Goal: Task Accomplishment & Management: Complete application form

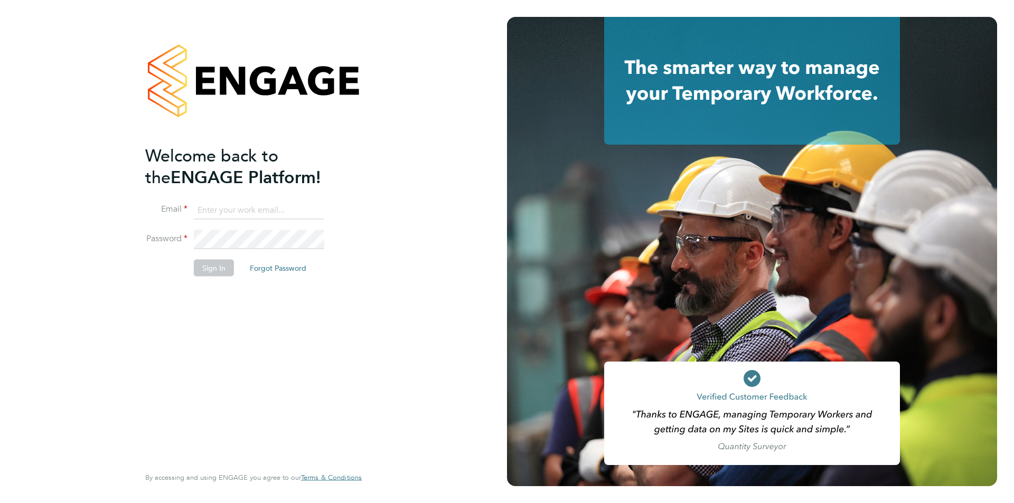
type input "[PERSON_NAME][EMAIL_ADDRESS][DOMAIN_NAME]"
click at [214, 265] on button "Sign In" at bounding box center [214, 267] width 40 height 17
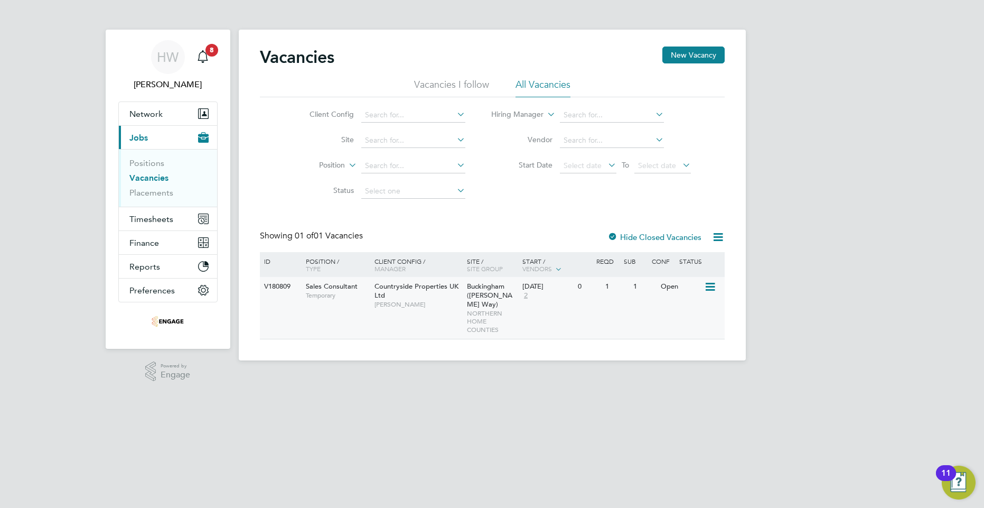
click at [550, 302] on div "22 Sep 2025 2" at bounding box center [547, 291] width 55 height 29
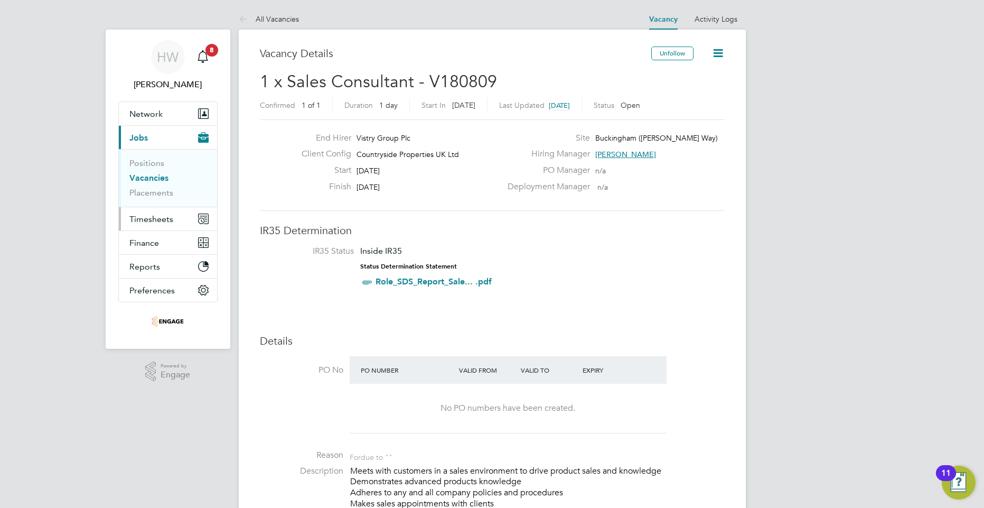
click at [158, 216] on span "Timesheets" at bounding box center [151, 219] width 44 height 10
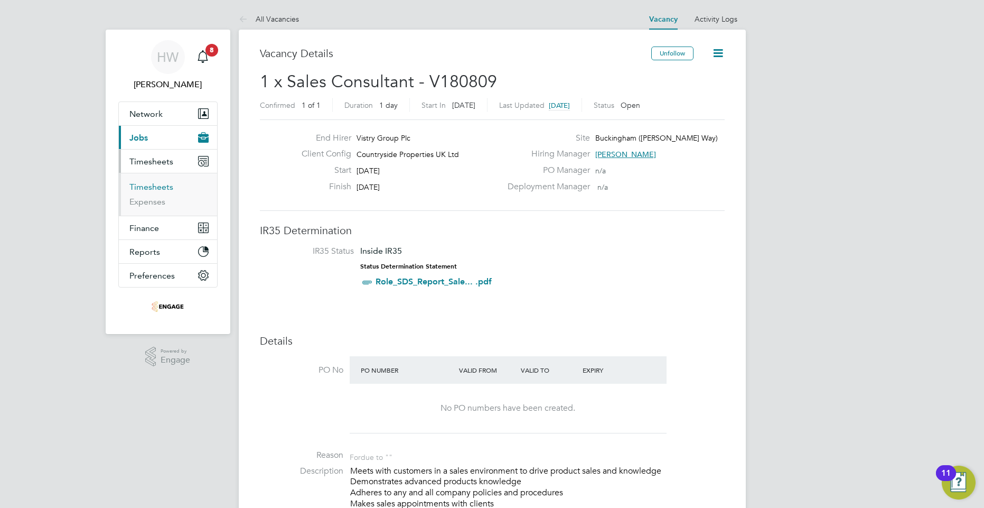
click at [158, 189] on link "Timesheets" at bounding box center [151, 187] width 44 height 10
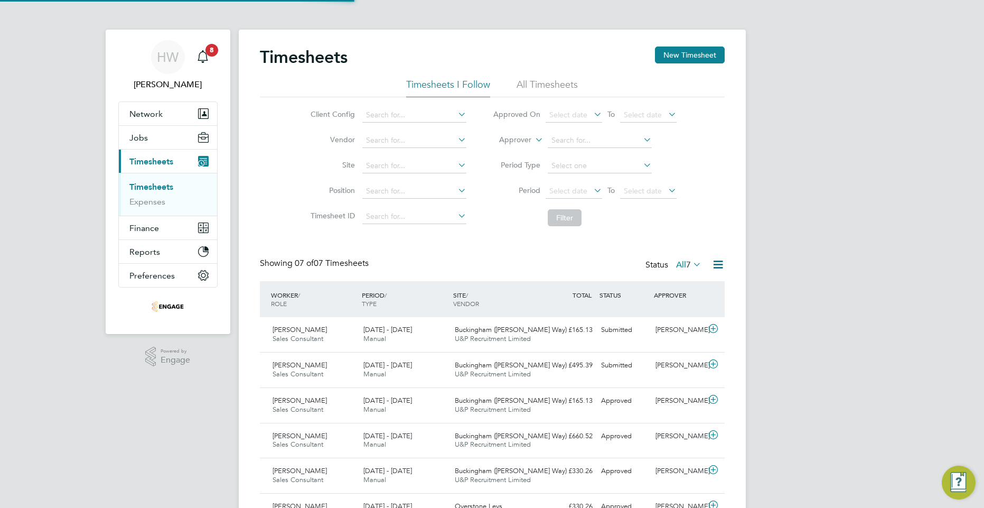
scroll to position [27, 92]
click at [700, 53] on button "New Timesheet" at bounding box center [690, 54] width 70 height 17
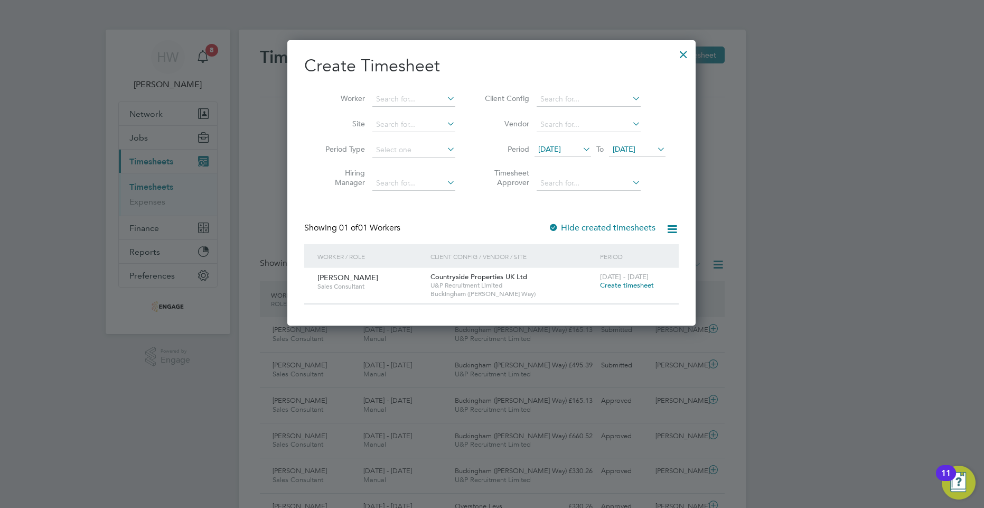
click at [640, 282] on span "Create timesheet" at bounding box center [627, 285] width 54 height 9
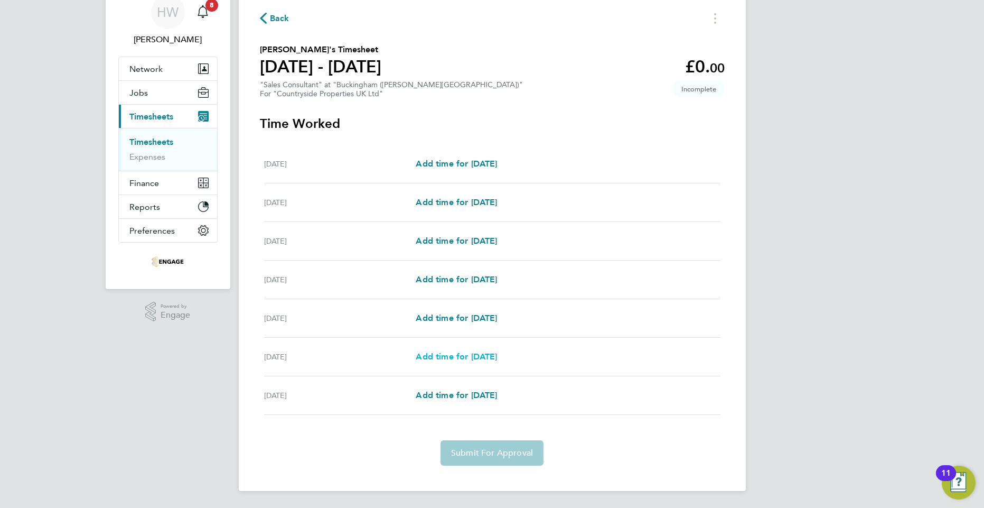
click at [488, 357] on span "Add time for Sat 20 Sep" at bounding box center [456, 356] width 81 height 10
select select "30"
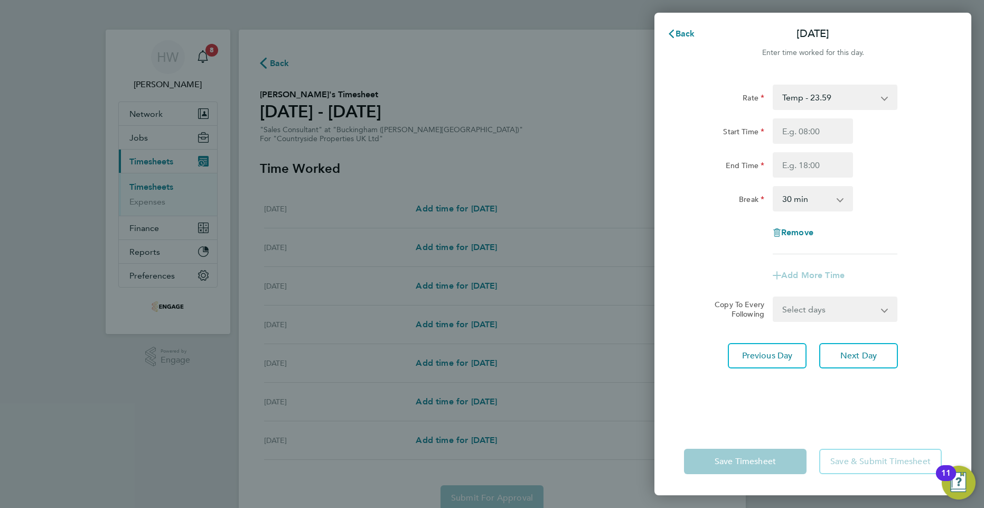
click at [840, 106] on select "Temp - 23.59" at bounding box center [829, 97] width 110 height 23
click at [819, 130] on input "Start Time" at bounding box center [813, 130] width 80 height 25
type input "10:00"
click at [822, 160] on input "End Time" at bounding box center [813, 164] width 80 height 25
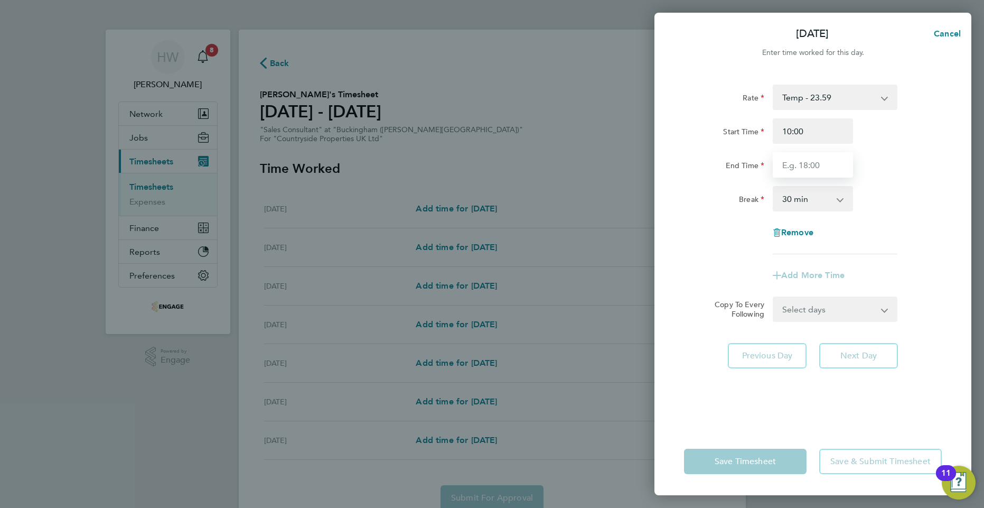
type input "17:00"
click at [814, 208] on select "0 min 15 min 30 min 45 min 60 min 75 min 90 min" at bounding box center [807, 198] width 66 height 23
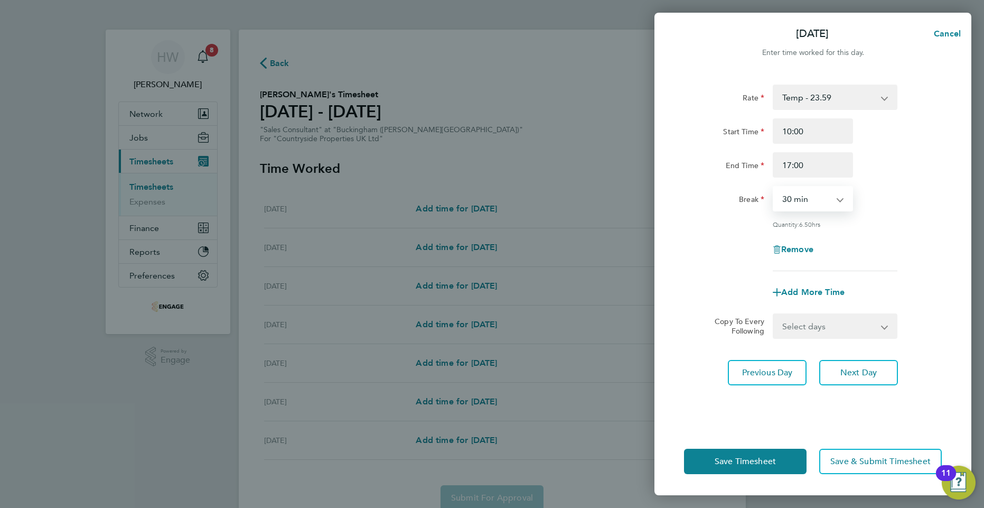
click at [814, 208] on select "0 min 15 min 30 min 45 min 60 min 75 min 90 min" at bounding box center [807, 198] width 66 height 23
select select "0"
click at [774, 187] on select "0 min 15 min 30 min 45 min 60 min 75 min 90 min" at bounding box center [807, 198] width 66 height 23
click at [874, 462] on span "Save & Submit Timesheet" at bounding box center [880, 461] width 100 height 11
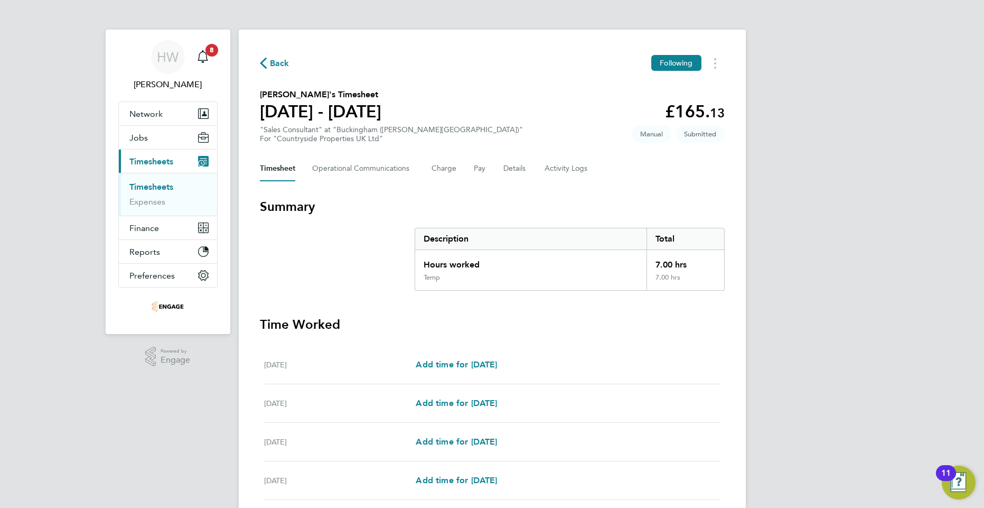
click at [258, 69] on div "Back Following Stephen Puddifoot's Timesheet 15 - 21 Sept 2025 £165. 13 "Sales …" at bounding box center [492, 367] width 507 height 675
click at [268, 62] on span "Back" at bounding box center [275, 63] width 30 height 10
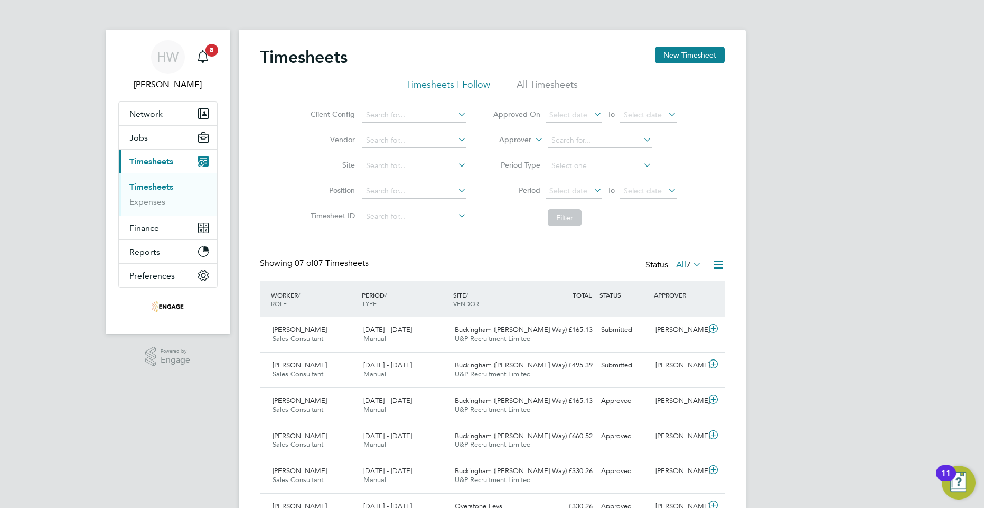
click at [521, 81] on li "All Timesheets" at bounding box center [547, 87] width 61 height 19
click at [702, 61] on button "New Timesheet" at bounding box center [690, 54] width 70 height 17
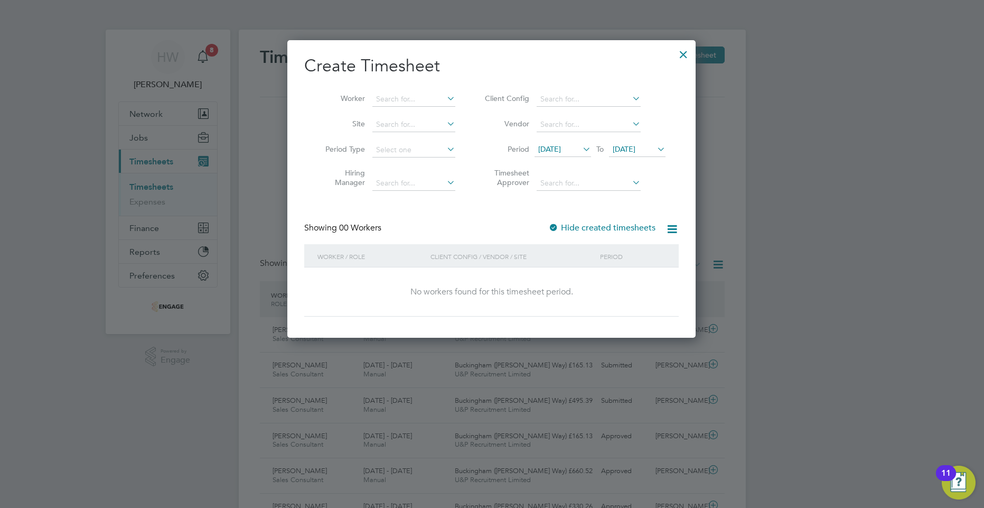
click at [655, 148] on icon at bounding box center [655, 149] width 0 height 15
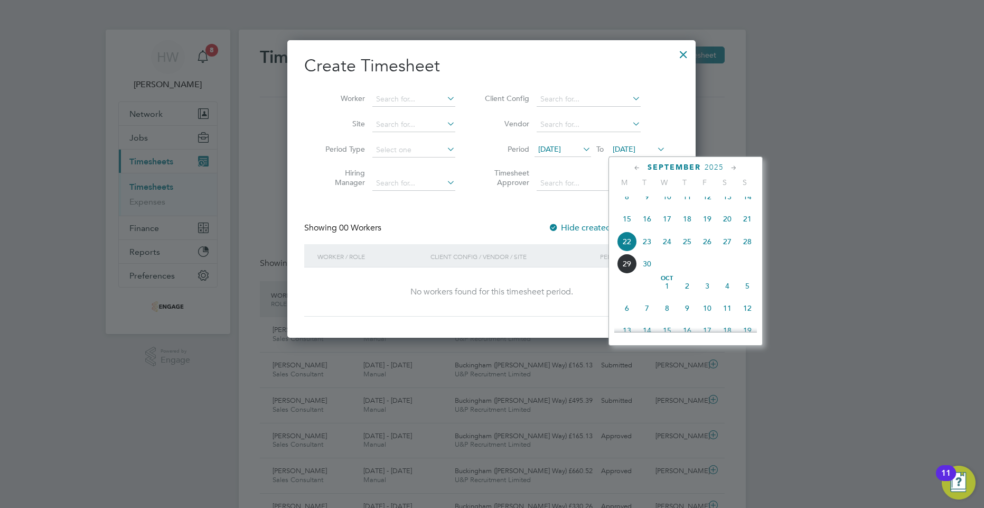
click at [647, 274] on span "30" at bounding box center [647, 264] width 20 height 20
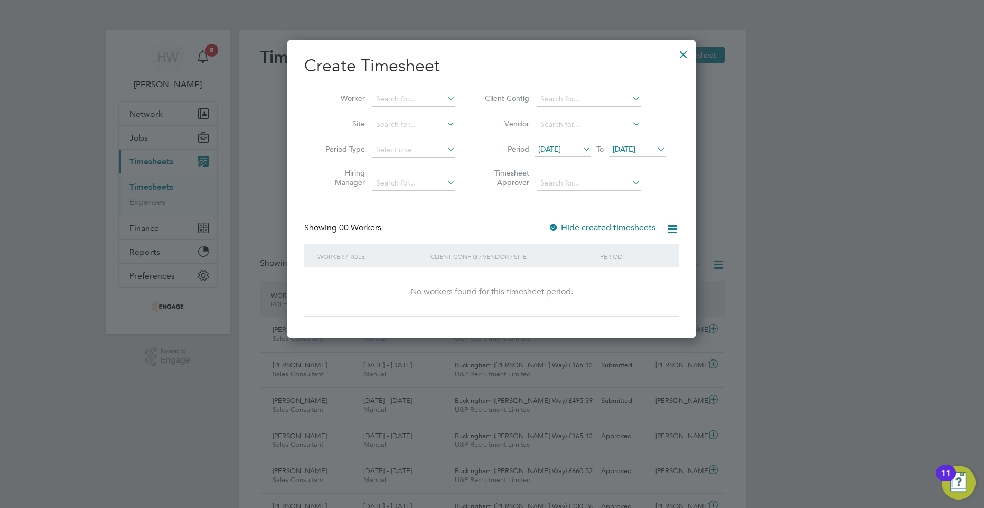
click at [581, 148] on icon at bounding box center [581, 149] width 0 height 15
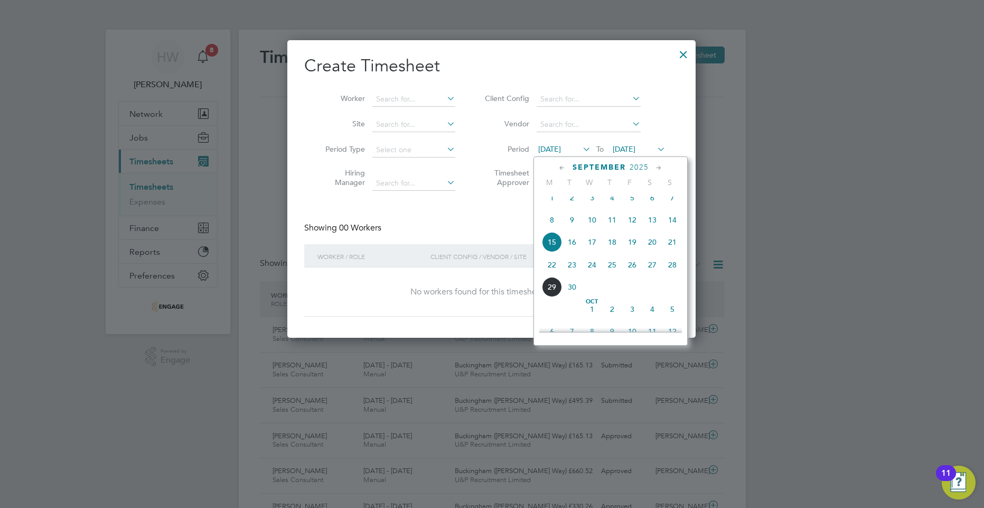
click at [554, 269] on span "22" at bounding box center [552, 265] width 20 height 20
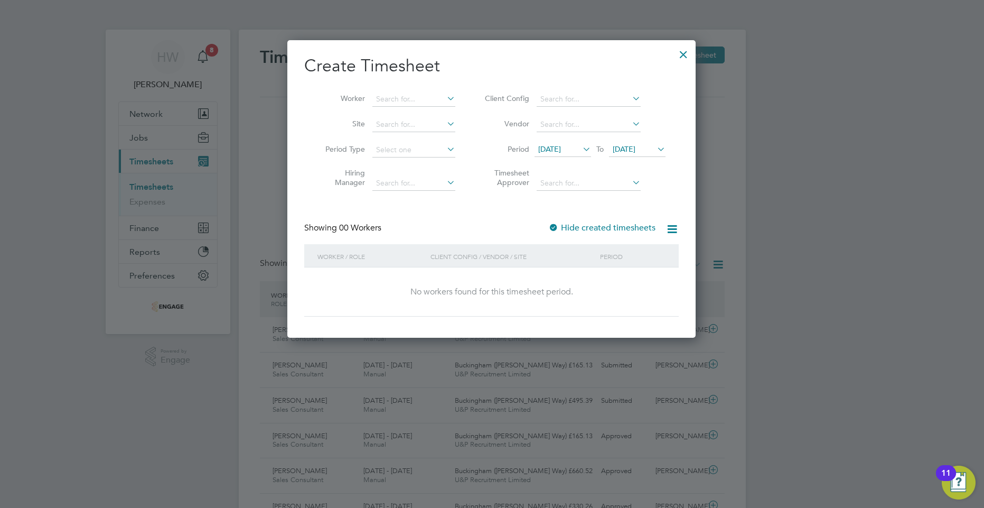
click at [408, 88] on li "Worker" at bounding box center [386, 99] width 164 height 25
click at [408, 92] on input at bounding box center [413, 99] width 83 height 15
click at [413, 136] on li "London [PERSON_NAME]" at bounding box center [420, 142] width 97 height 14
type input "London [PERSON_NAME]"
click at [637, 223] on label "Hide created timesheets" at bounding box center [601, 227] width 107 height 11
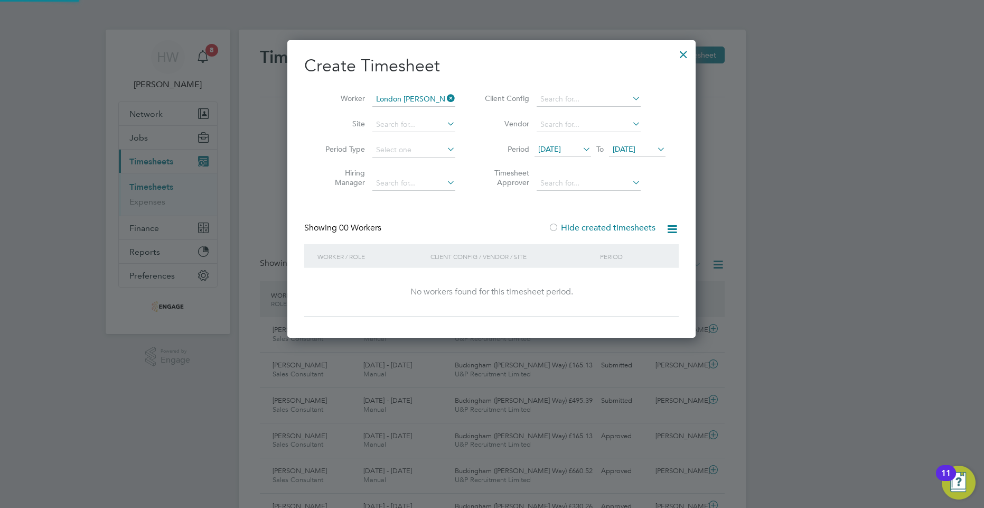
click at [637, 222] on label "Hide created timesheets" at bounding box center [601, 227] width 107 height 11
click at [679, 53] on div at bounding box center [683, 51] width 19 height 19
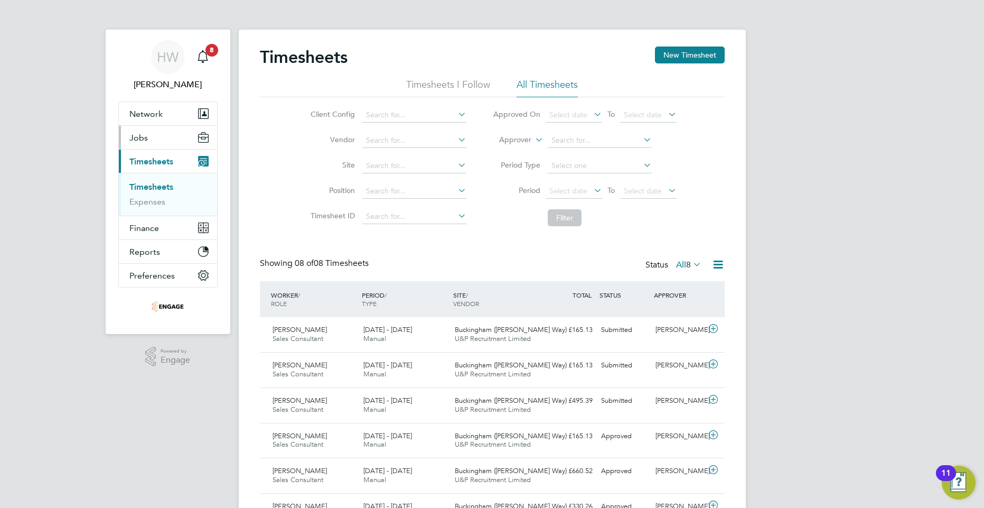
click at [154, 128] on button "Jobs" at bounding box center [168, 137] width 98 height 23
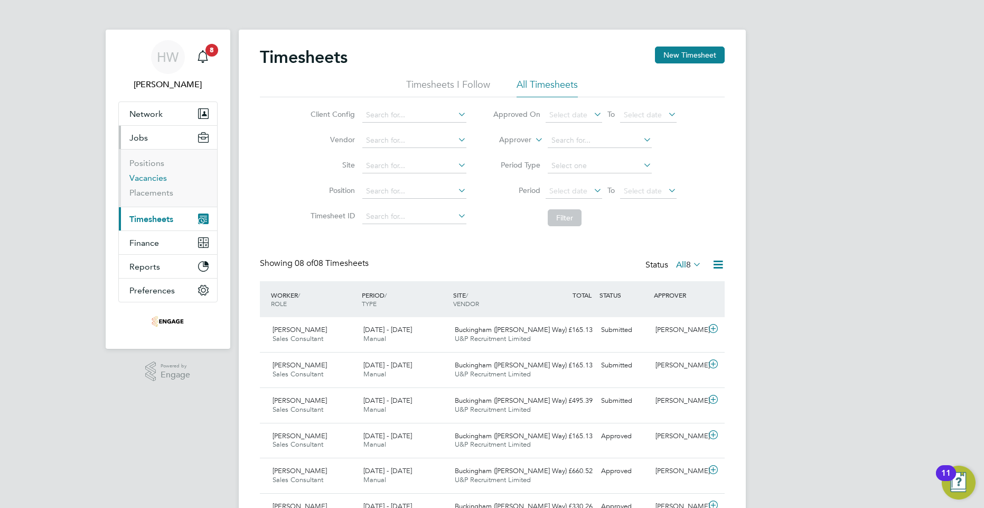
click at [149, 175] on link "Vacancies" at bounding box center [148, 178] width 38 height 10
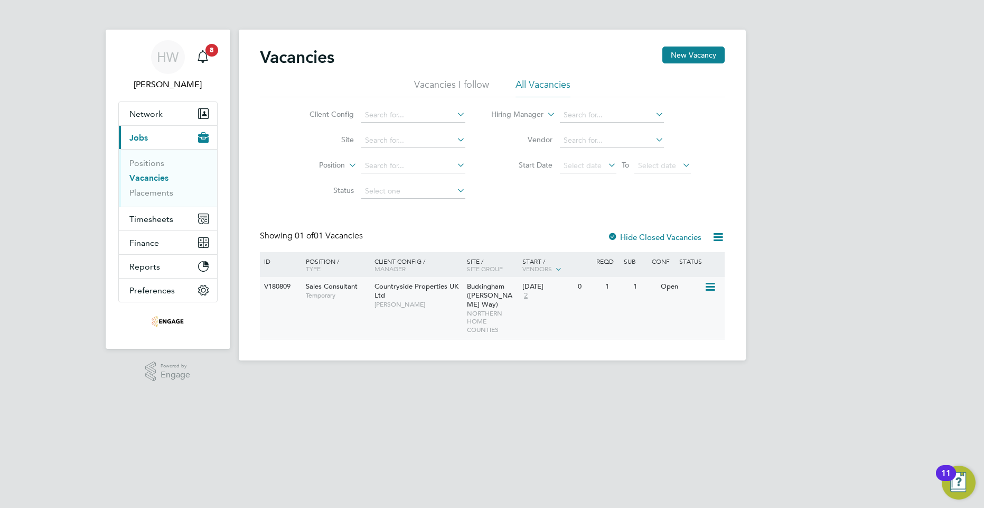
click at [624, 306] on div "V180809 Sales Consultant Temporary Countryside Properties UK Ltd Callum Haire B…" at bounding box center [492, 308] width 465 height 62
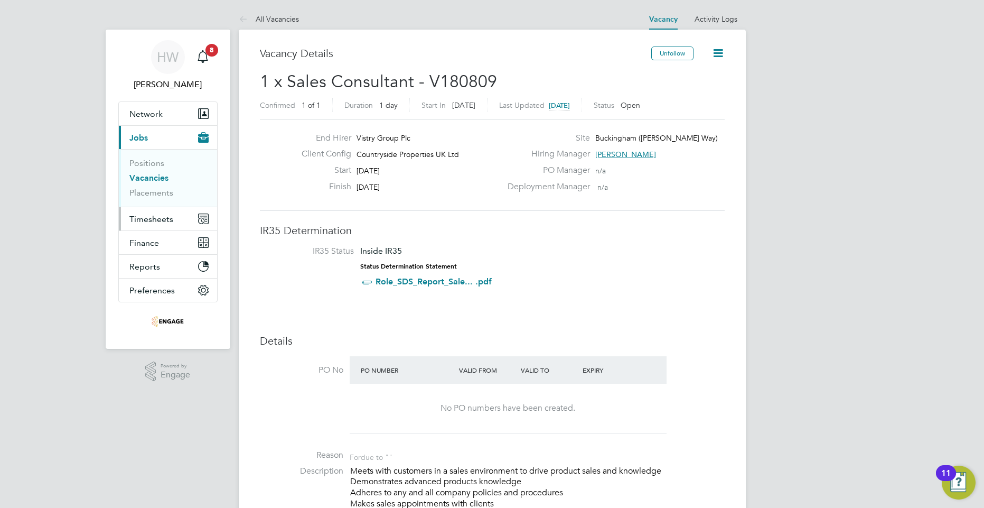
click at [142, 210] on button "Timesheets" at bounding box center [168, 218] width 98 height 23
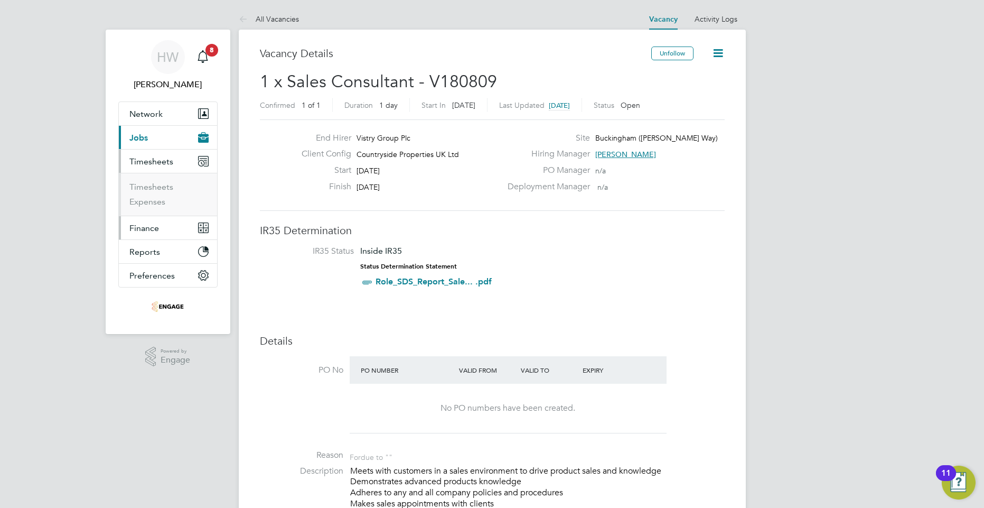
click at [143, 217] on ul "Network Team Members Businesses Sites Workers Contacts Current page: Jobs Posit…" at bounding box center [167, 194] width 99 height 186
click at [162, 186] on link "Timesheets" at bounding box center [151, 187] width 44 height 10
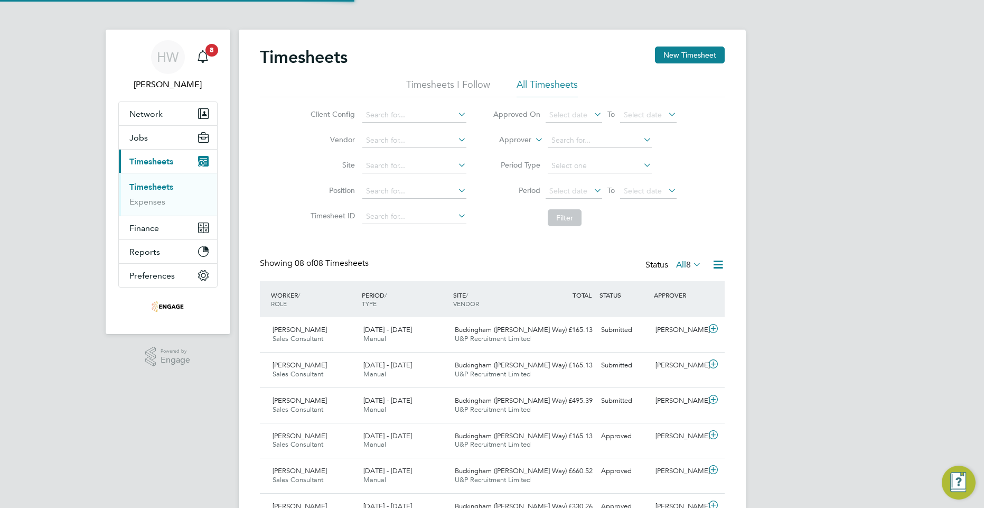
scroll to position [5, 5]
click at [667, 59] on button "New Timesheet" at bounding box center [690, 54] width 70 height 17
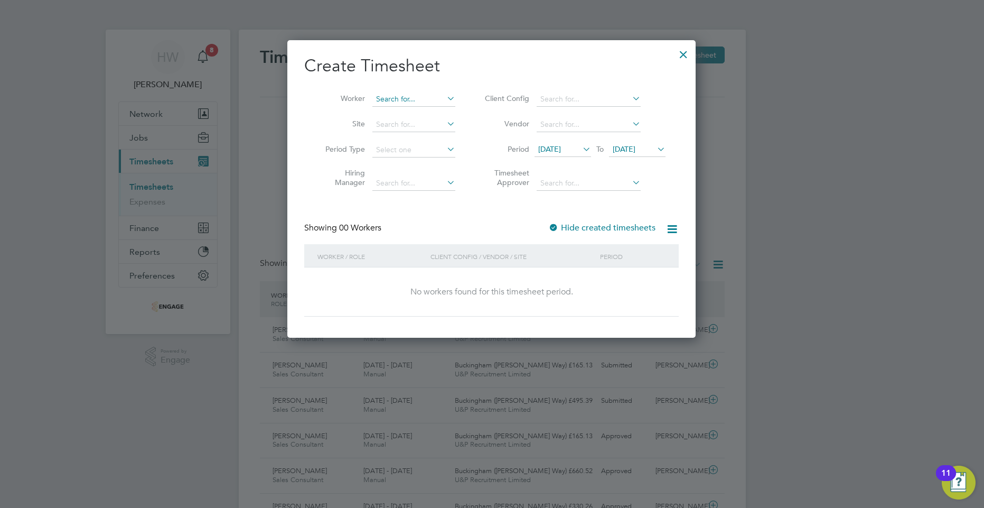
click at [424, 98] on input at bounding box center [413, 99] width 83 height 15
click at [429, 140] on li "London Plotkin" at bounding box center [420, 142] width 97 height 14
type input "London Plotkin"
click at [635, 148] on span "22 Sep 2025" at bounding box center [624, 149] width 23 height 10
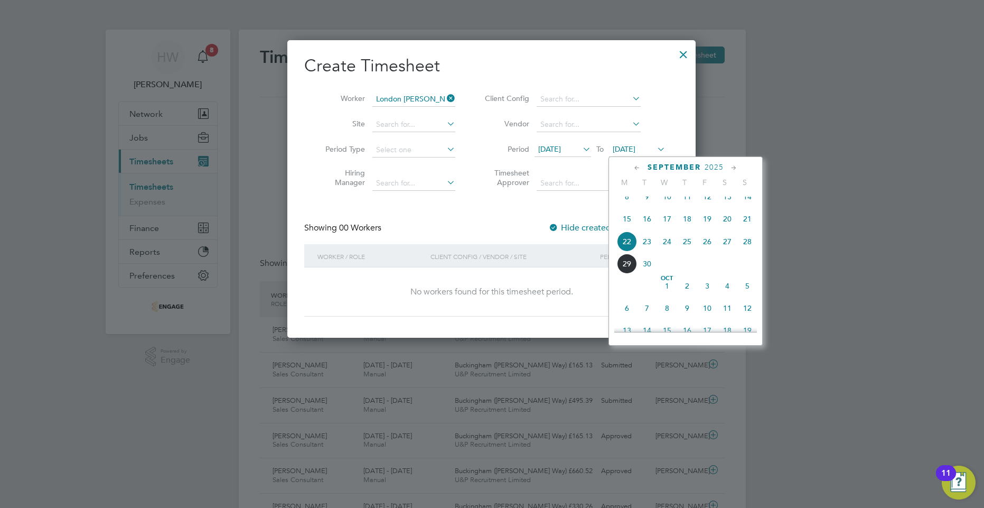
click at [650, 251] on span "23" at bounding box center [647, 241] width 20 height 20
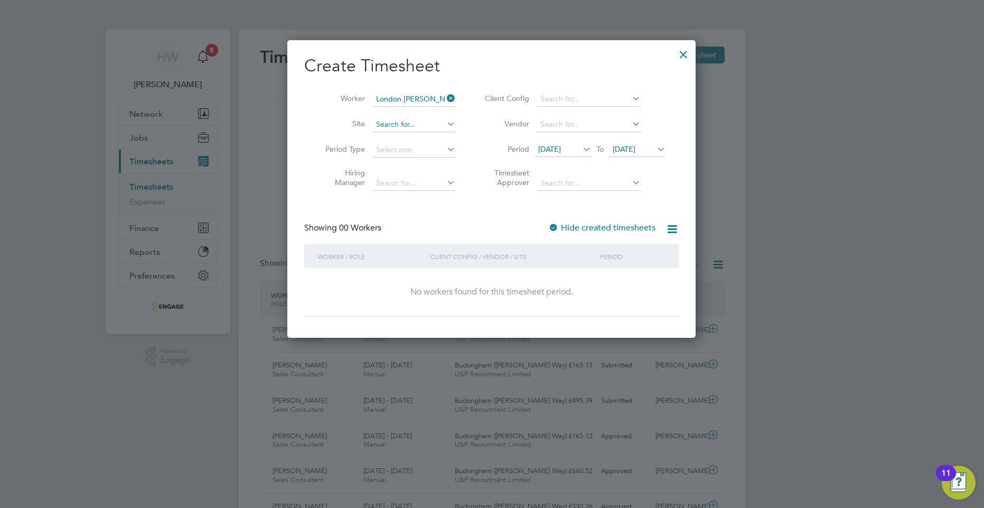
click at [428, 118] on input at bounding box center [413, 124] width 83 height 15
click at [429, 137] on li "Buckingham ([PERSON_NAME] Way)" at bounding box center [438, 139] width 133 height 14
type input "Buckingham ([PERSON_NAME] Way)"
click at [942, 172] on div at bounding box center [492, 254] width 984 height 508
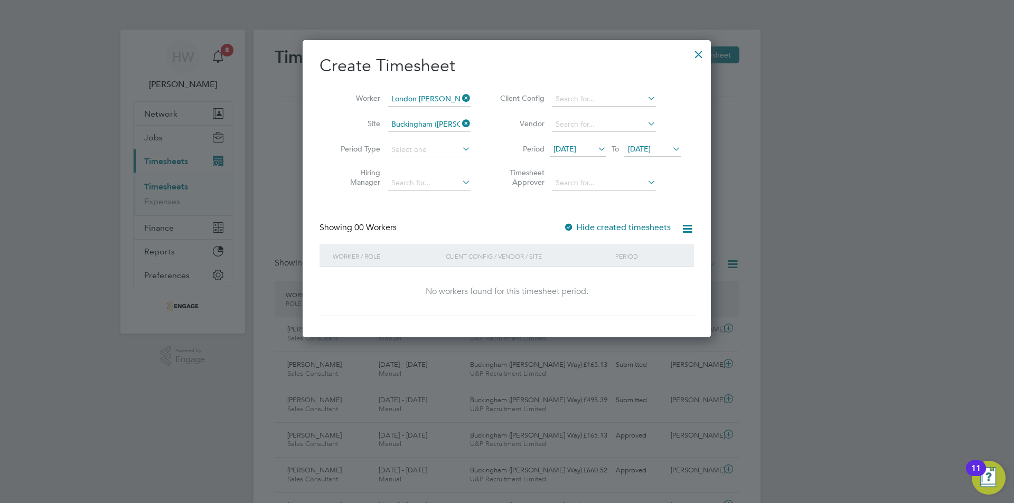
click at [867, 222] on div at bounding box center [507, 251] width 1014 height 503
click at [702, 55] on div at bounding box center [698, 51] width 19 height 19
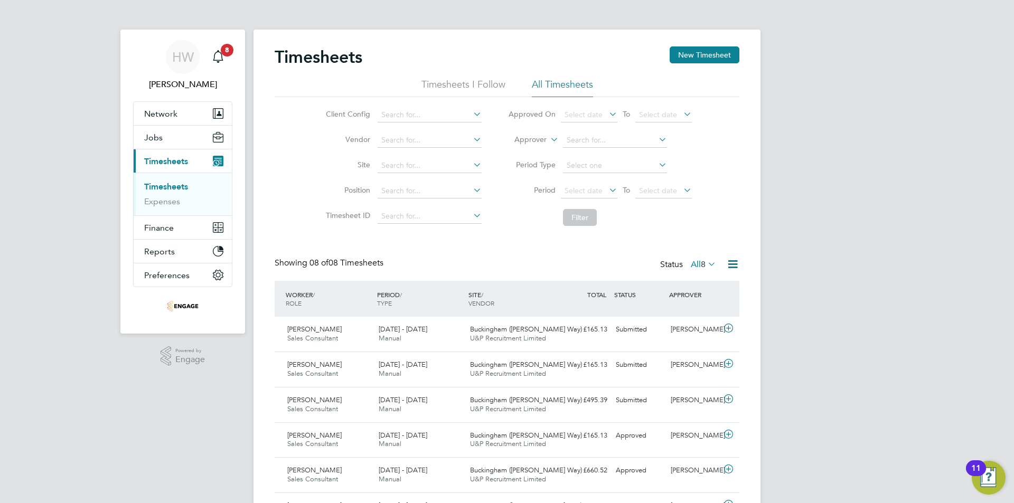
scroll to position [27, 92]
click at [169, 184] on link "Timesheets" at bounding box center [166, 187] width 44 height 10
click at [171, 138] on button "Jobs" at bounding box center [183, 137] width 98 height 23
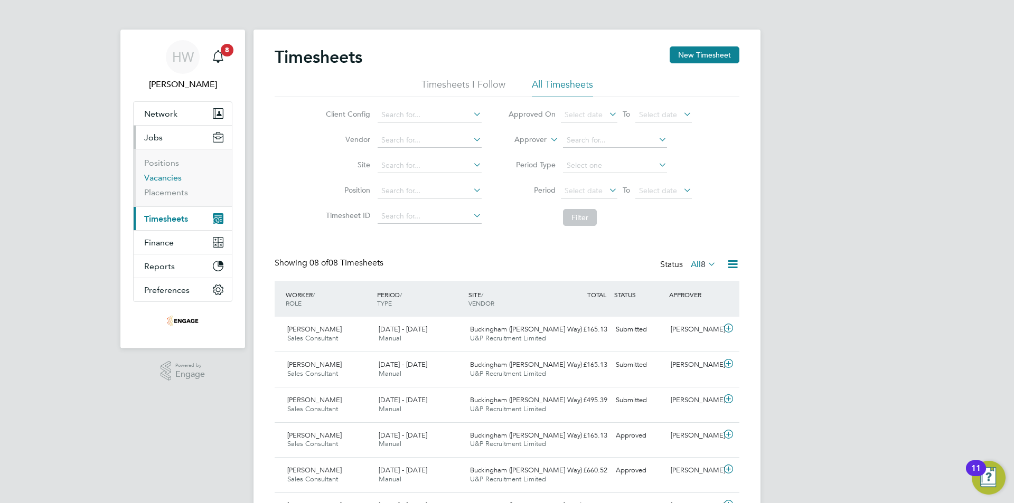
click at [168, 182] on link "Vacancies" at bounding box center [163, 178] width 38 height 10
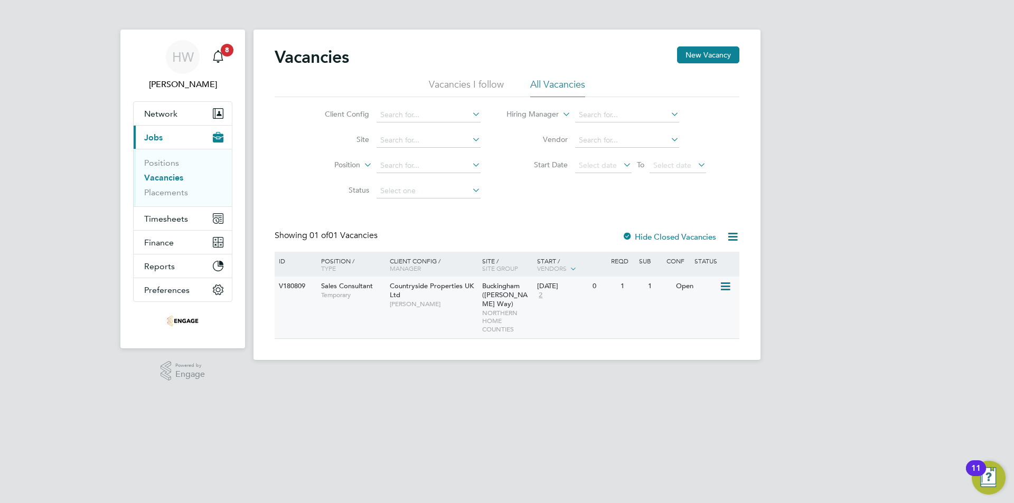
click at [690, 301] on div "V180809 Sales Consultant Temporary Countryside Properties UK Ltd Callum Haire B…" at bounding box center [507, 308] width 465 height 62
click at [164, 219] on span "Timesheets" at bounding box center [166, 219] width 44 height 10
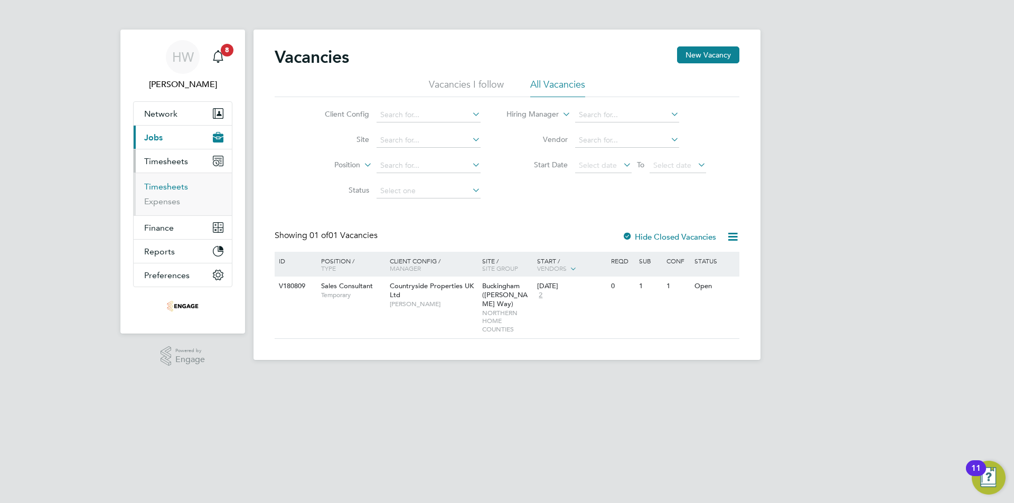
click at [173, 183] on link "Timesheets" at bounding box center [166, 187] width 44 height 10
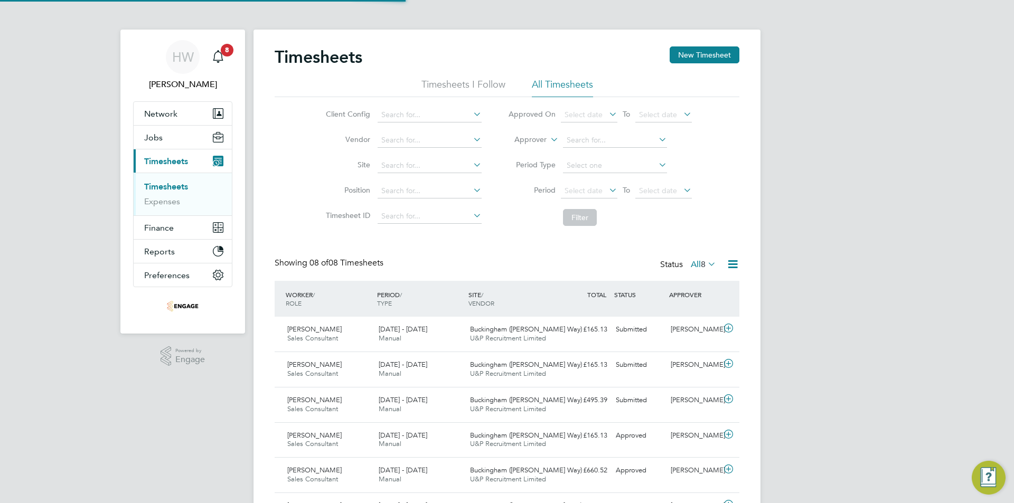
scroll to position [27, 92]
click at [452, 80] on li "Timesheets I Follow" at bounding box center [464, 87] width 84 height 19
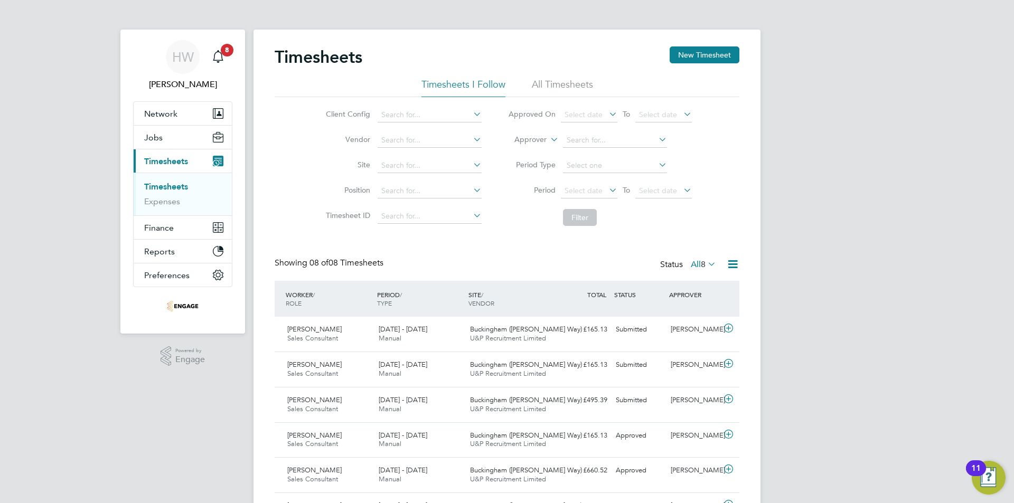
click at [550, 83] on li "All Timesheets" at bounding box center [562, 87] width 61 height 19
click at [556, 86] on li "All Timesheets" at bounding box center [562, 87] width 61 height 19
click at [728, 55] on button "New Timesheet" at bounding box center [705, 54] width 70 height 17
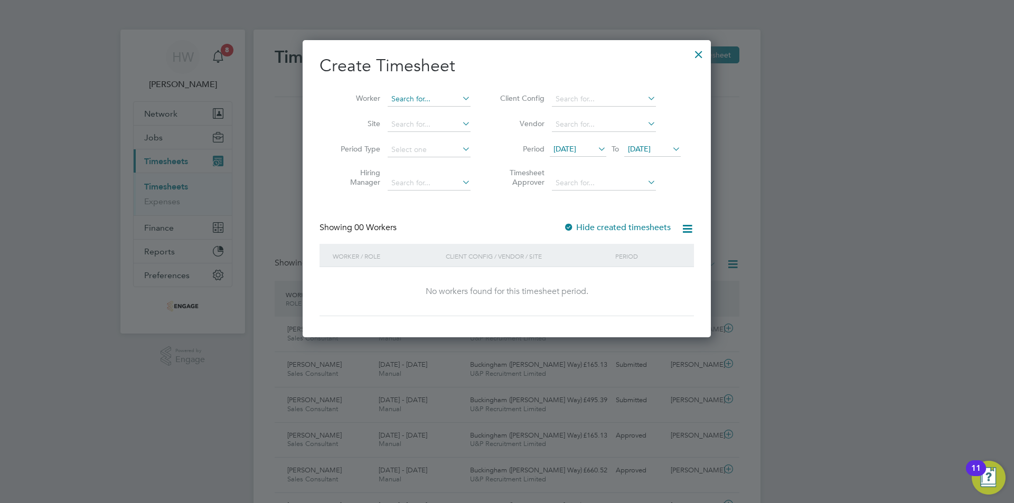
click at [389, 100] on input at bounding box center [429, 99] width 83 height 15
click at [410, 135] on li "London [PERSON_NAME]" at bounding box center [435, 142] width 97 height 14
type input "London [PERSON_NAME]"
click at [651, 146] on span "[DATE]" at bounding box center [639, 149] width 23 height 10
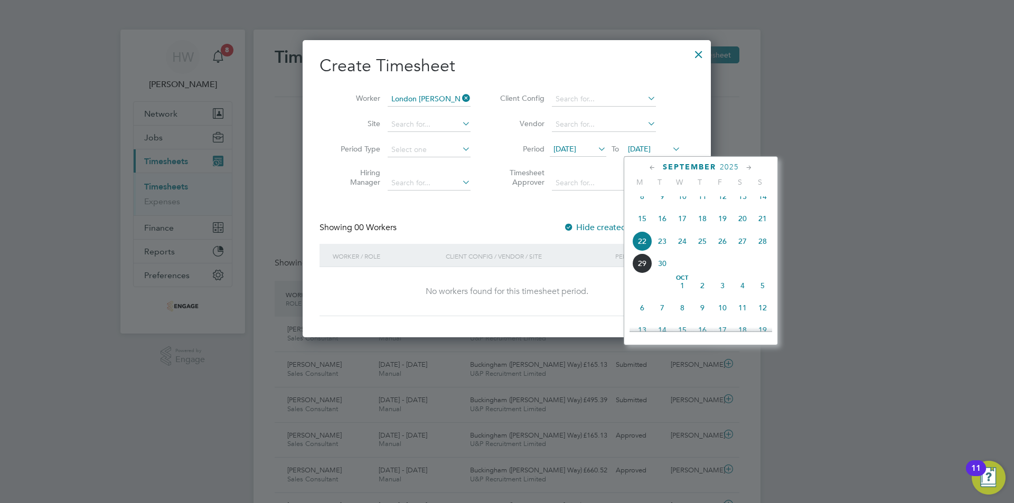
click at [651, 144] on span "[DATE]" at bounding box center [639, 149] width 23 height 10
click at [576, 146] on span "[DATE]" at bounding box center [565, 149] width 23 height 10
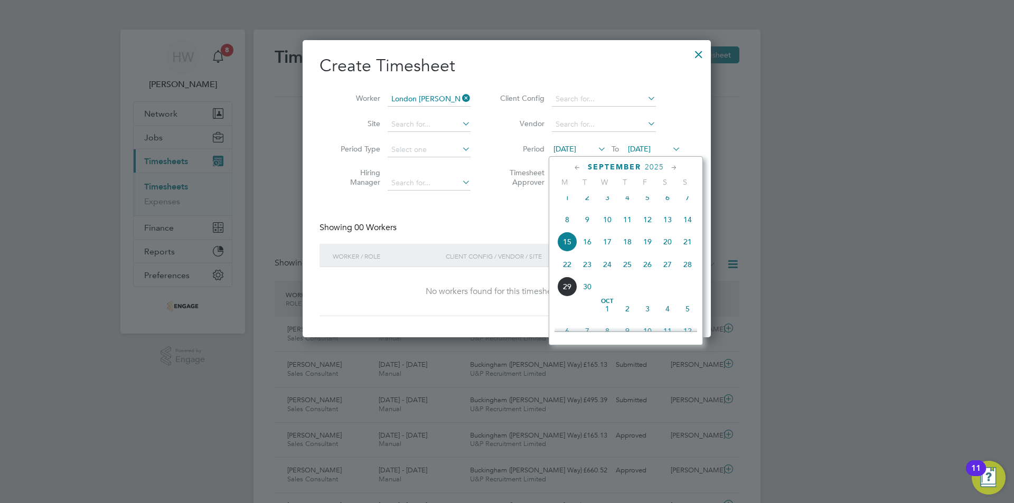
click at [573, 268] on span "22" at bounding box center [567, 265] width 20 height 20
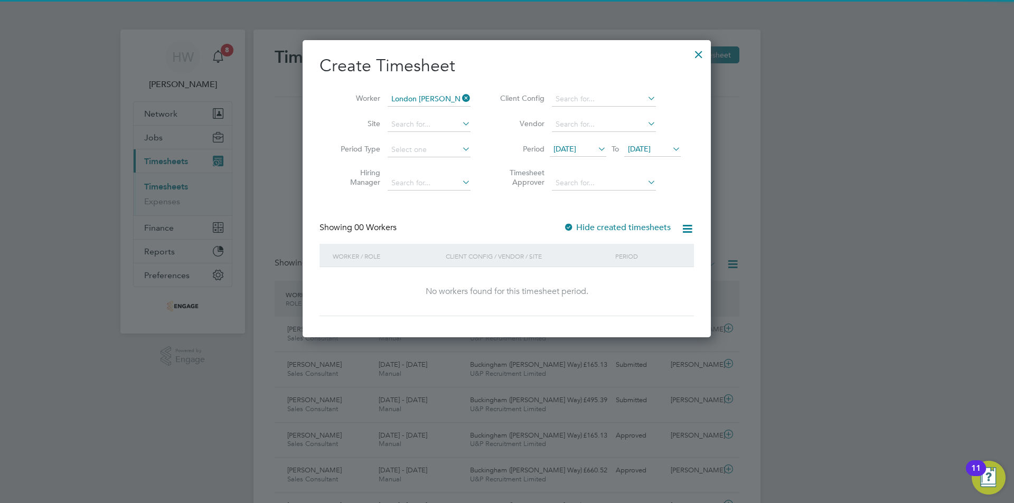
click at [651, 147] on span "[DATE]" at bounding box center [639, 149] width 23 height 10
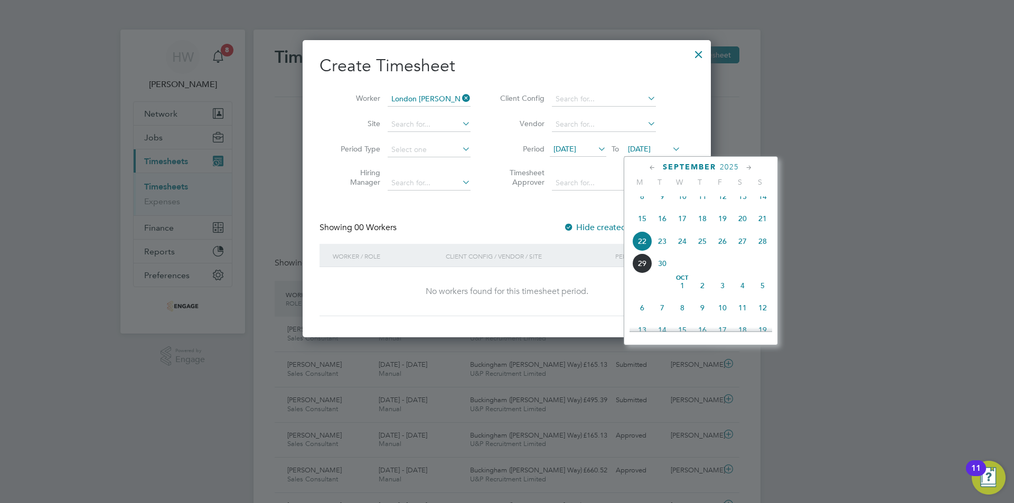
click at [667, 251] on span "23" at bounding box center [662, 241] width 20 height 20
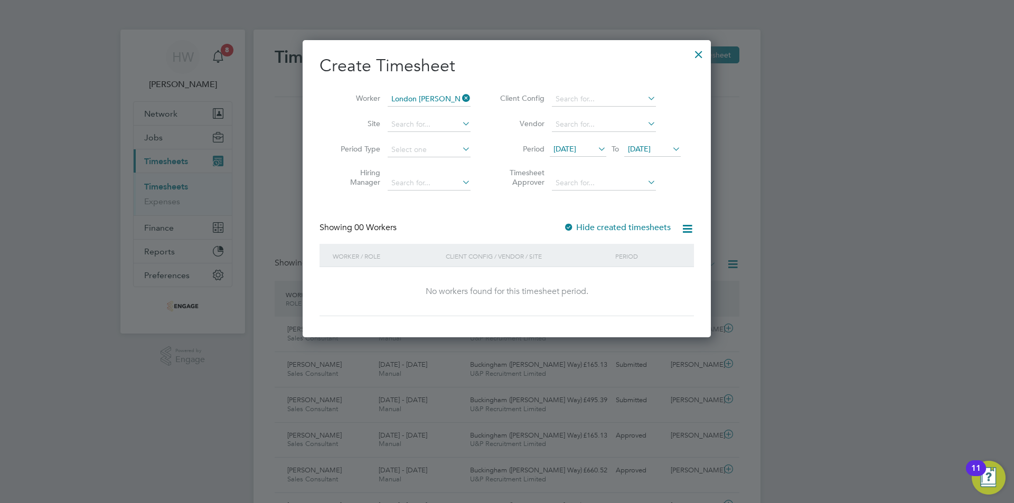
click at [547, 291] on div "No workers found for this timesheet period." at bounding box center [506, 291] width 353 height 11
click at [166, 263] on div at bounding box center [507, 251] width 1014 height 503
click at [697, 51] on div at bounding box center [698, 51] width 19 height 19
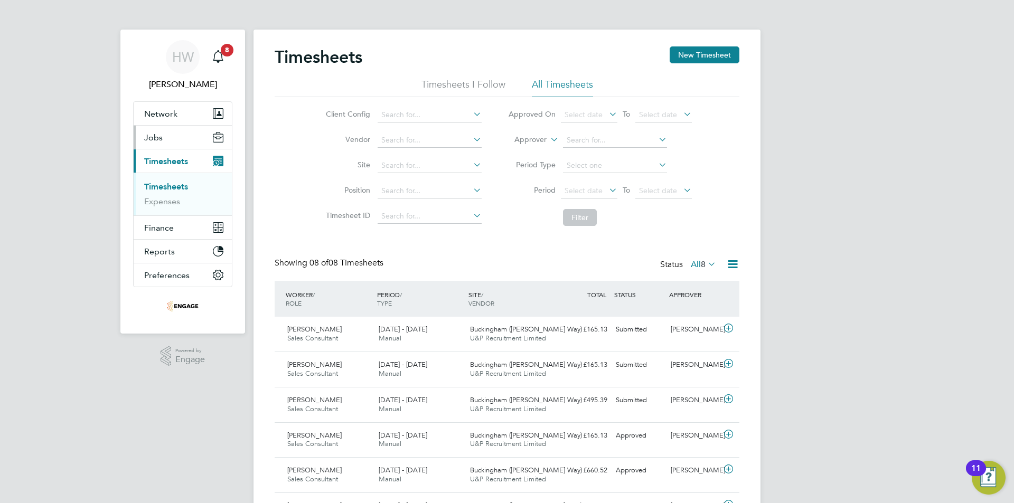
click at [162, 135] on button "Jobs" at bounding box center [183, 137] width 98 height 23
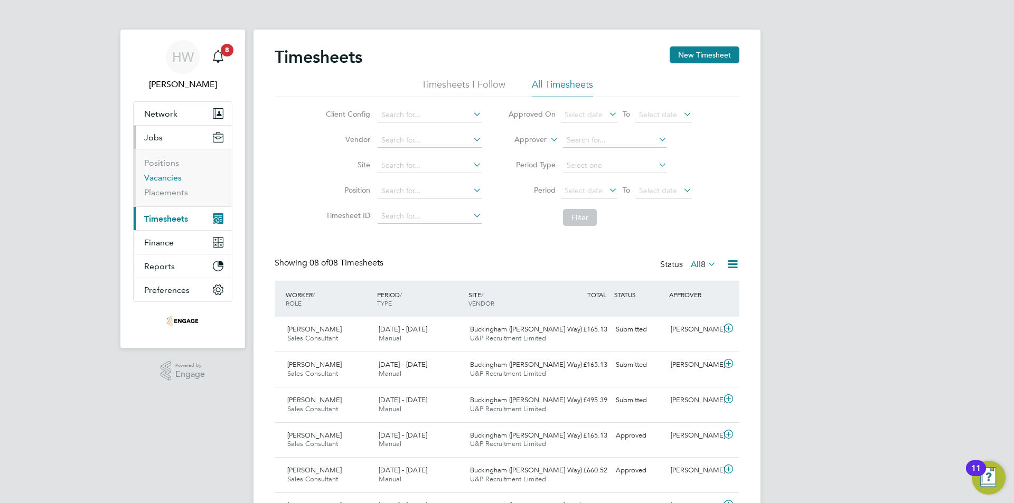
click at [173, 179] on link "Vacancies" at bounding box center [163, 178] width 38 height 10
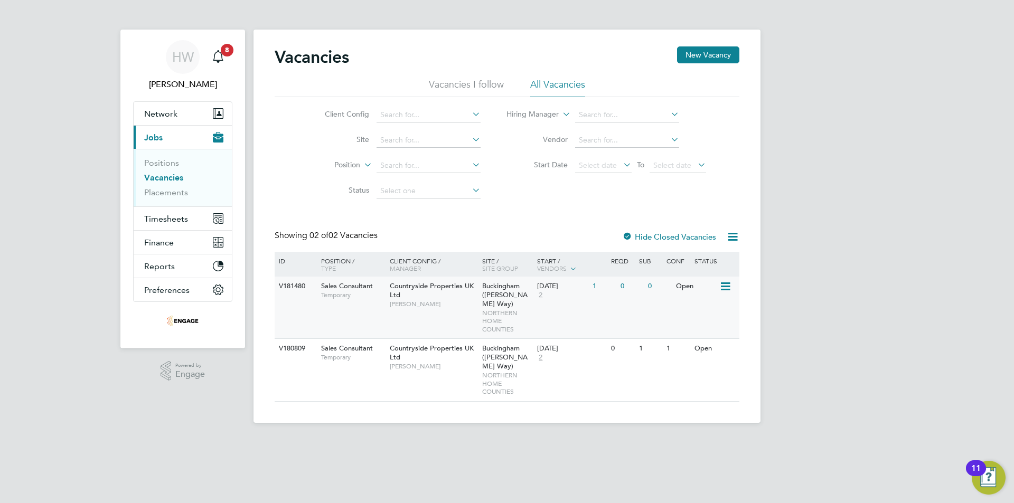
click at [725, 286] on icon at bounding box center [724, 287] width 11 height 13
click at [618, 323] on div "V181480 Sales Consultant Temporary Countryside Properties UK Ltd Callum Haire B…" at bounding box center [507, 308] width 465 height 62
click at [348, 353] on span "Temporary" at bounding box center [352, 357] width 63 height 8
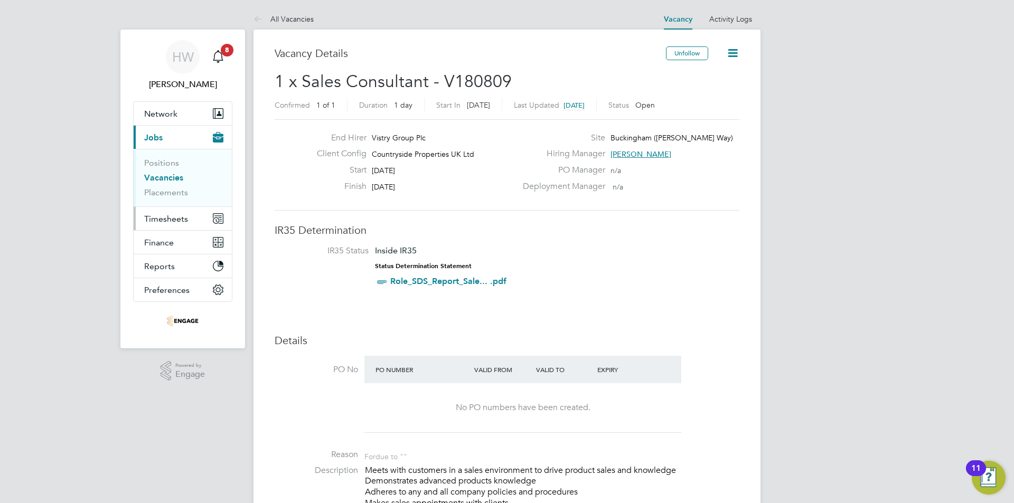
click at [188, 215] on button "Timesheets" at bounding box center [183, 218] width 98 height 23
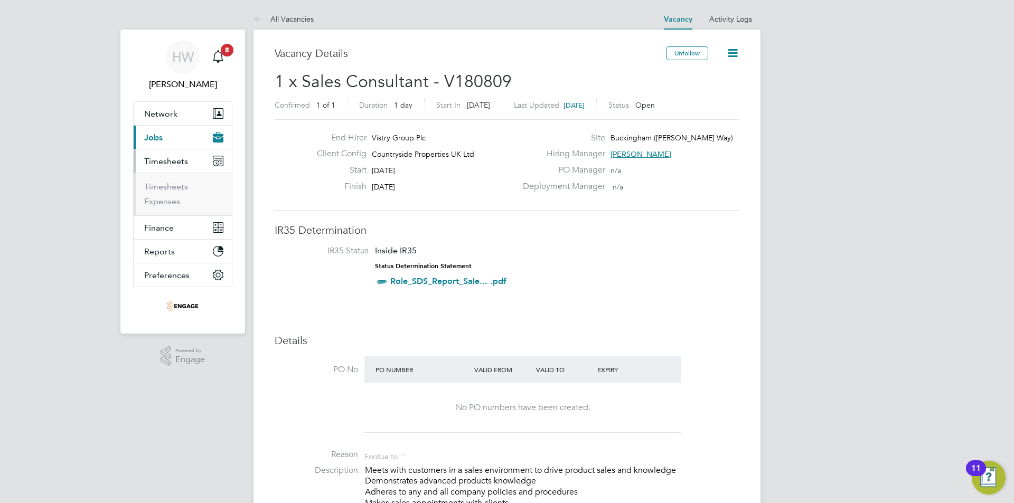
click at [172, 135] on button "Current page: Jobs" at bounding box center [183, 137] width 98 height 23
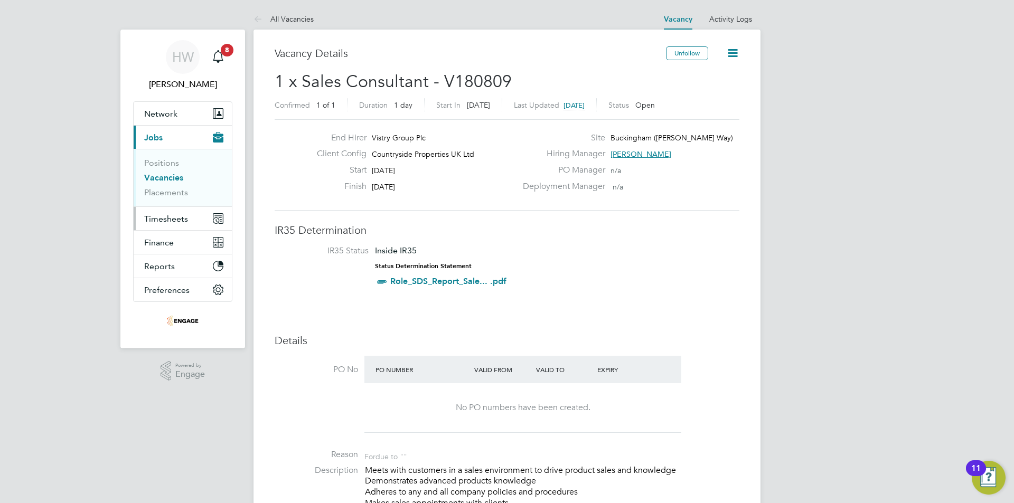
click at [160, 219] on span "Timesheets" at bounding box center [166, 219] width 44 height 10
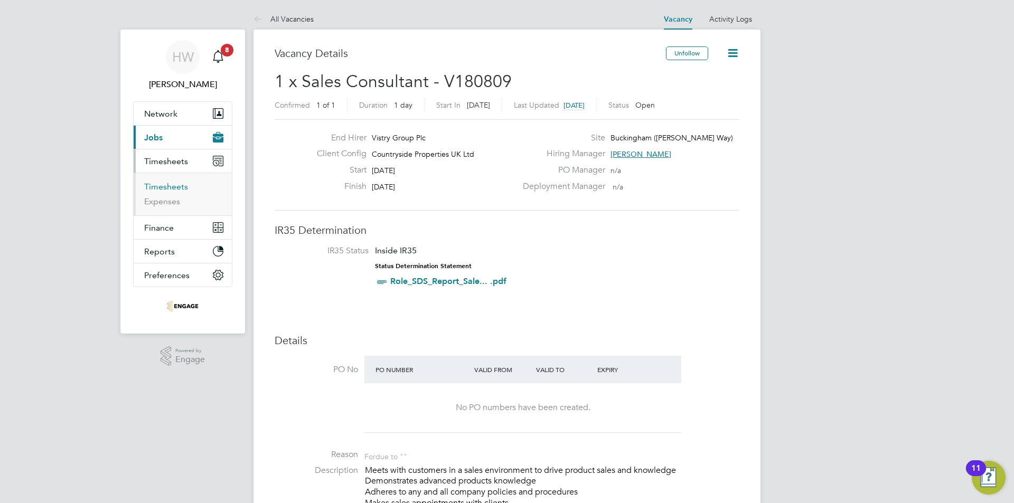
click at [171, 188] on link "Timesheets" at bounding box center [166, 187] width 44 height 10
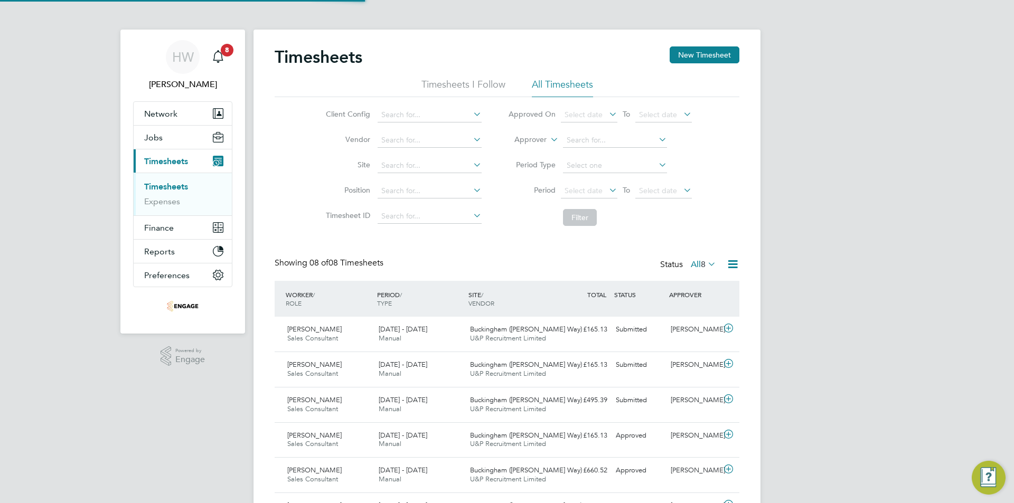
scroll to position [5, 5]
click at [170, 141] on button "Jobs" at bounding box center [183, 137] width 98 height 23
click at [917, 257] on div "HW Harry Wilson Notifications 8 Applications: Network Team Members Businesses S…" at bounding box center [507, 318] width 1014 height 637
click at [178, 185] on link "Timesheets" at bounding box center [166, 187] width 44 height 10
click at [169, 142] on button "Jobs" at bounding box center [183, 137] width 98 height 23
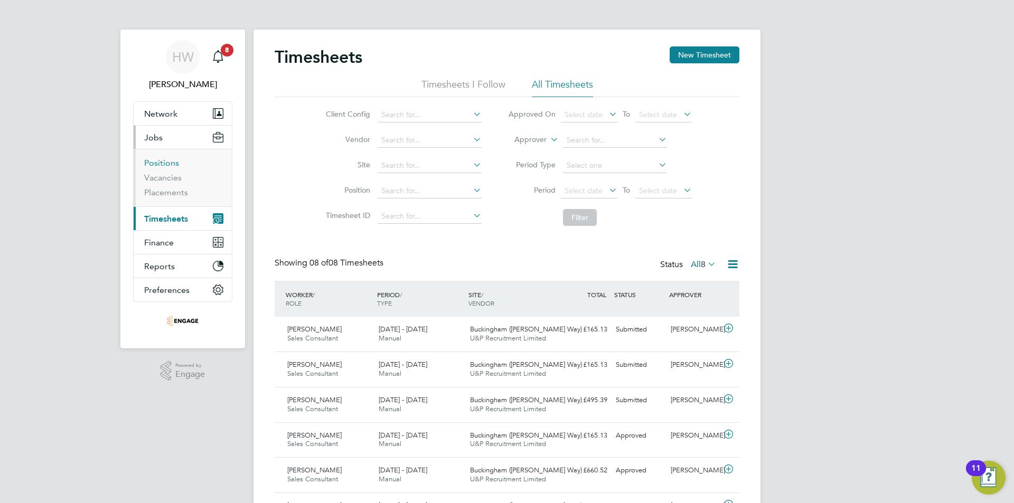
click at [167, 162] on link "Positions" at bounding box center [161, 163] width 35 height 10
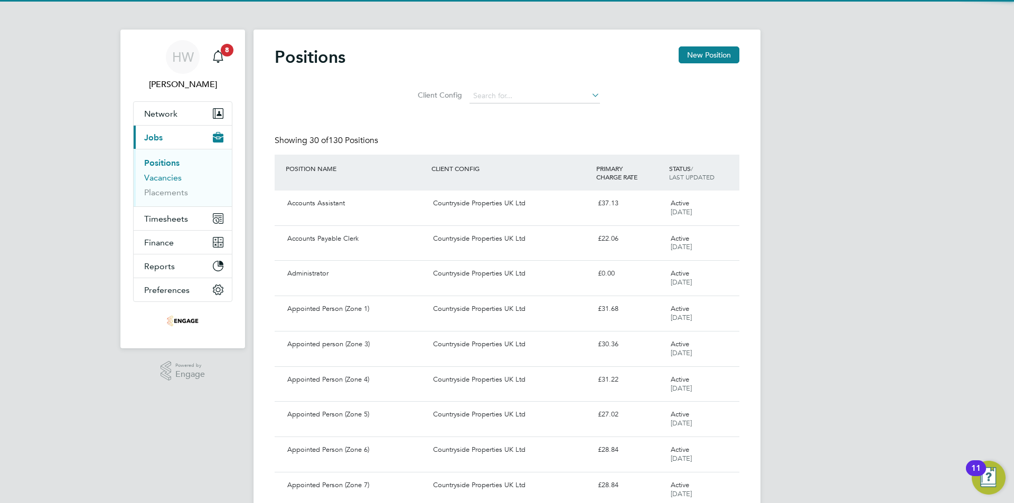
click at [165, 177] on link "Vacancies" at bounding box center [163, 178] width 38 height 10
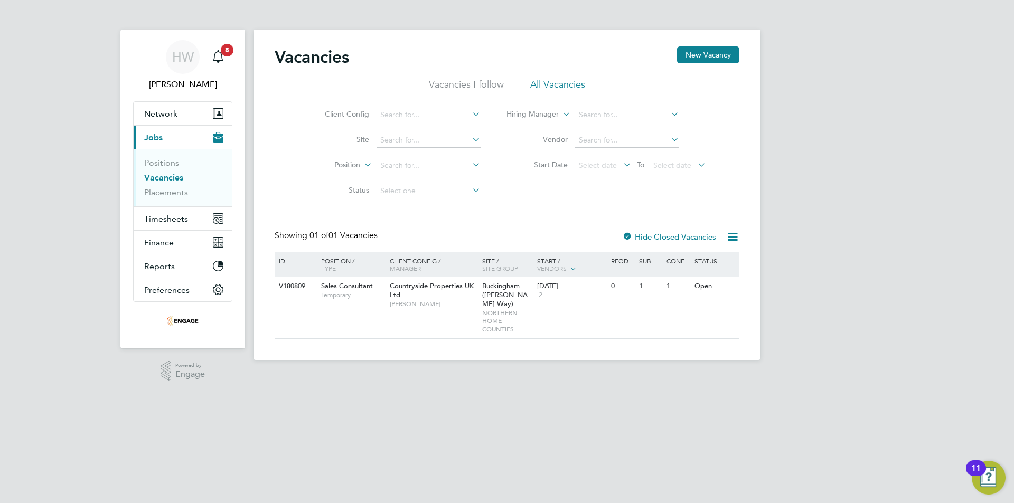
click at [167, 186] on li "Vacancies" at bounding box center [183, 180] width 79 height 15
click at [171, 222] on span "Timesheets" at bounding box center [166, 219] width 44 height 10
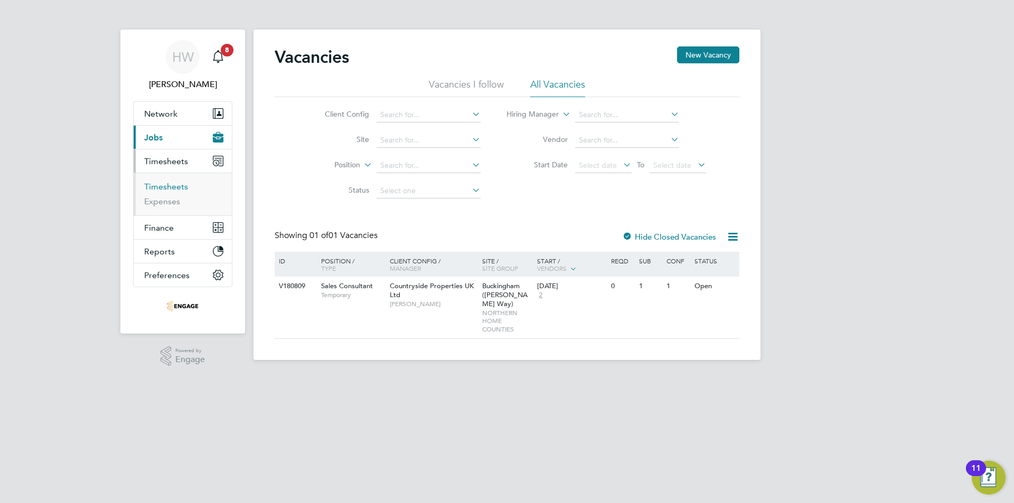
click at [171, 185] on link "Timesheets" at bounding box center [166, 187] width 44 height 10
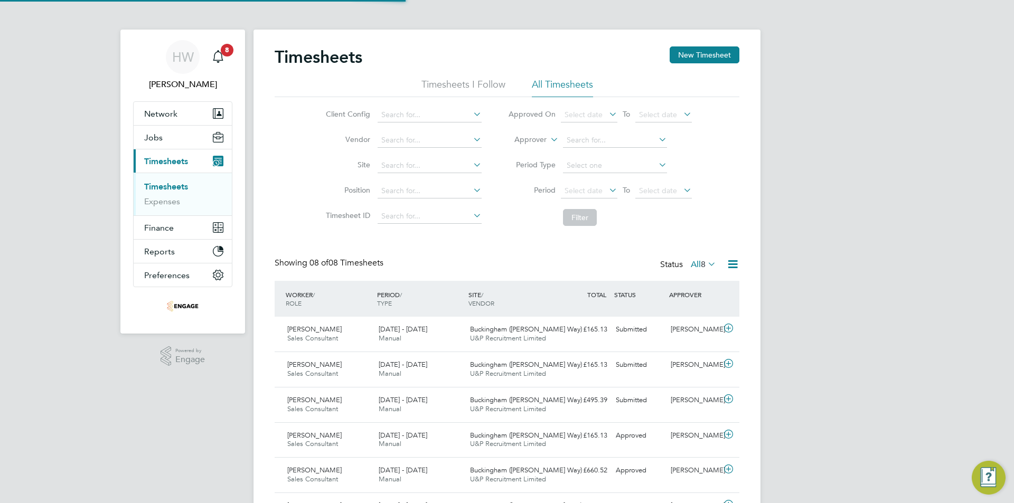
scroll to position [27, 92]
click at [699, 53] on button "New Timesheet" at bounding box center [705, 54] width 70 height 17
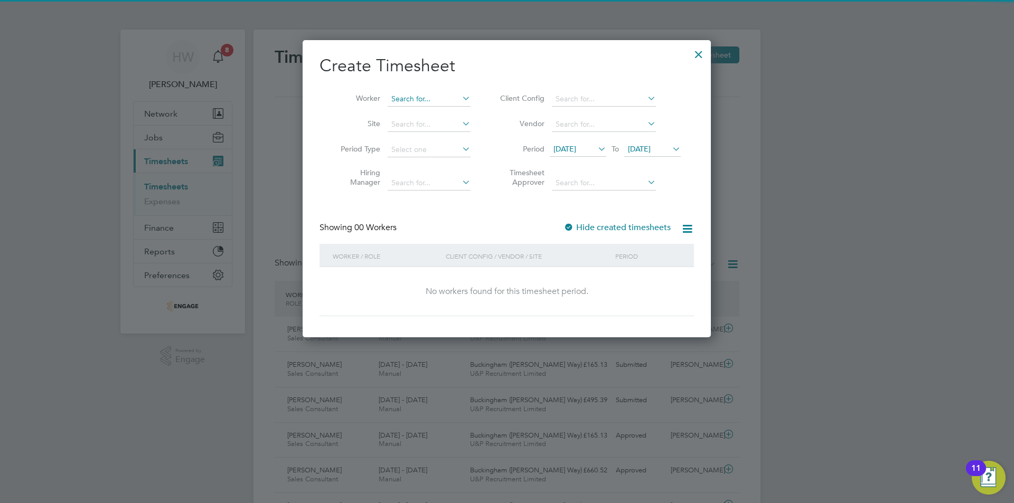
click at [424, 103] on input at bounding box center [429, 99] width 83 height 15
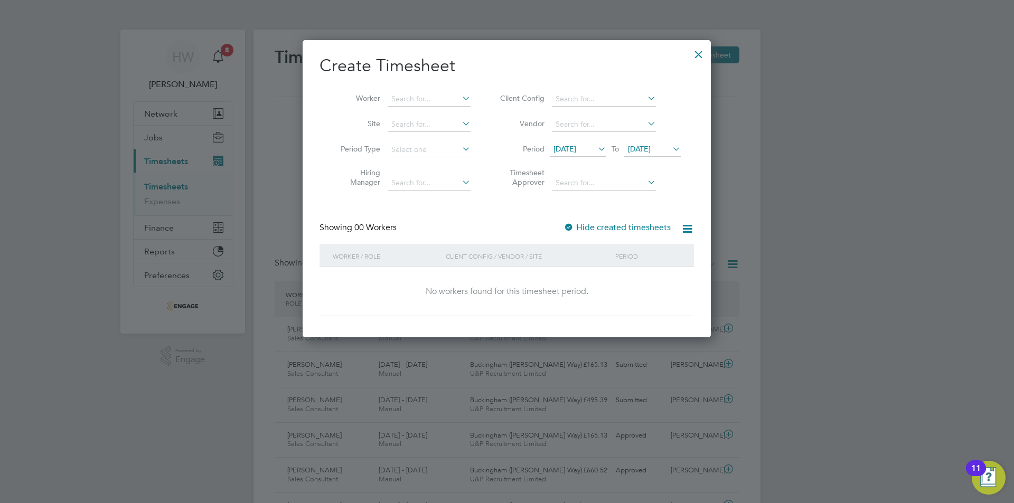
click at [426, 139] on li "London [PERSON_NAME]" at bounding box center [435, 142] width 97 height 14
type input "London [PERSON_NAME]"
click at [835, 42] on div at bounding box center [507, 251] width 1014 height 503
click at [670, 152] on icon at bounding box center [670, 149] width 0 height 15
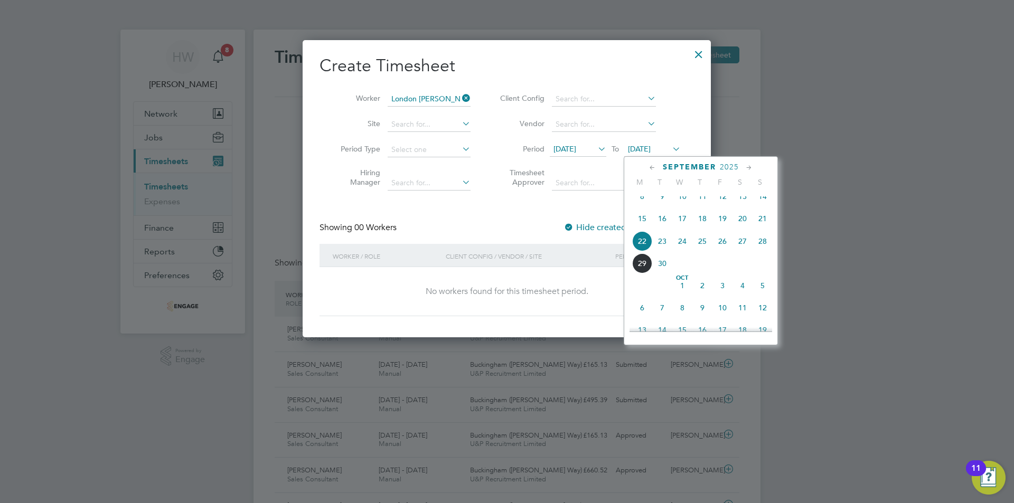
click at [667, 269] on span "30" at bounding box center [662, 264] width 20 height 20
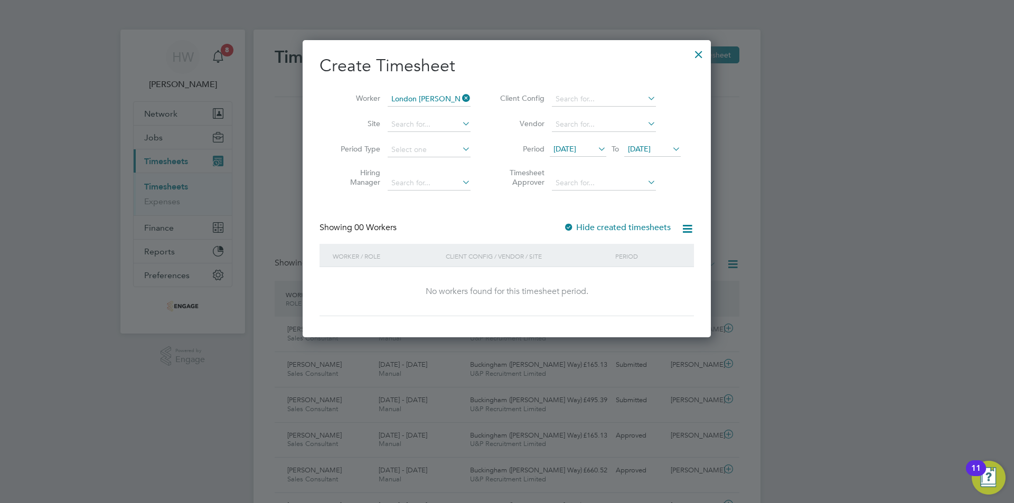
click at [656, 232] on label "Hide created timesheets" at bounding box center [617, 227] width 107 height 11
click at [697, 46] on div at bounding box center [698, 51] width 19 height 19
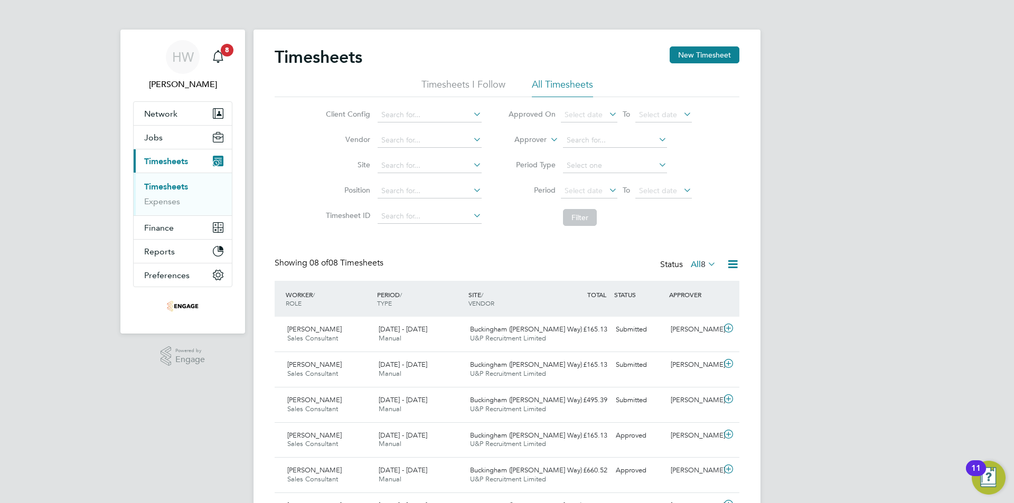
click at [696, 53] on button "New Timesheet" at bounding box center [705, 54] width 70 height 17
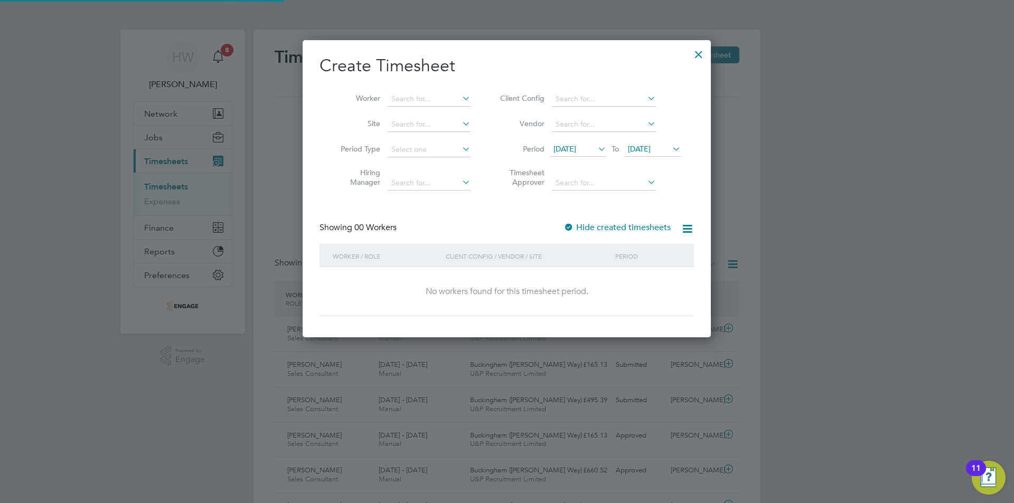
click at [696, 53] on div at bounding box center [698, 51] width 19 height 19
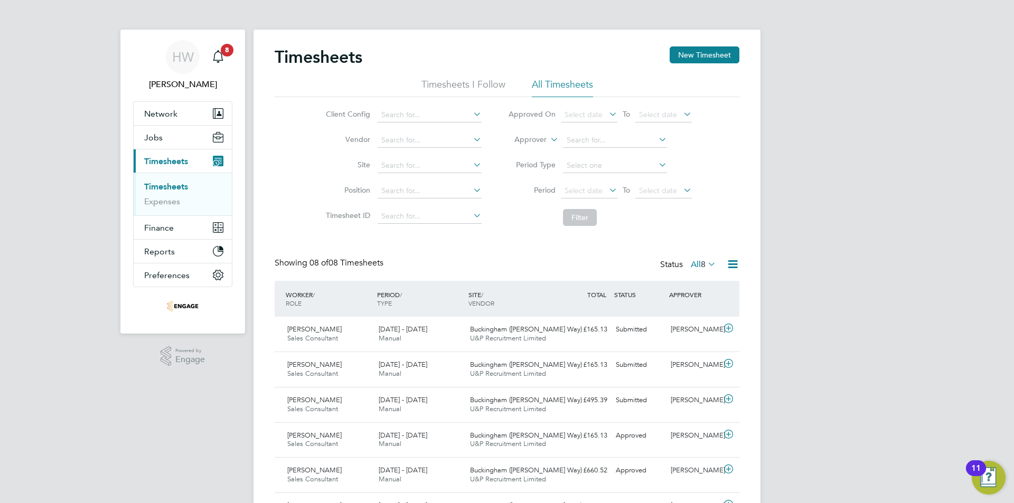
click at [792, 117] on div "HW Harry Wilson Notifications 8 Applications: Network Team Members Businesses S…" at bounding box center [507, 318] width 1014 height 637
click at [477, 92] on li "Timesheets I Follow" at bounding box center [464, 87] width 84 height 19
click at [544, 89] on li "All Timesheets" at bounding box center [562, 87] width 61 height 19
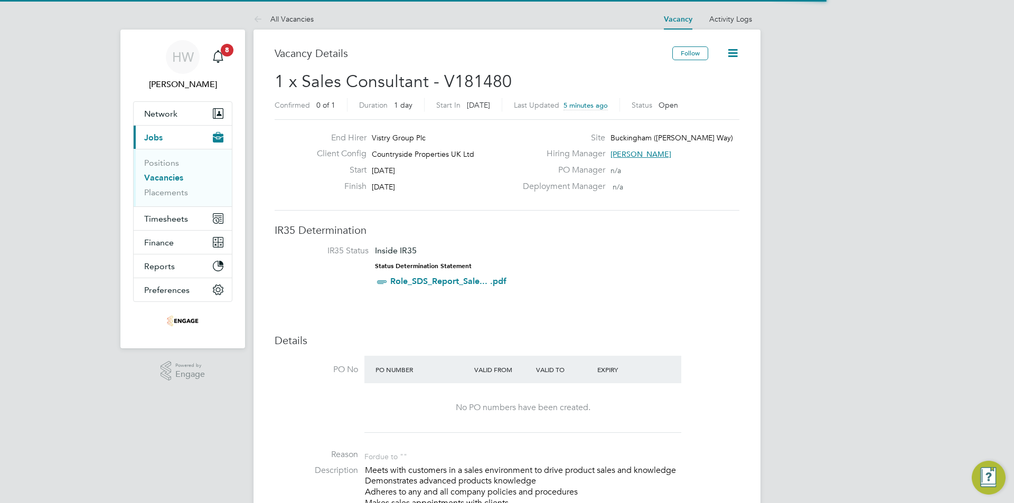
scroll to position [31, 74]
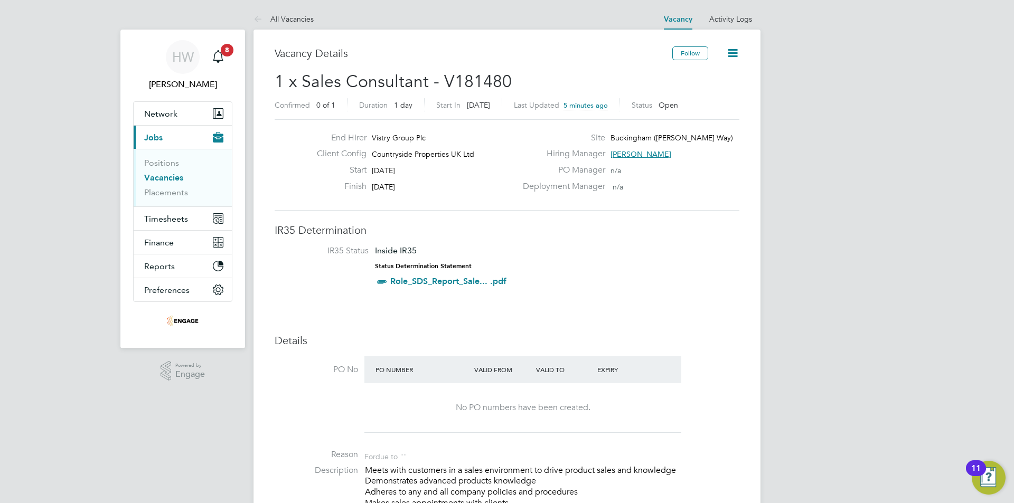
click at [730, 56] on icon at bounding box center [732, 52] width 13 height 13
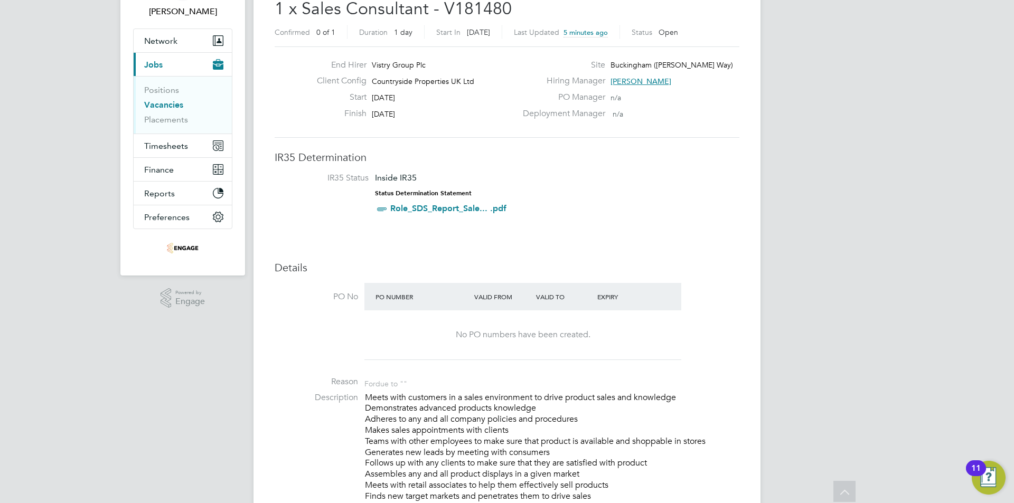
scroll to position [0, 0]
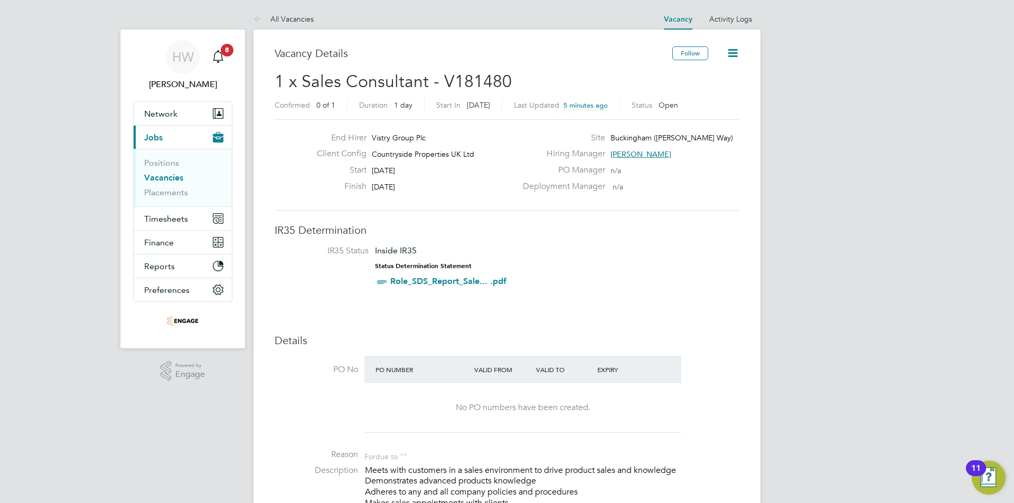
click at [740, 52] on icon at bounding box center [732, 52] width 13 height 13
click at [740, 53] on icon at bounding box center [732, 52] width 13 height 13
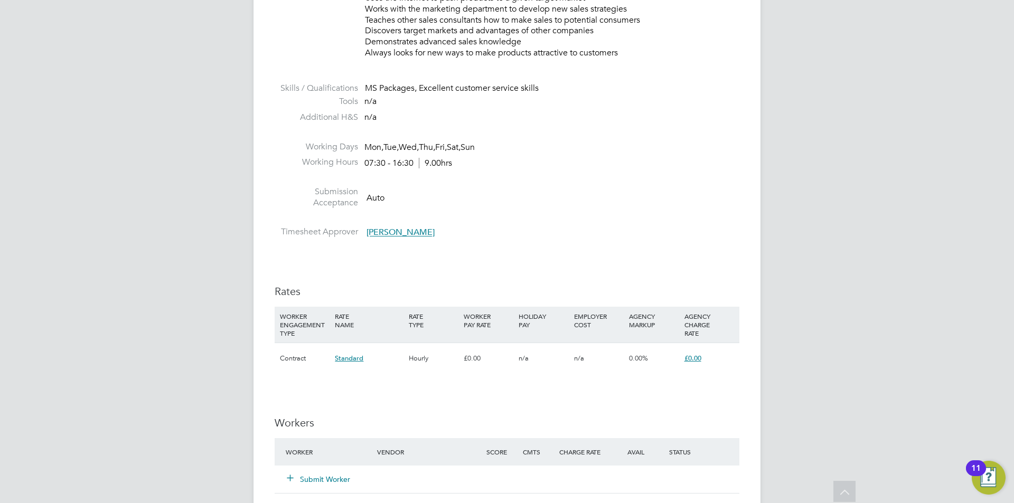
scroll to position [740, 0]
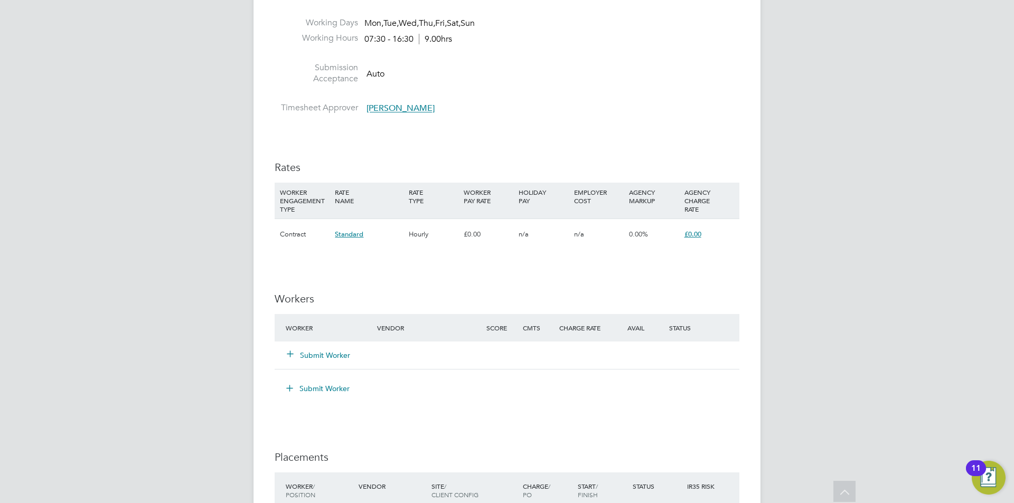
click at [335, 353] on button "Submit Worker" at bounding box center [318, 355] width 63 height 11
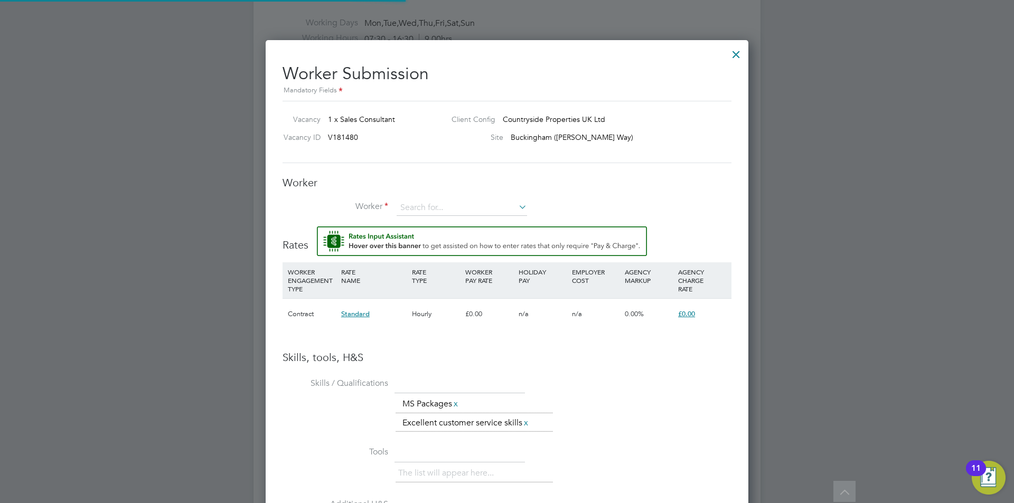
scroll to position [696, 483]
click at [437, 208] on input at bounding box center [462, 208] width 130 height 16
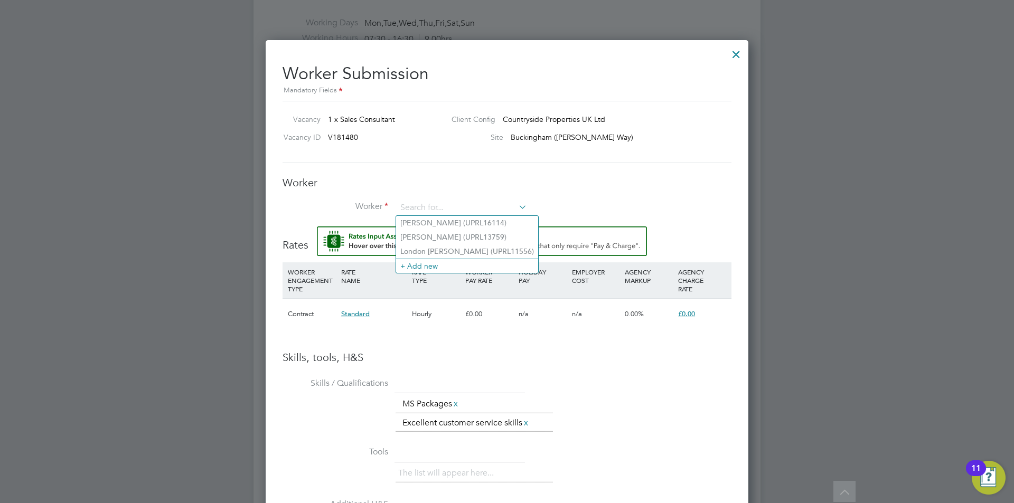
click at [968, 115] on div at bounding box center [507, 251] width 1014 height 503
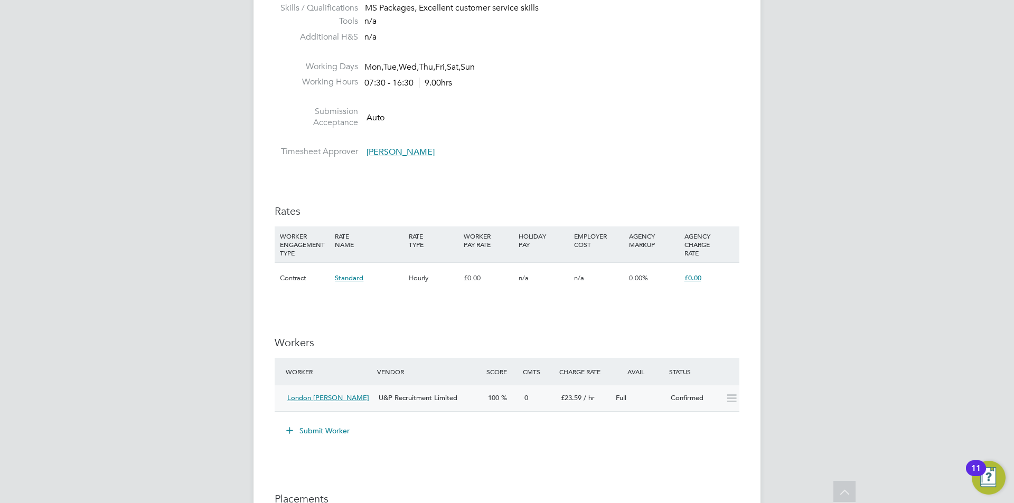
click at [730, 397] on icon at bounding box center [731, 399] width 13 height 8
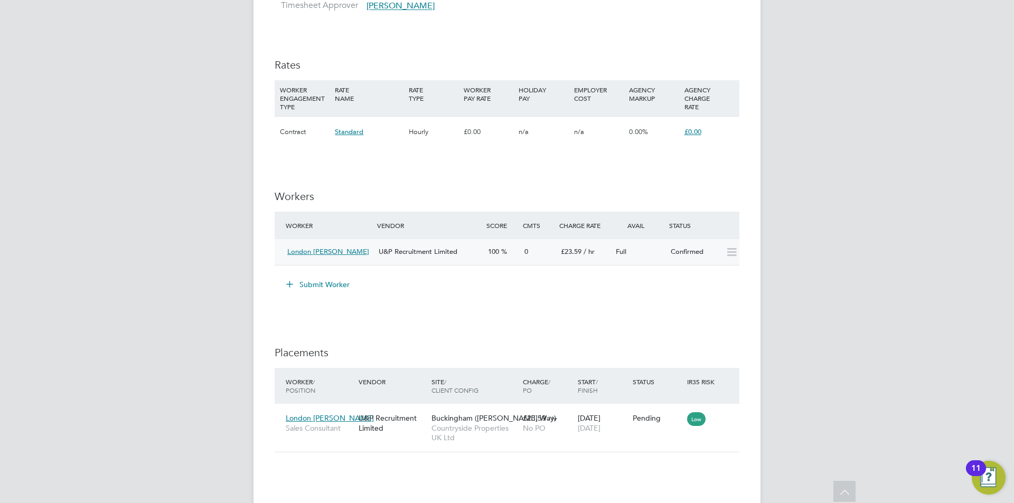
scroll to position [854, 0]
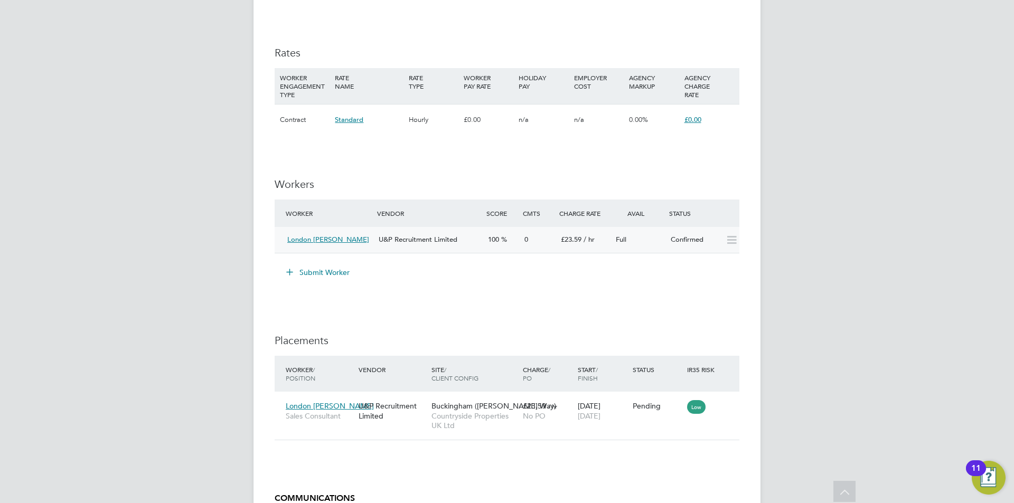
click at [547, 233] on div "0" at bounding box center [538, 239] width 36 height 17
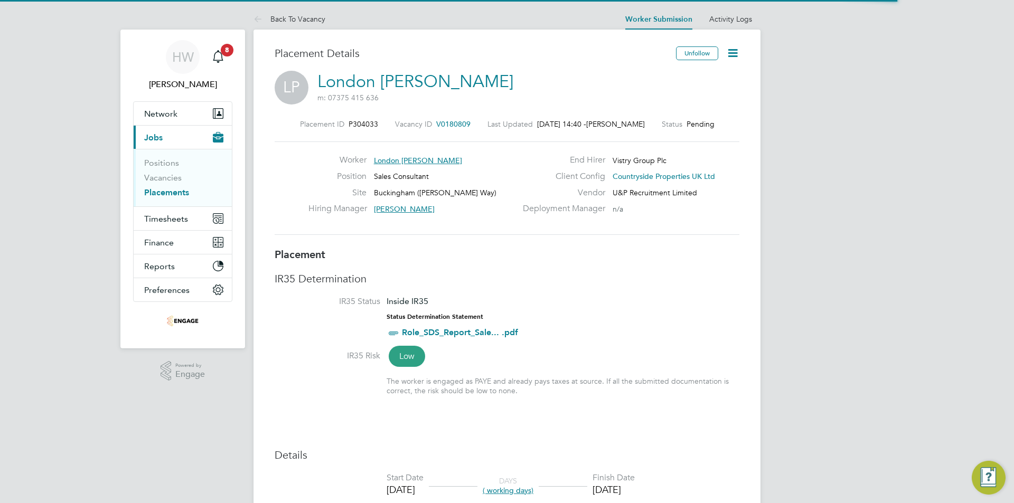
scroll to position [5, 5]
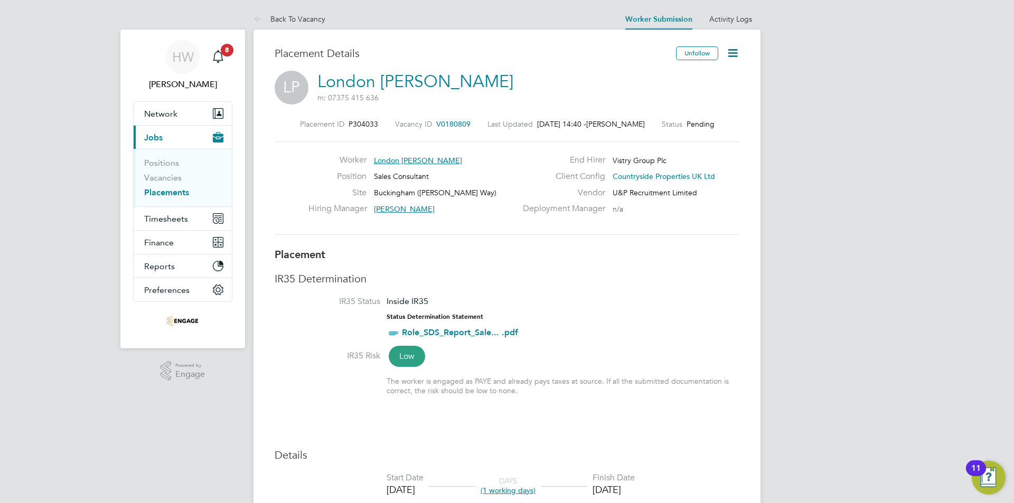
click at [182, 189] on link "Placements" at bounding box center [166, 193] width 45 height 10
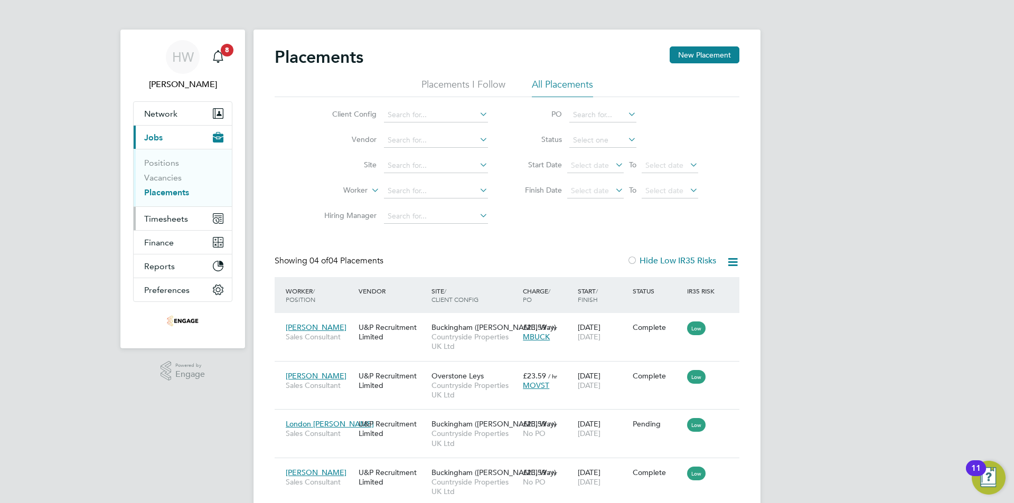
click at [169, 210] on button "Timesheets" at bounding box center [183, 218] width 98 height 23
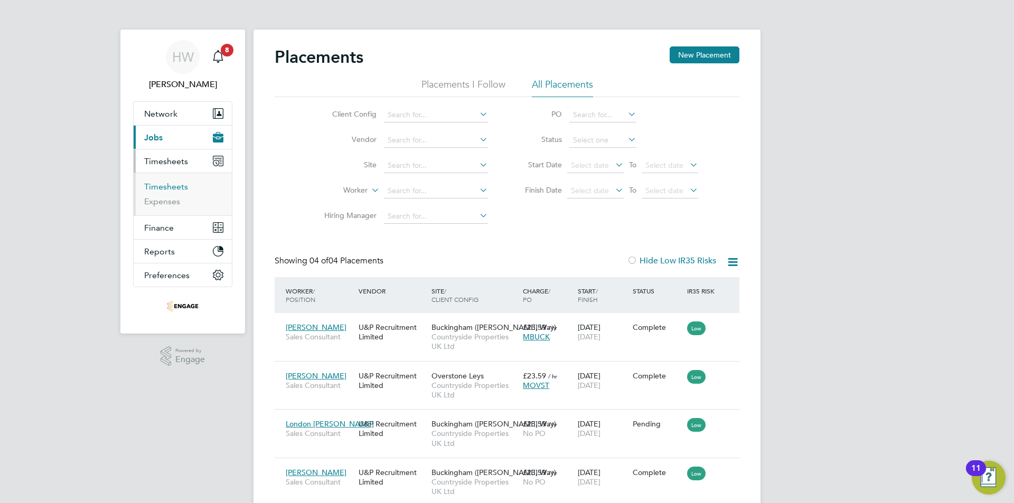
click at [176, 184] on link "Timesheets" at bounding box center [166, 187] width 44 height 10
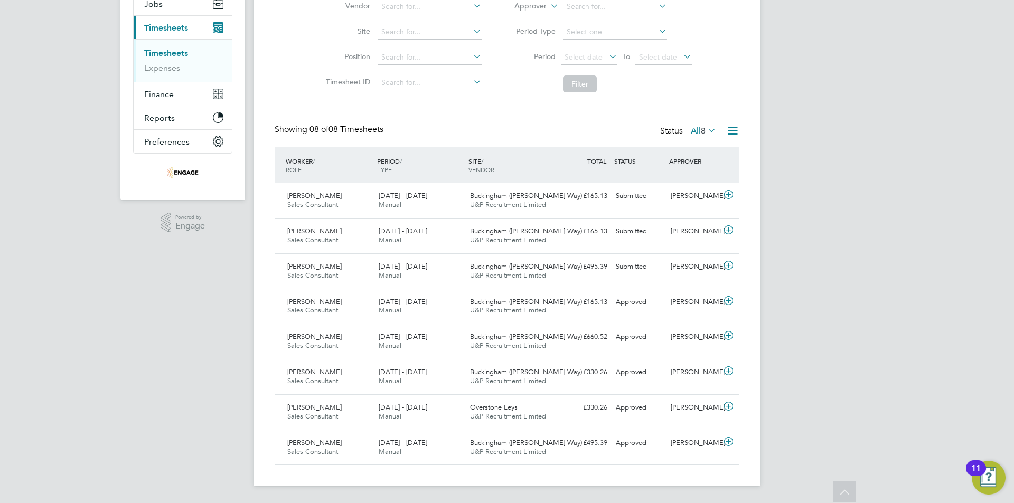
click at [694, 131] on label "All 8" at bounding box center [703, 131] width 25 height 11
click at [693, 144] on li "All" at bounding box center [701, 149] width 49 height 15
click at [695, 123] on div "Timesheets New Timesheet Timesheets I Follow All Timesheets Client Config Vendo…" at bounding box center [507, 189] width 465 height 553
click at [692, 133] on label "All 8" at bounding box center [703, 131] width 25 height 11
click at [707, 183] on li "Submitted" at bounding box center [701, 179] width 49 height 15
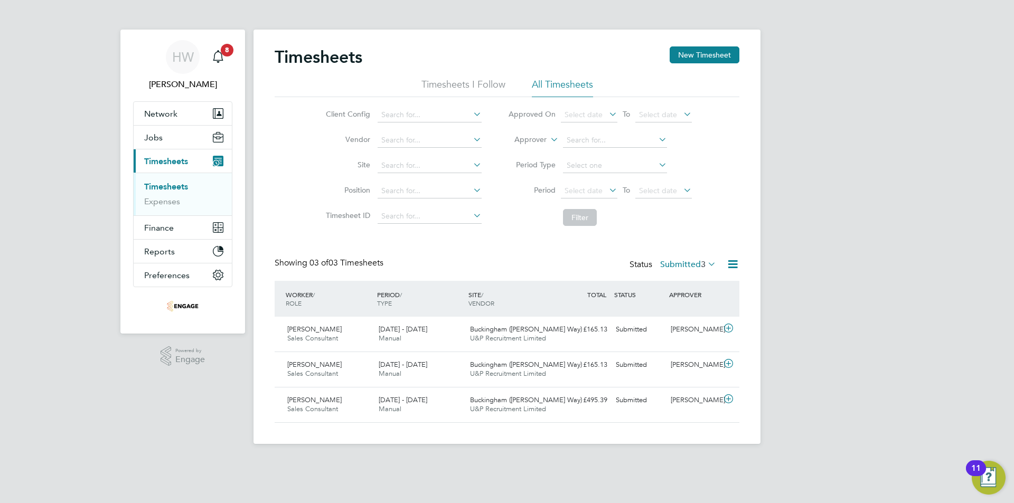
click at [675, 263] on label "Submitted 3" at bounding box center [688, 264] width 56 height 11
click at [675, 279] on li "All" at bounding box center [686, 283] width 49 height 15
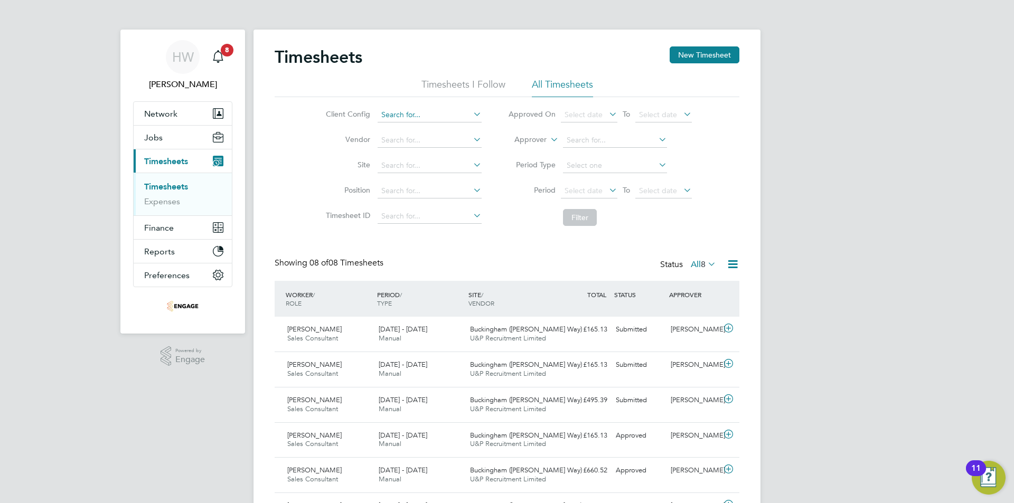
click at [427, 113] on input at bounding box center [430, 115] width 104 height 15
click at [425, 110] on input at bounding box center [430, 115] width 104 height 15
click at [698, 60] on button "New Timesheet" at bounding box center [705, 54] width 70 height 17
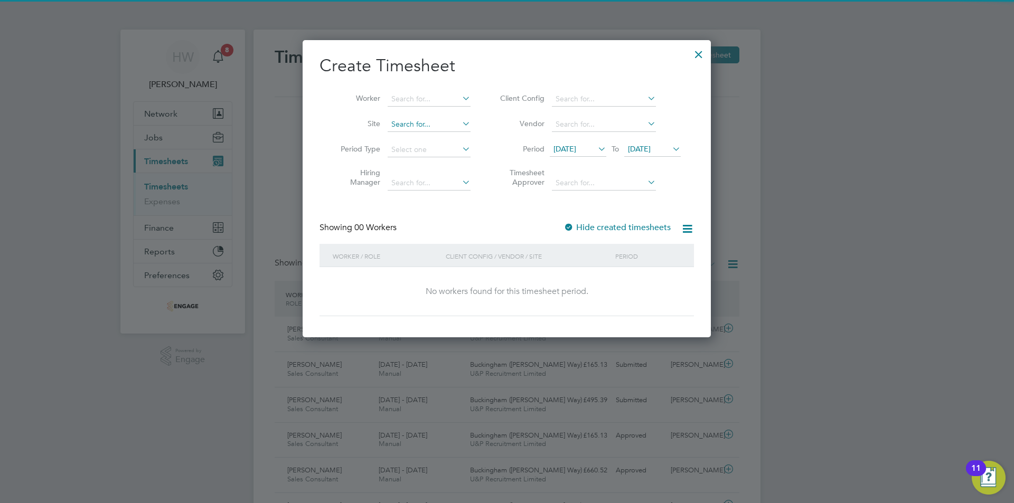
click at [440, 117] on input at bounding box center [429, 124] width 83 height 15
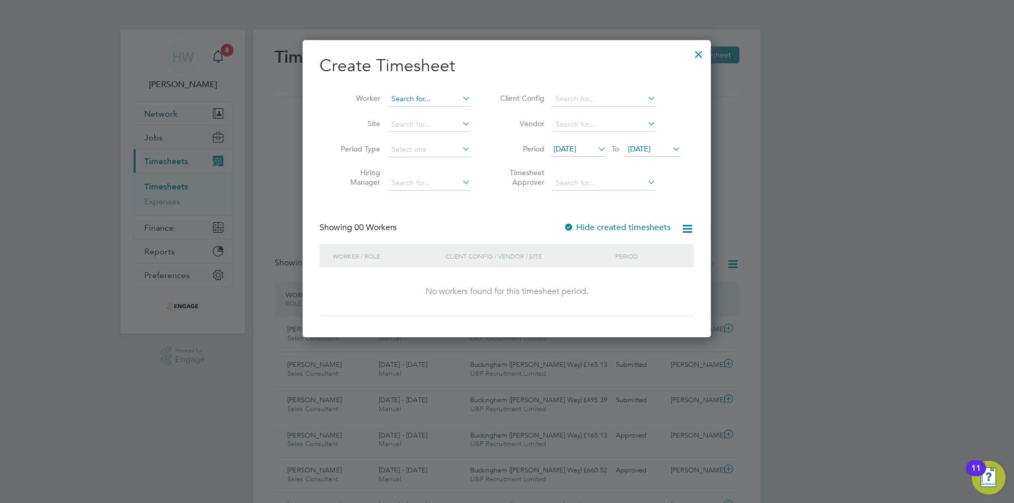
click at [438, 100] on input at bounding box center [429, 99] width 83 height 15
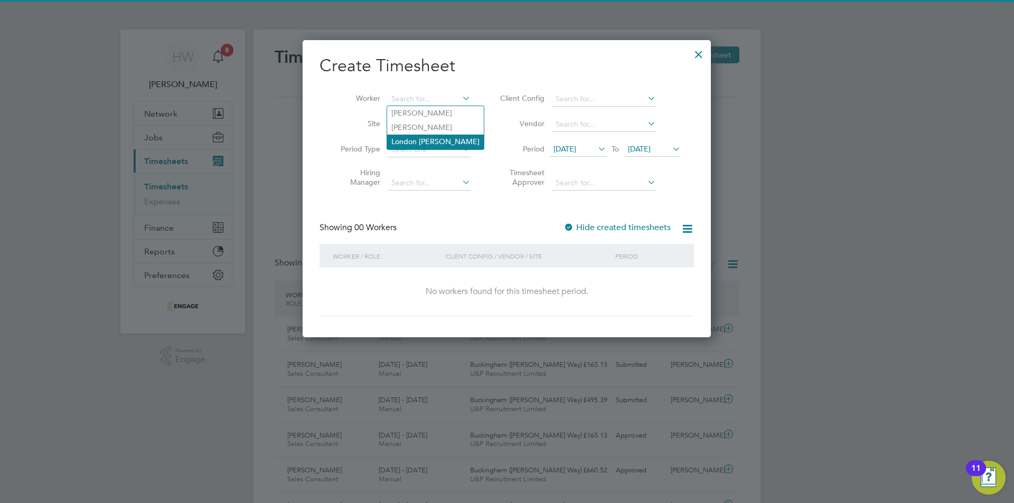
click at [426, 139] on li "London [PERSON_NAME]" at bounding box center [435, 142] width 97 height 14
type input "London [PERSON_NAME]"
click at [938, 114] on div at bounding box center [507, 251] width 1014 height 503
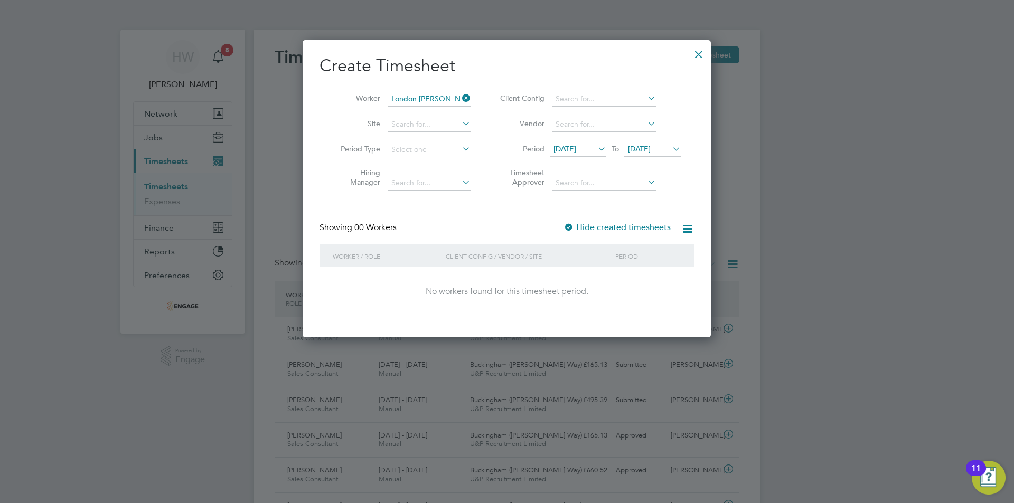
click at [704, 57] on div at bounding box center [698, 51] width 19 height 19
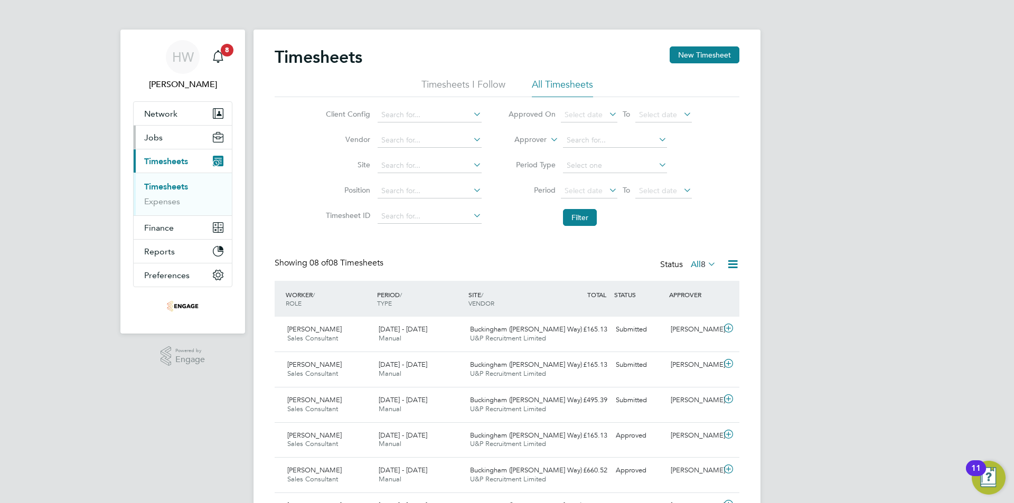
click at [146, 133] on span "Jobs" at bounding box center [153, 138] width 18 height 10
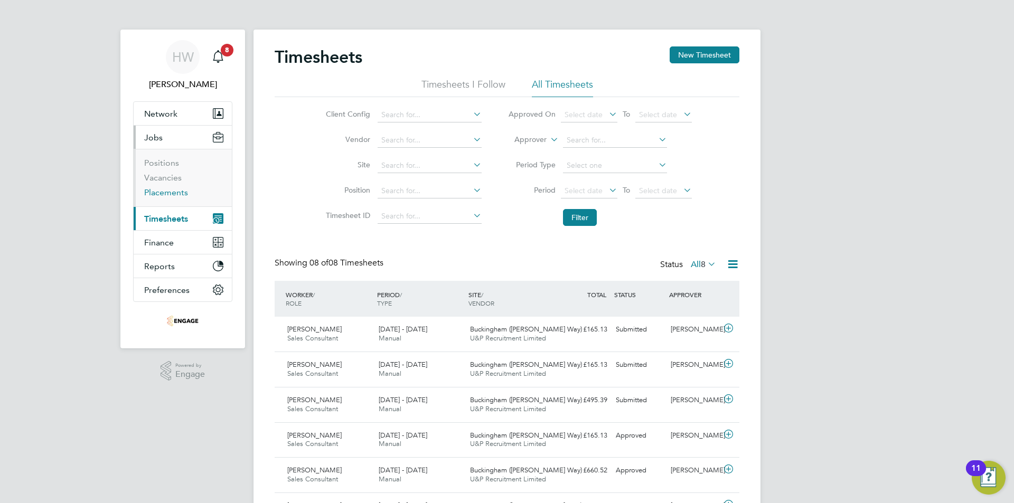
click at [164, 198] on li "Placements" at bounding box center [183, 193] width 79 height 11
click at [164, 195] on link "Placements" at bounding box center [166, 193] width 44 height 10
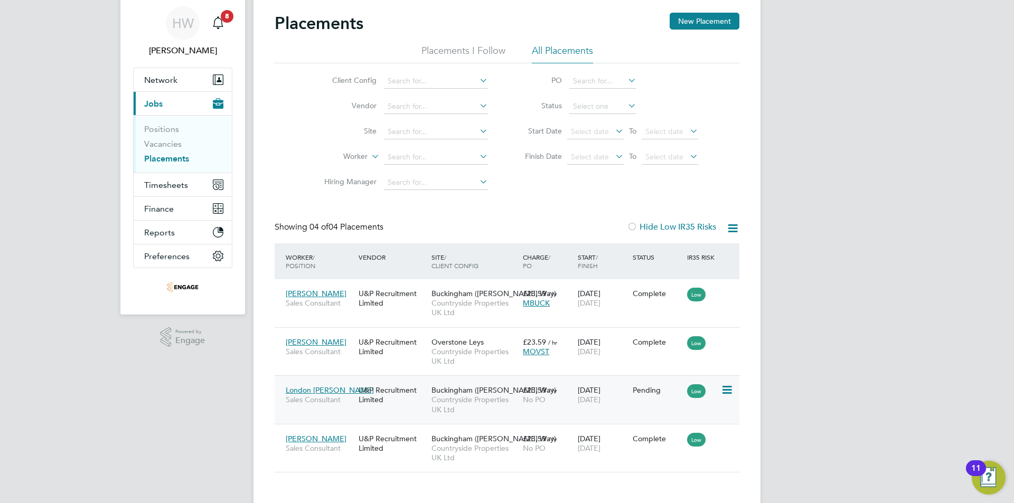
scroll to position [52, 0]
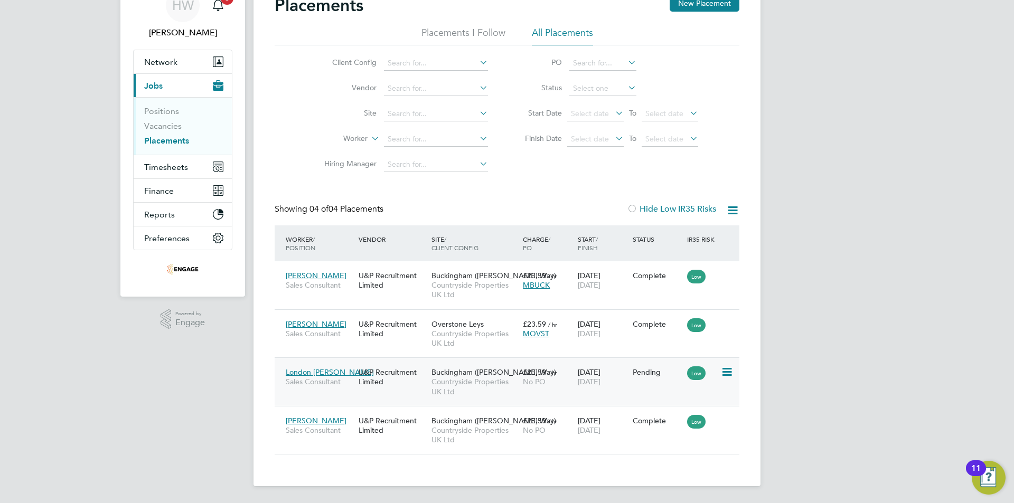
click at [649, 379] on div "Pending" at bounding box center [657, 372] width 55 height 20
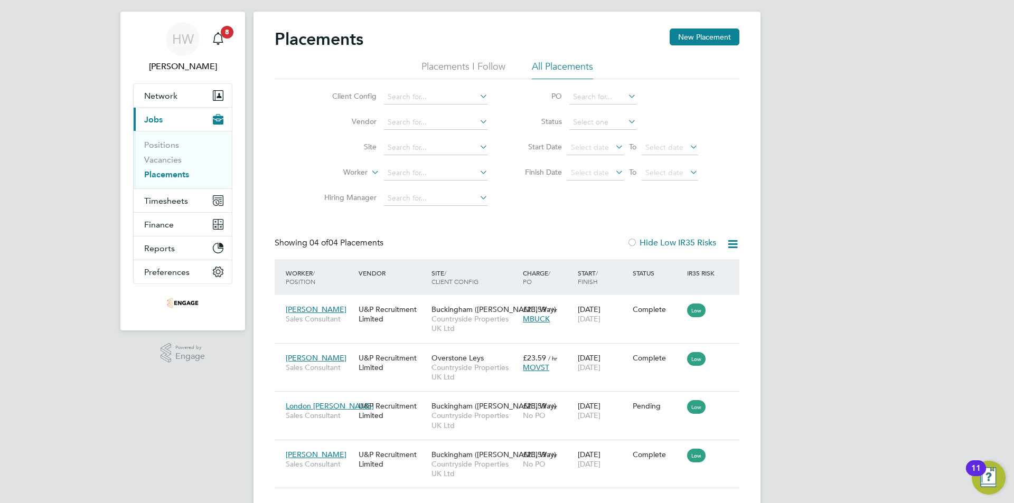
scroll to position [0, 0]
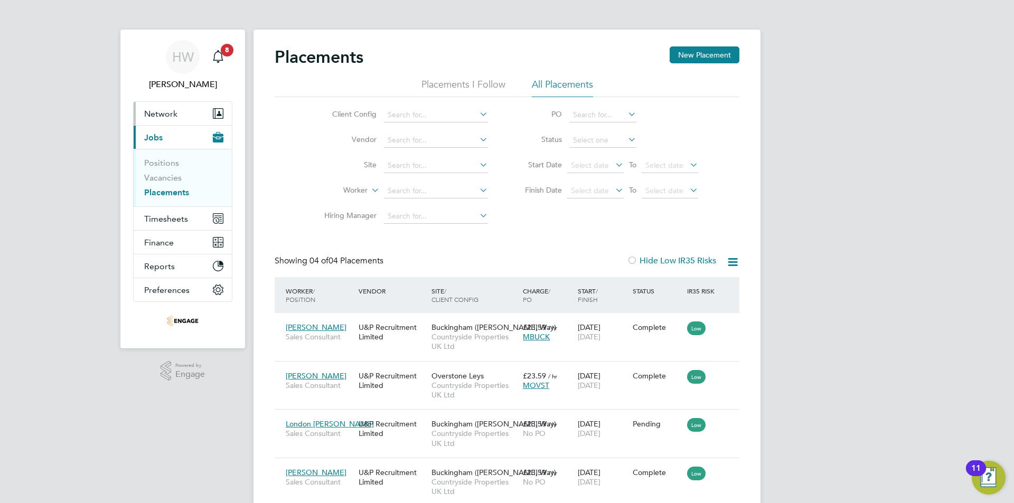
click at [177, 118] on button "Network" at bounding box center [183, 113] width 98 height 23
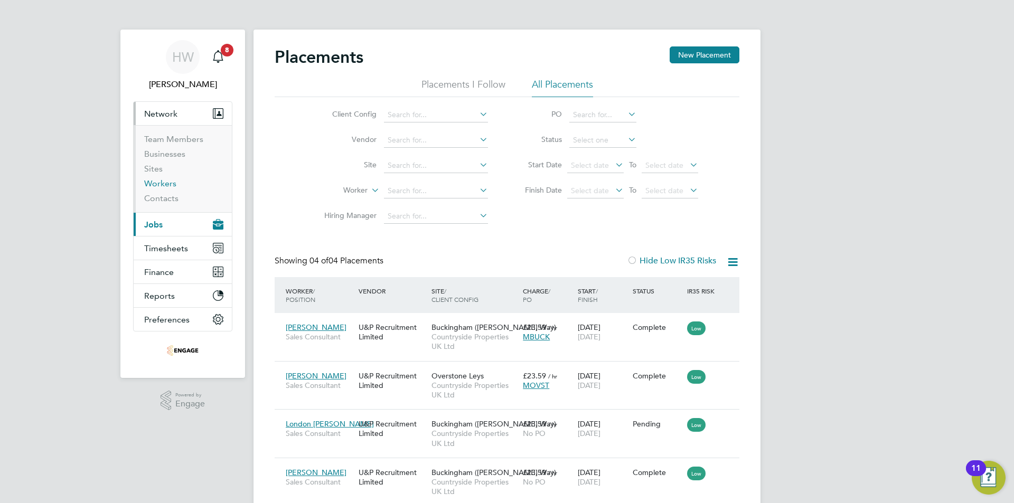
click at [169, 182] on link "Workers" at bounding box center [160, 184] width 32 height 10
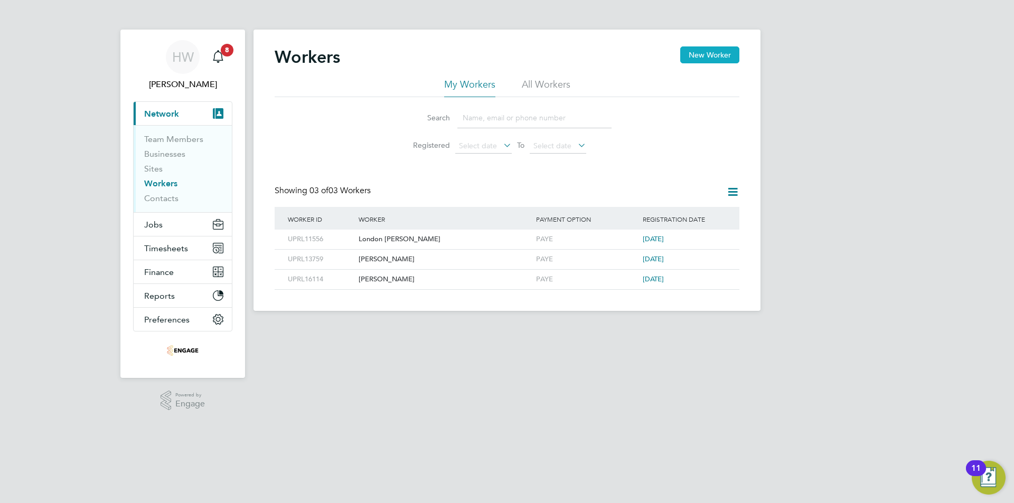
click at [695, 54] on button "New Worker" at bounding box center [709, 54] width 59 height 17
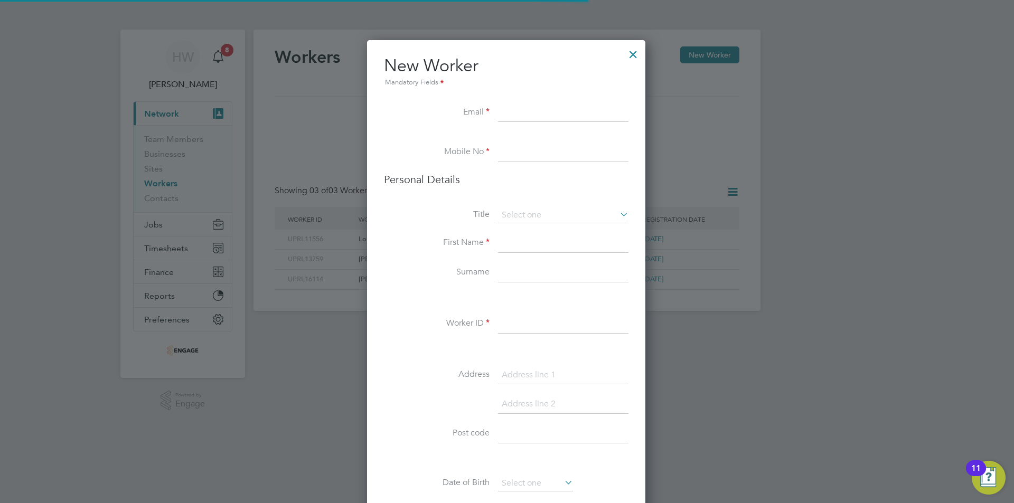
scroll to position [894, 280]
click at [546, 111] on input at bounding box center [563, 113] width 130 height 19
paste input "grahamhlevy@hotmail.co.uk"
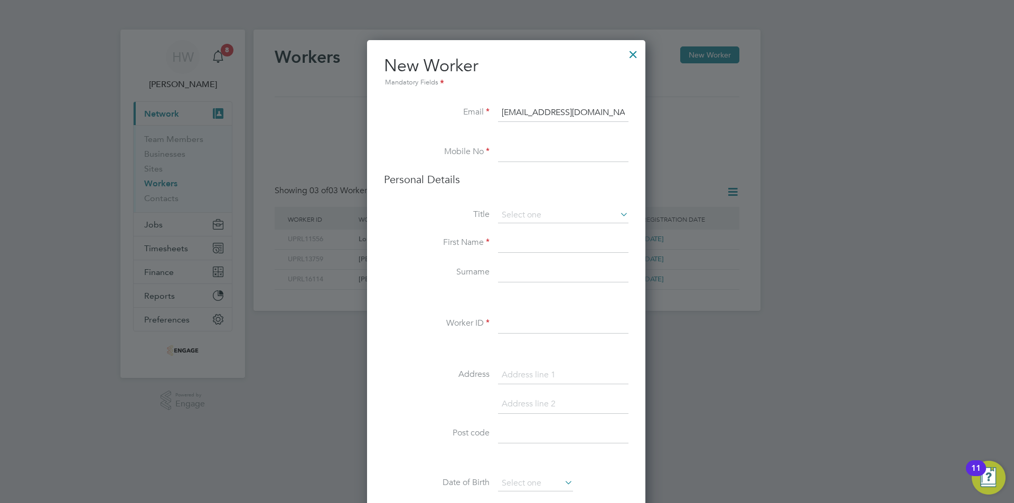
type input "grahamhlevy@hotmail.co.uk"
click at [515, 137] on li at bounding box center [506, 138] width 245 height 11
drag, startPoint x: 509, startPoint y: 161, endPoint x: 509, endPoint y: 154, distance: 6.3
click at [509, 161] on input at bounding box center [563, 152] width 130 height 19
paste input "7736014960"
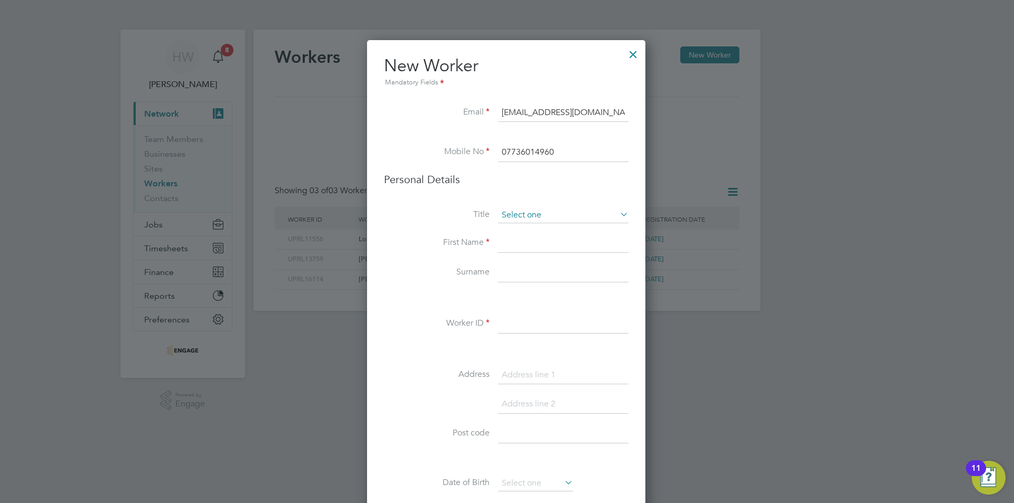
type input "07736014960"
click at [526, 218] on input at bounding box center [563, 216] width 130 height 16
click at [527, 230] on li "Mr" at bounding box center [564, 230] width 132 height 14
type input "Mr"
drag, startPoint x: 537, startPoint y: 252, endPoint x: 536, endPoint y: 236, distance: 15.9
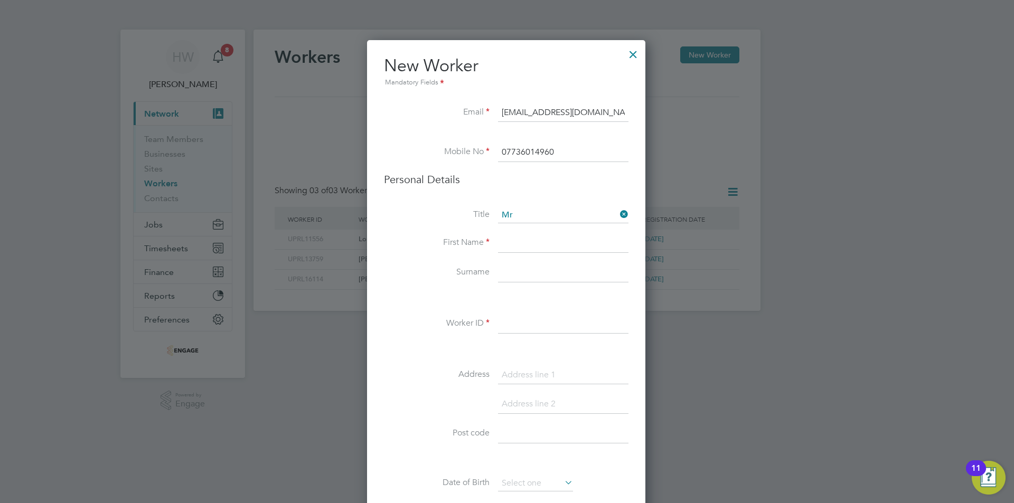
click at [537, 252] on input at bounding box center [563, 243] width 130 height 19
type input "Graham"
click at [532, 275] on input at bounding box center [563, 273] width 130 height 19
type input "Levy"
click at [541, 336] on li "Worker ID" at bounding box center [506, 330] width 245 height 30
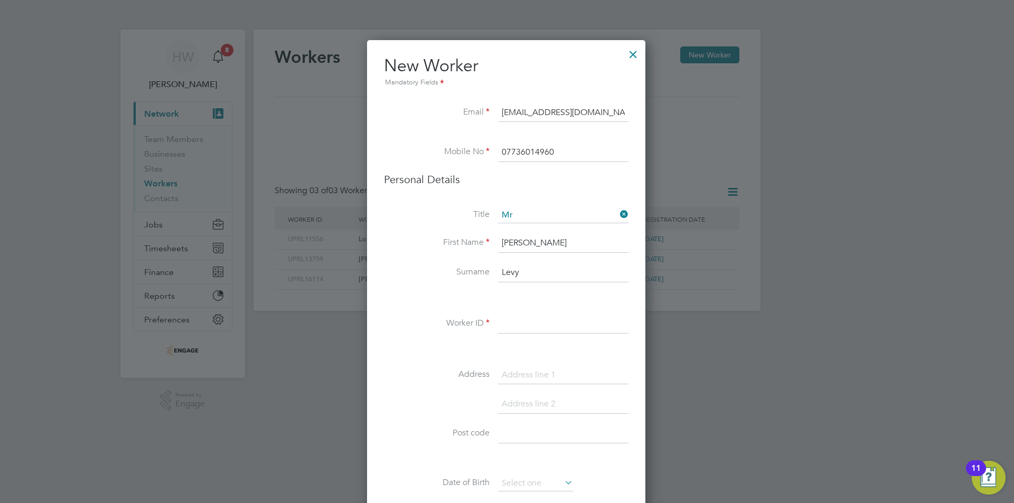
click at [542, 330] on input at bounding box center [563, 324] width 130 height 19
paste input "UPRL6750"
type input "UPRL6750"
click at [532, 364] on div "Title Mr First Name Graham Surname Levy Worker ID UPRL6750 Address Post code Da…" at bounding box center [506, 400] width 245 height 384
click at [532, 373] on input at bounding box center [563, 375] width 130 height 19
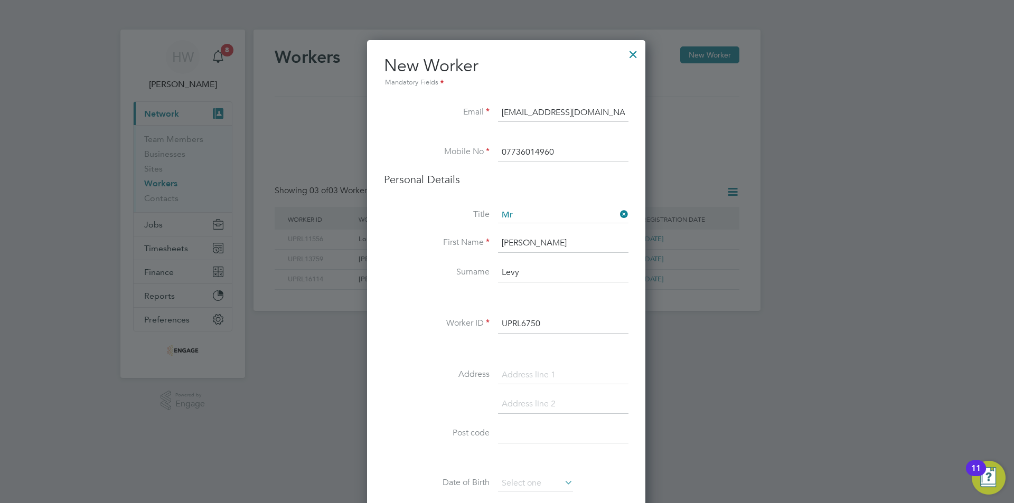
paste input "66 Gammons Lane"
type input "66 Gammons Lane"
click at [547, 403] on input at bounding box center [563, 404] width 130 height 19
paste input "Flat 2"
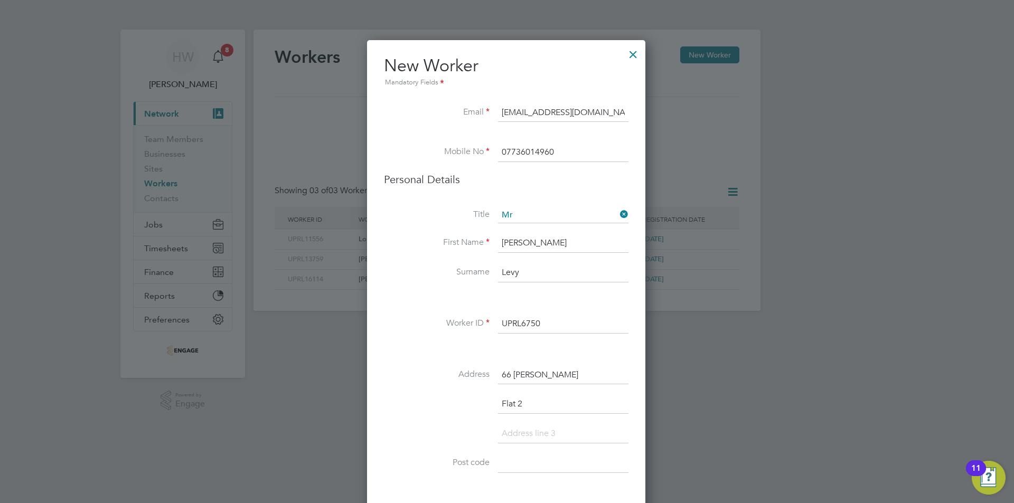
type input "Flat 2"
click at [543, 424] on li "Flat 2" at bounding box center [506, 410] width 245 height 30
click at [541, 435] on input at bounding box center [563, 434] width 130 height 19
paste input "Watford"
type input "Watford"
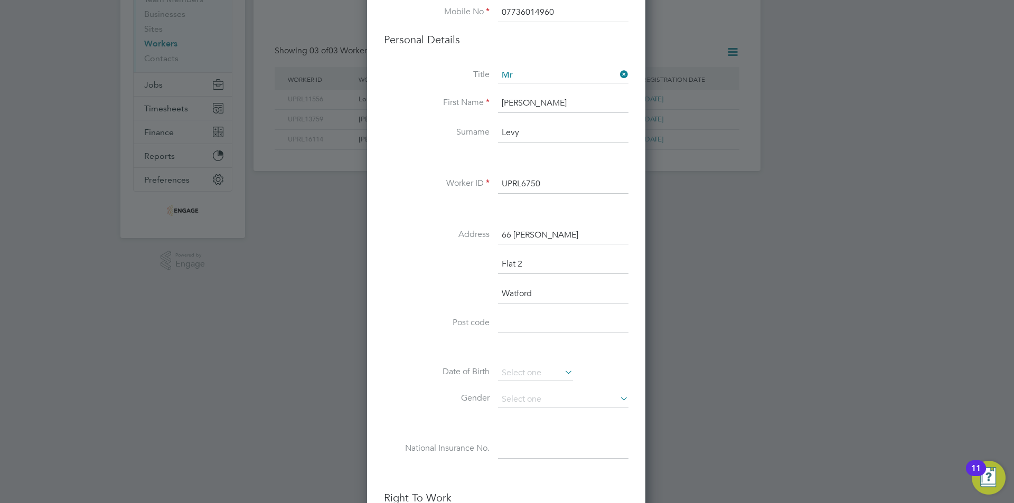
scroll to position [158, 0]
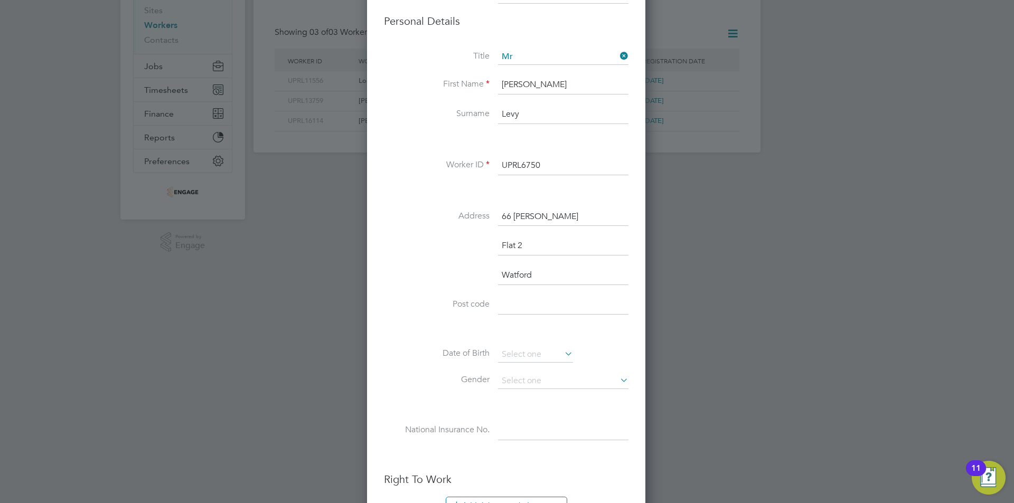
drag, startPoint x: 523, startPoint y: 302, endPoint x: 518, endPoint y: 311, distance: 10.4
click at [523, 303] on input at bounding box center [563, 305] width 130 height 19
paste input "WD24 6BT"
type input "WD24 6BT"
drag, startPoint x: 520, startPoint y: 344, endPoint x: 520, endPoint y: 351, distance: 6.3
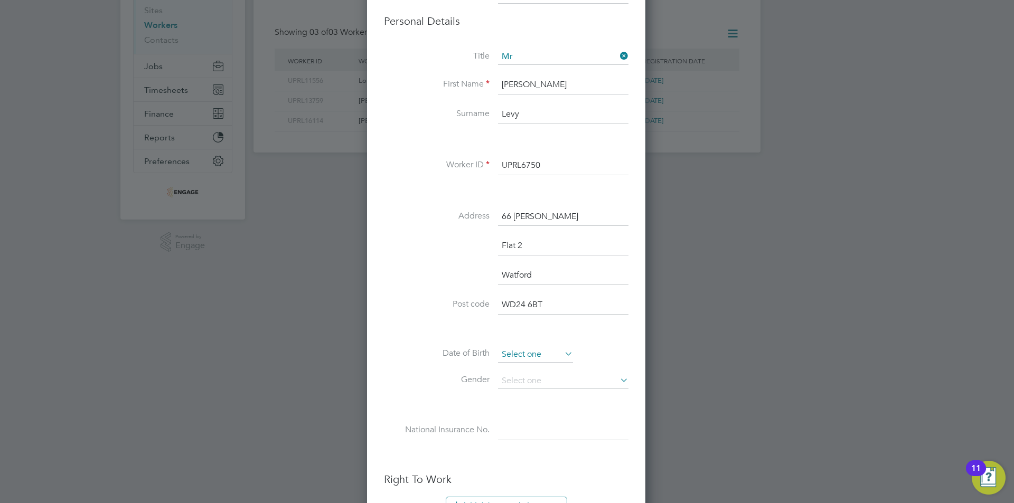
click at [520, 348] on div "Title Mr First Name Graham Surname Levy Worker ID UPRL6750 Address 66 Gammons L…" at bounding box center [506, 255] width 245 height 413
click at [520, 351] on input at bounding box center [535, 355] width 75 height 16
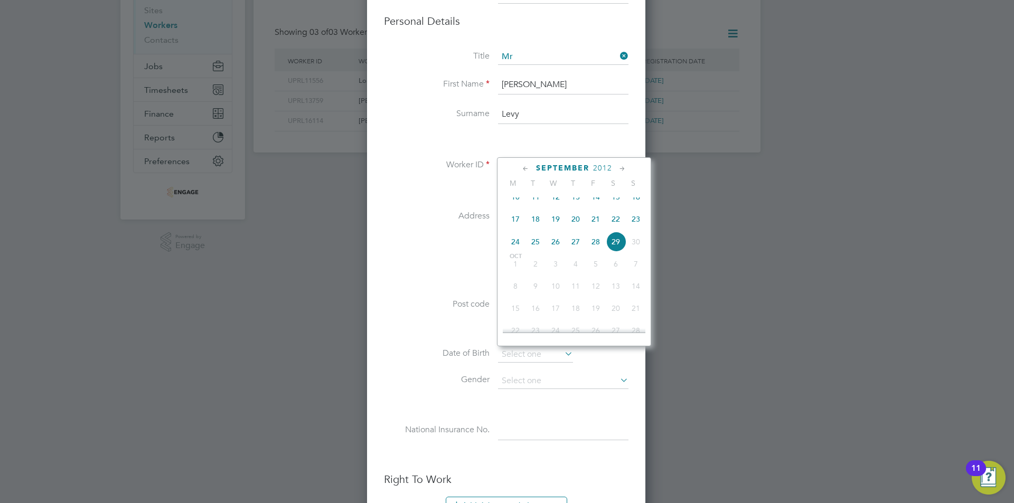
click at [601, 166] on span "2012" at bounding box center [602, 168] width 19 height 9
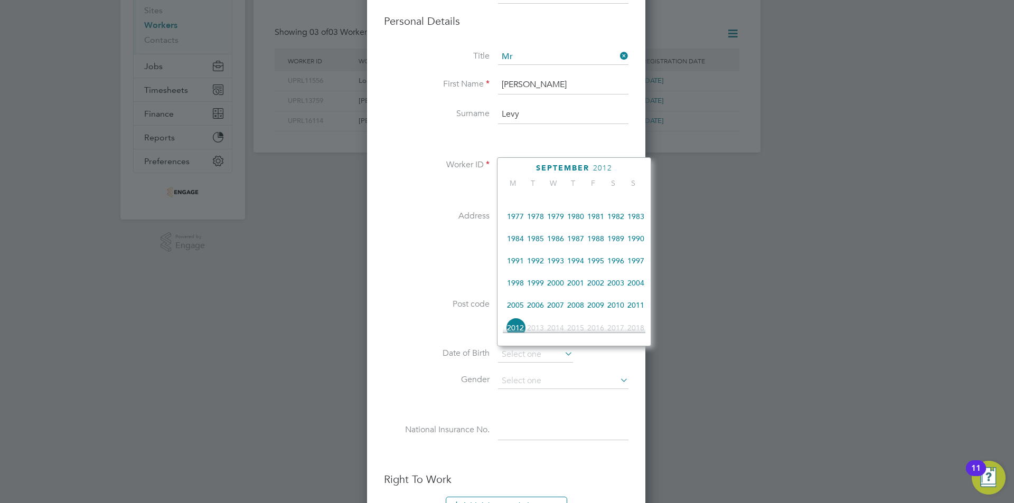
scroll to position [228, 0]
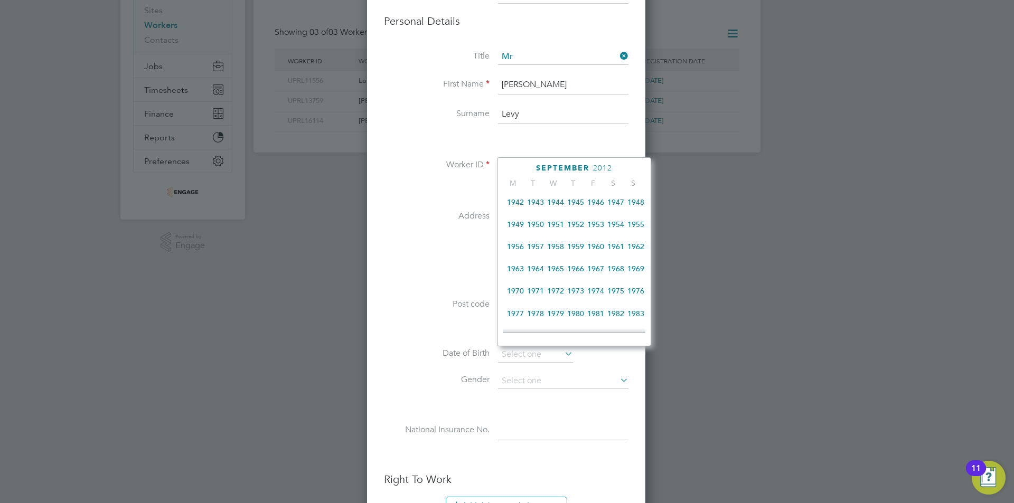
click at [575, 256] on span "1959" at bounding box center [576, 247] width 20 height 20
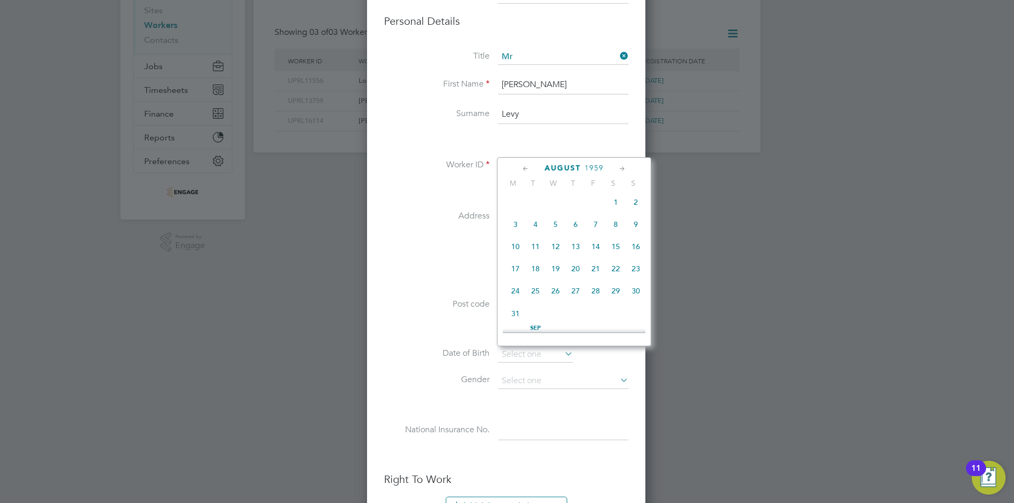
click at [522, 170] on icon at bounding box center [526, 169] width 10 height 12
click at [594, 275] on span "24" at bounding box center [596, 271] width 20 height 20
type input "24 Jul 1959"
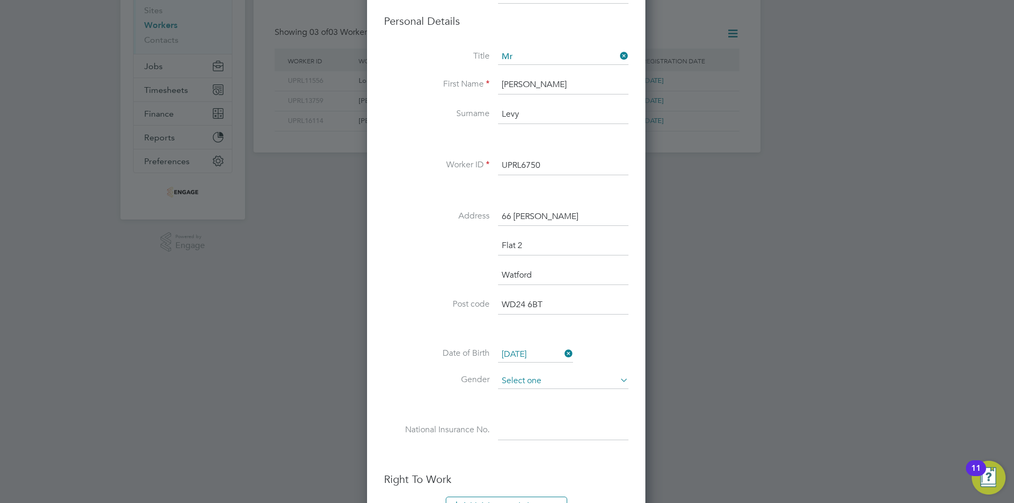
click at [521, 381] on input at bounding box center [563, 381] width 130 height 16
click at [522, 393] on li "Male" at bounding box center [564, 396] width 132 height 14
type input "Male"
drag, startPoint x: 503, startPoint y: 422, endPoint x: 523, endPoint y: 436, distance: 25.1
click at [503, 423] on input at bounding box center [563, 431] width 130 height 19
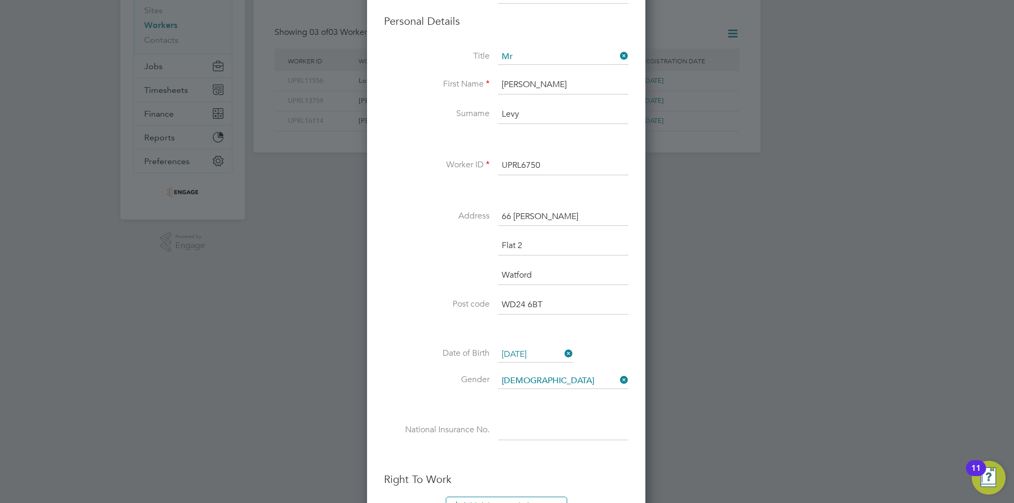
click at [525, 438] on input at bounding box center [563, 431] width 130 height 19
paste input "WE028062D"
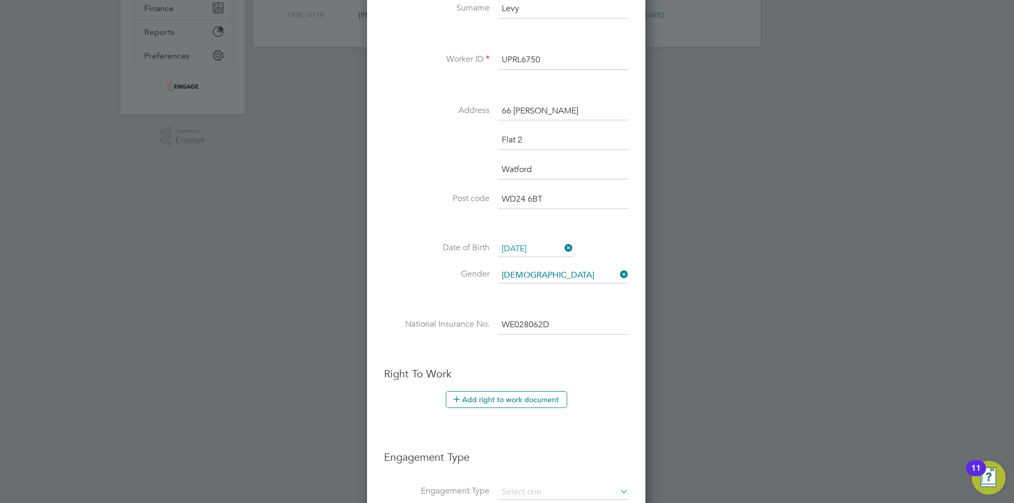
type input "WE 02 80 62 D"
click at [554, 399] on button "Add right to work document" at bounding box center [506, 399] width 121 height 17
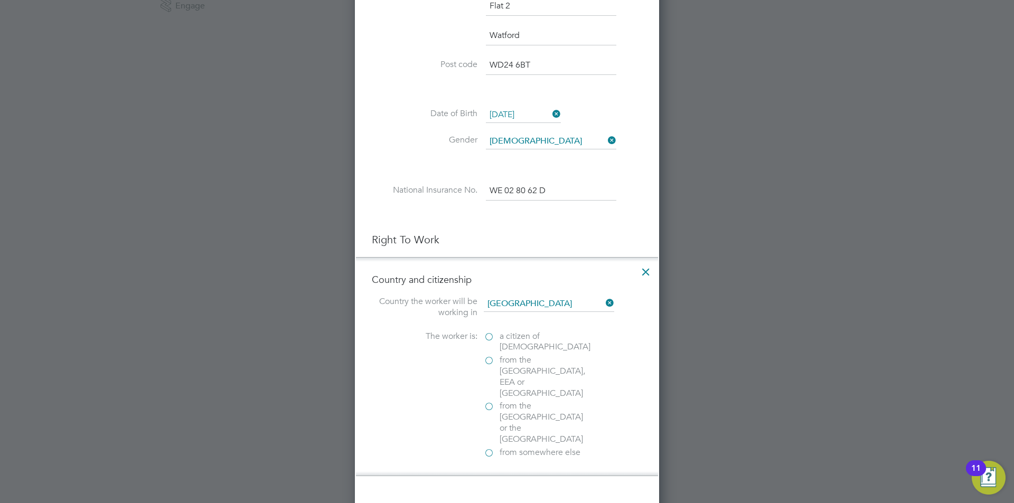
scroll to position [423, 0]
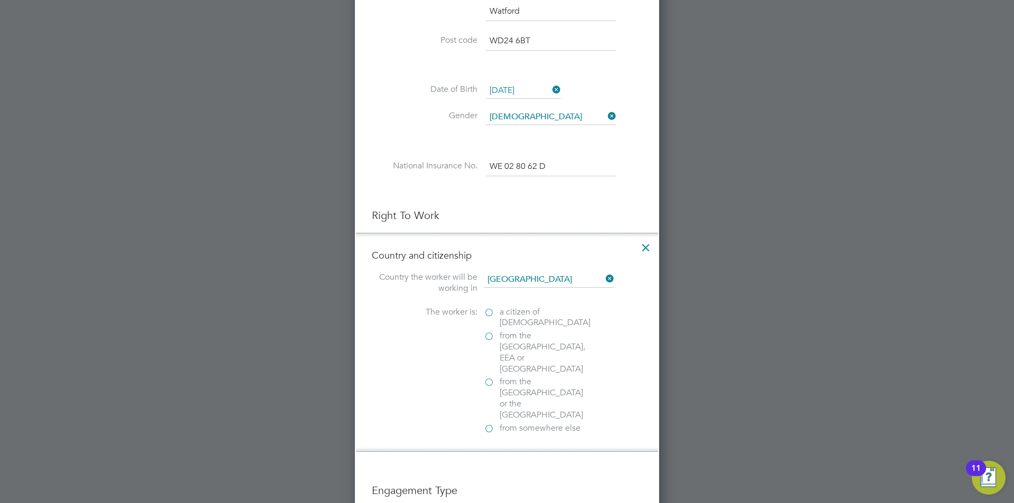
click at [487, 311] on label "a citizen of United Kingdom" at bounding box center [537, 318] width 106 height 22
click at [0, 0] on input "a citizen of United Kingdom" at bounding box center [0, 0] width 0 height 0
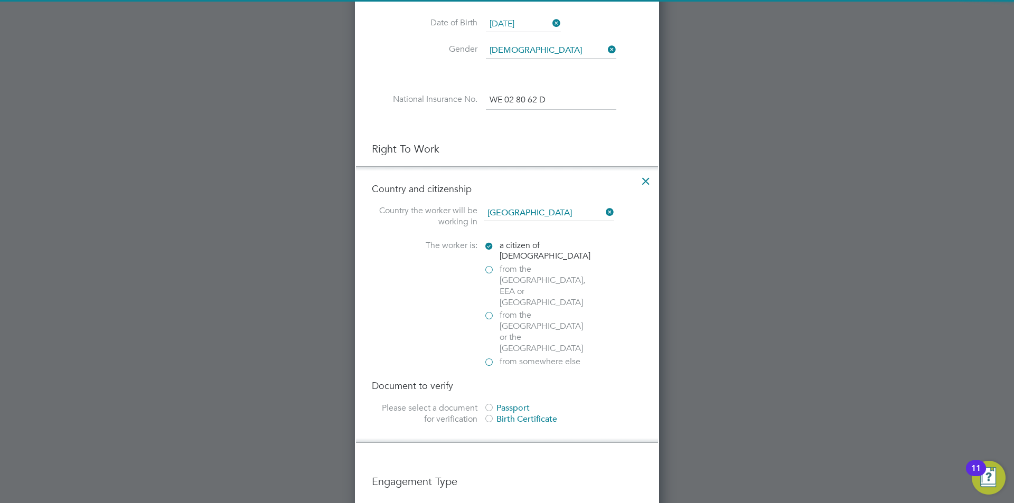
scroll to position [581, 0]
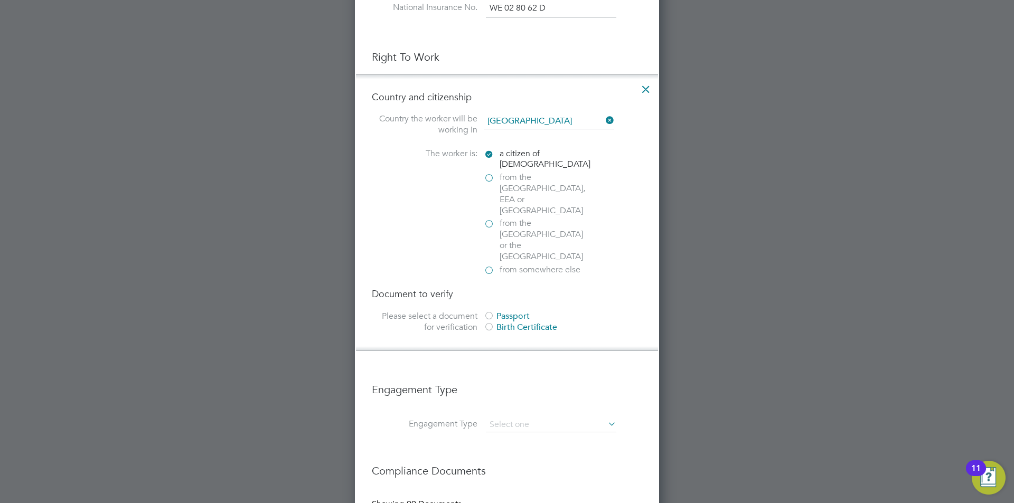
click at [497, 311] on div "Passport" at bounding box center [563, 316] width 158 height 11
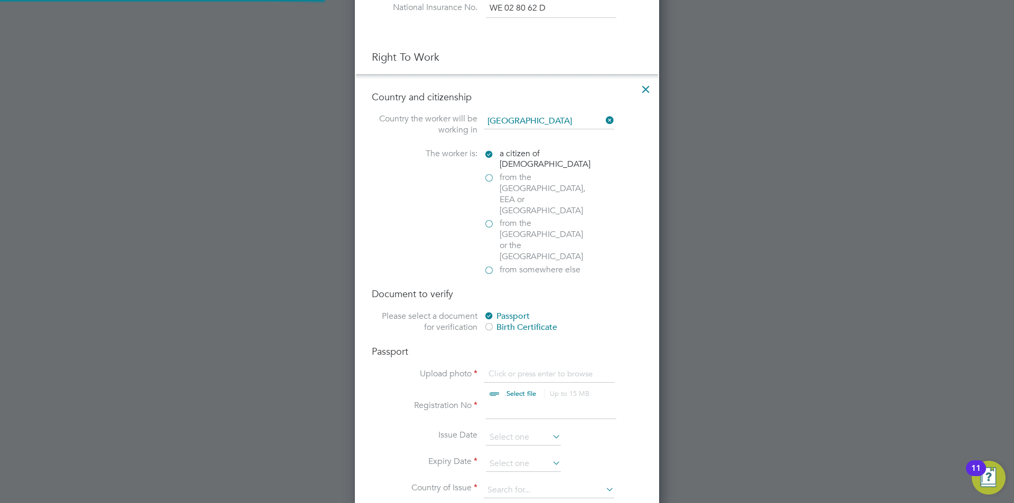
scroll to position [14, 131]
click at [520, 430] on input at bounding box center [523, 438] width 75 height 16
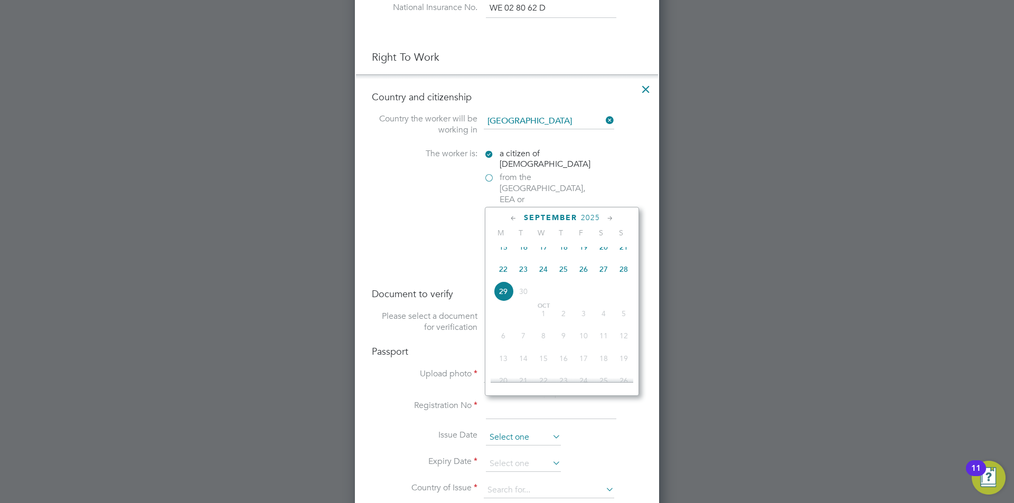
click at [520, 430] on input at bounding box center [523, 438] width 75 height 16
click at [565, 430] on li "Issue Date" at bounding box center [507, 443] width 270 height 26
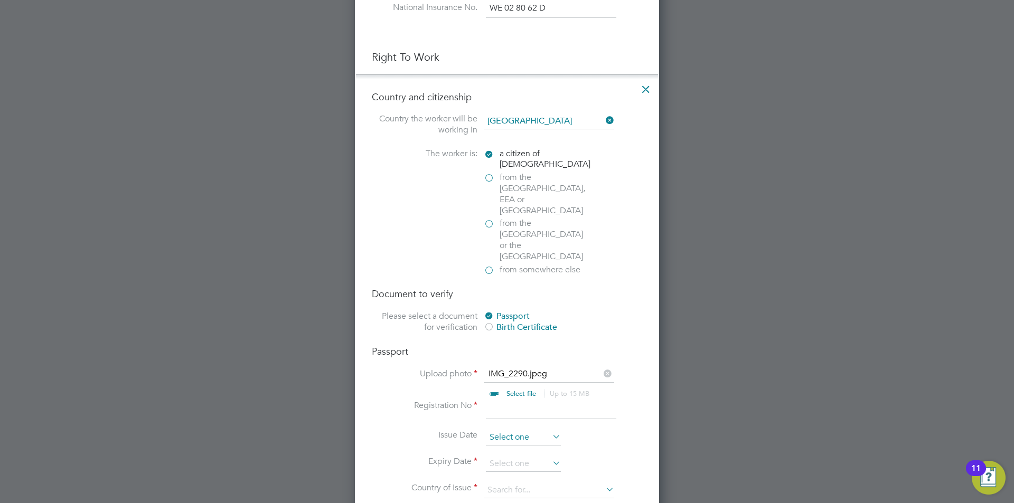
click at [507, 430] on input at bounding box center [523, 438] width 75 height 16
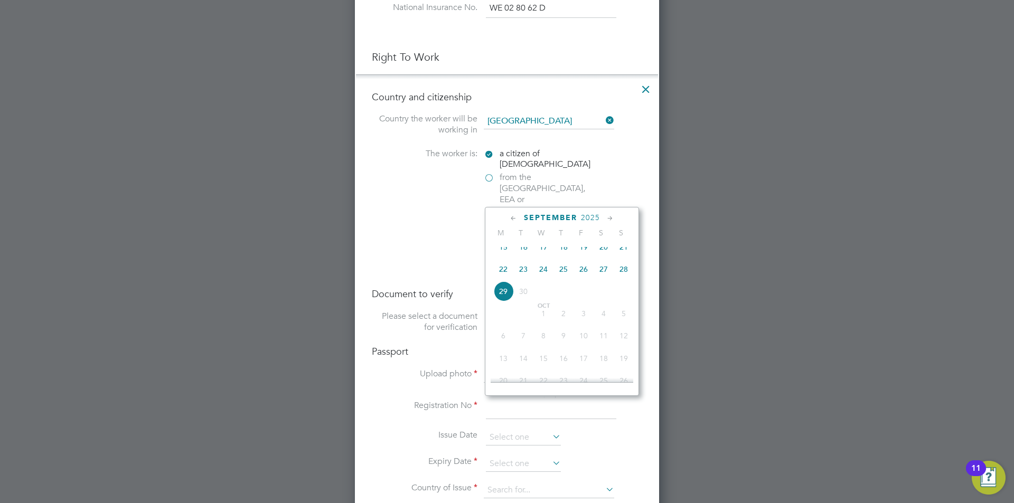
click at [593, 218] on span "2025" at bounding box center [590, 217] width 19 height 9
click at [624, 300] on span "2024" at bounding box center [624, 289] width 20 height 20
click at [549, 248] on span "14" at bounding box center [544, 245] width 20 height 20
type input "14 Aug 2024"
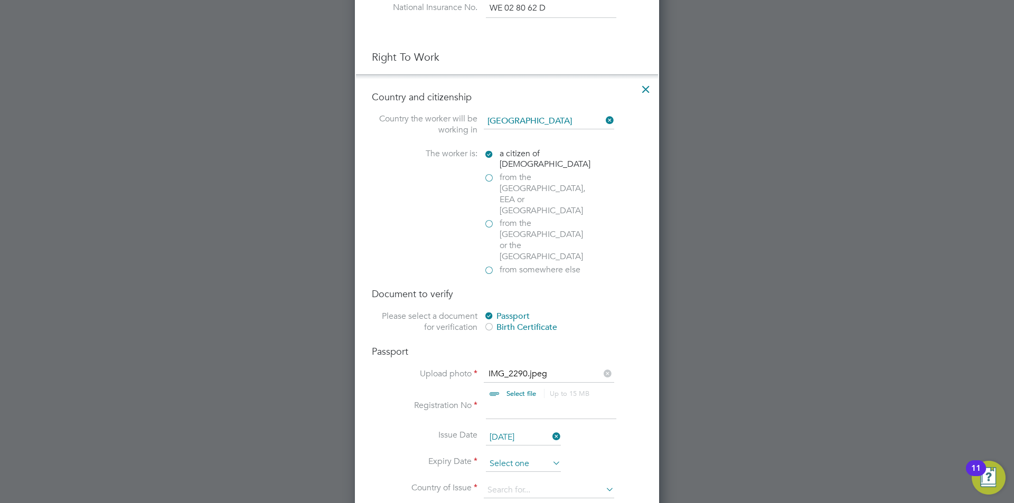
click at [530, 456] on input at bounding box center [523, 464] width 75 height 16
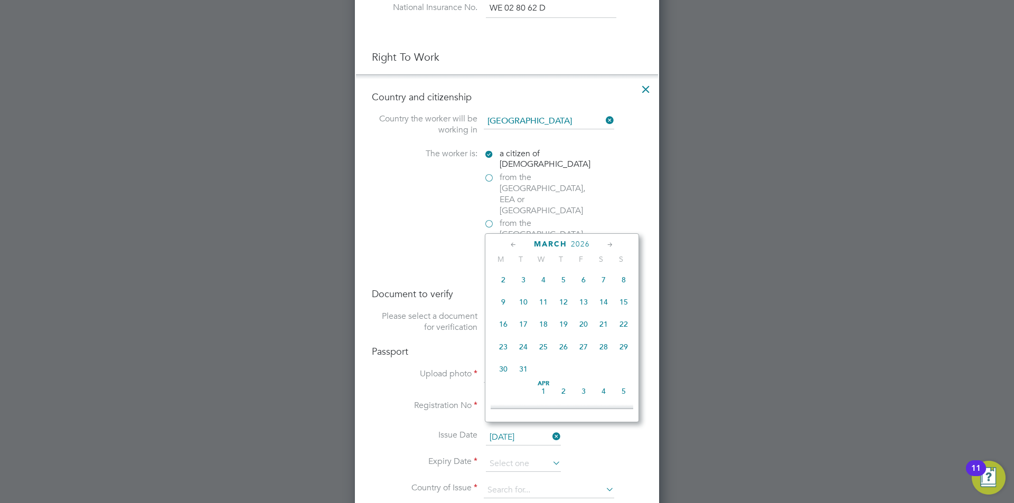
click at [588, 244] on span "2026" at bounding box center [580, 244] width 19 height 9
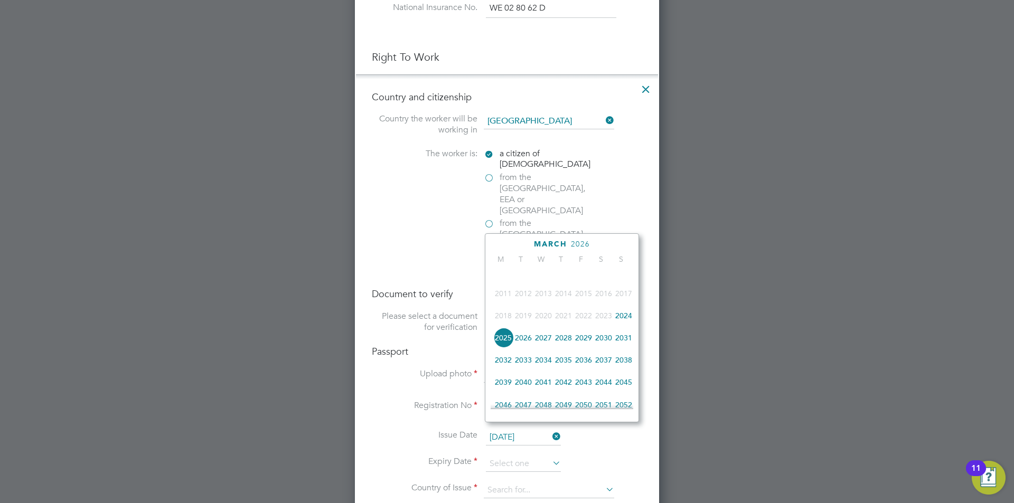
click at [587, 347] on span "2029" at bounding box center [584, 338] width 20 height 20
click at [557, 242] on span "August" at bounding box center [550, 244] width 36 height 9
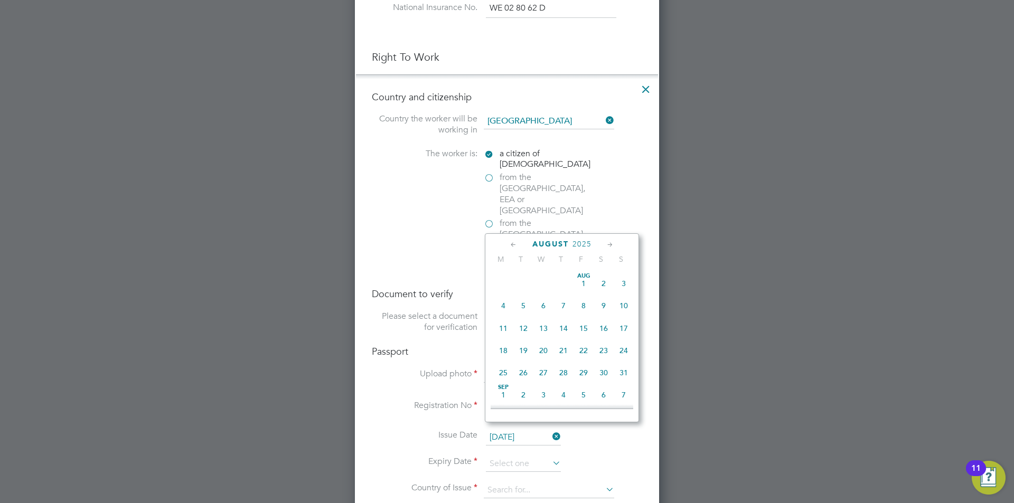
click at [513, 247] on icon at bounding box center [514, 245] width 10 height 12
click at [543, 351] on span "23" at bounding box center [544, 351] width 20 height 20
type input "23 Jul 2025"
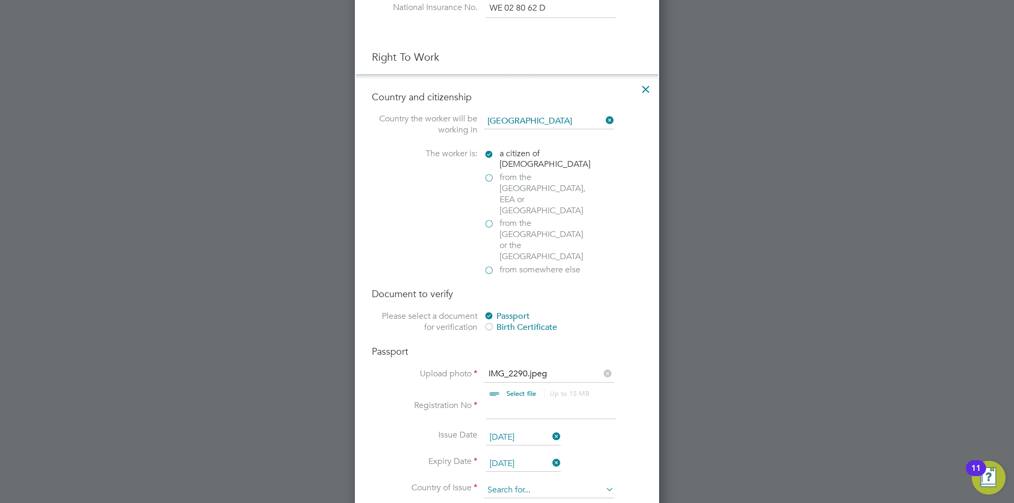
click at [521, 483] on input at bounding box center [549, 491] width 130 height 16
click at [518, 472] on b "K" at bounding box center [515, 472] width 5 height 9
type input "United Kingdom"
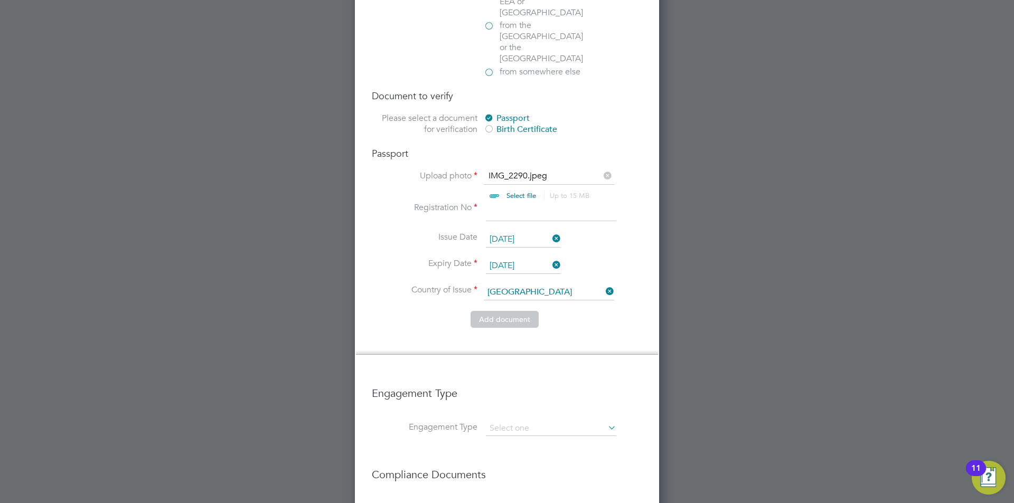
scroll to position [792, 0]
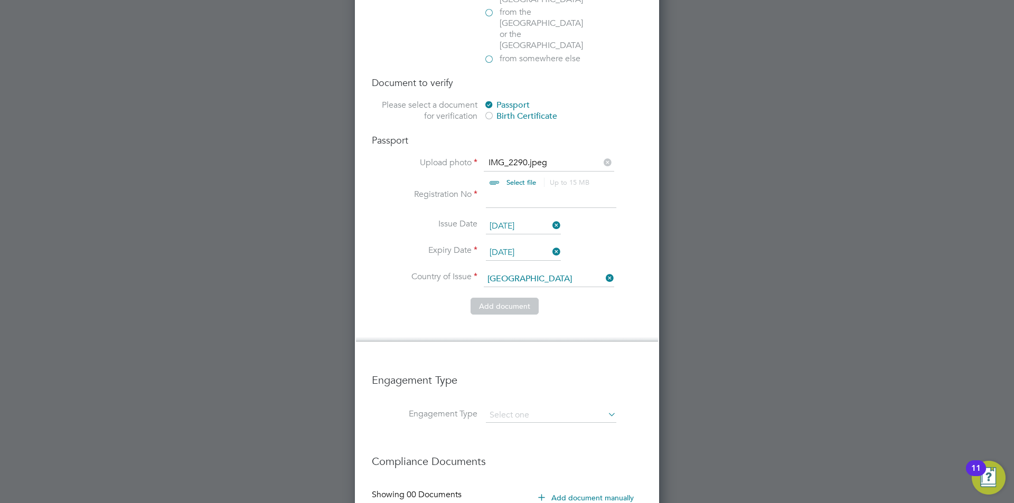
click at [518, 298] on button "Add document" at bounding box center [505, 306] width 68 height 17
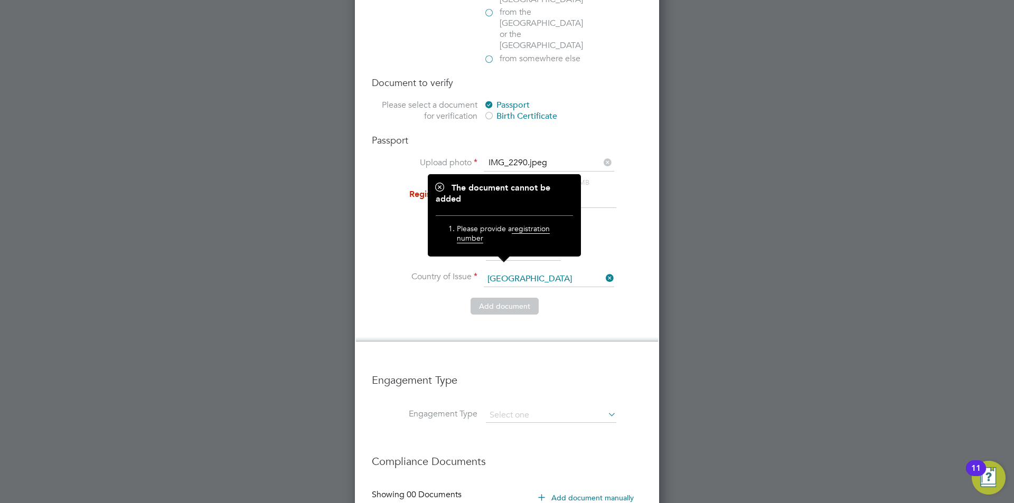
click at [476, 189] on li "Registration No" at bounding box center [507, 204] width 270 height 30
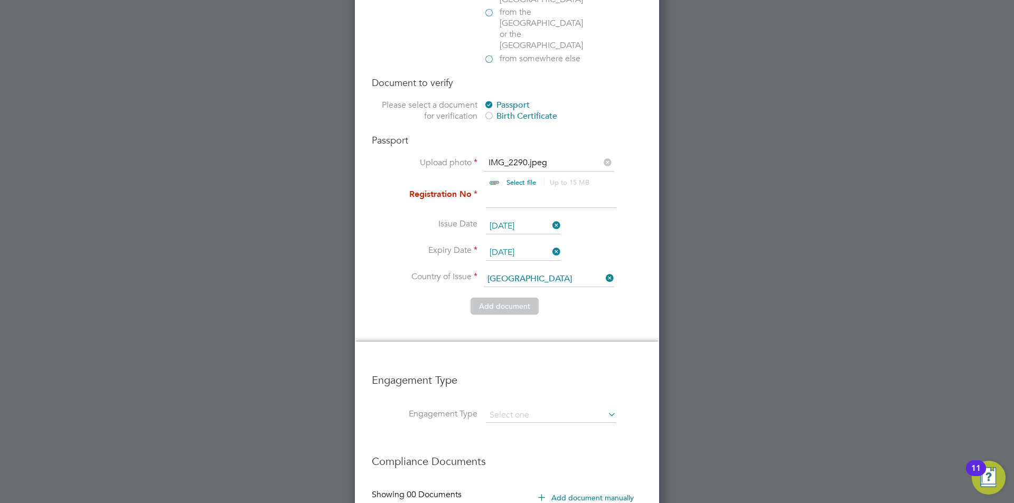
click at [505, 189] on input at bounding box center [551, 198] width 130 height 19
type input "LEVY9507249GH9ZU"
click at [521, 298] on button "Add document" at bounding box center [505, 306] width 68 height 17
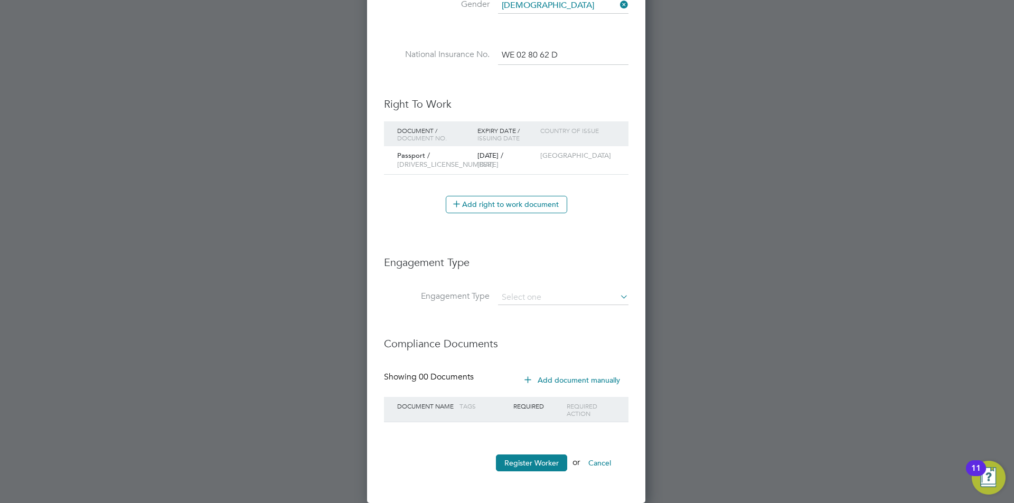
scroll to position [998, 280]
click at [568, 326] on li "PAYE Direct" at bounding box center [564, 327] width 132 height 15
type input "PAYE Direct"
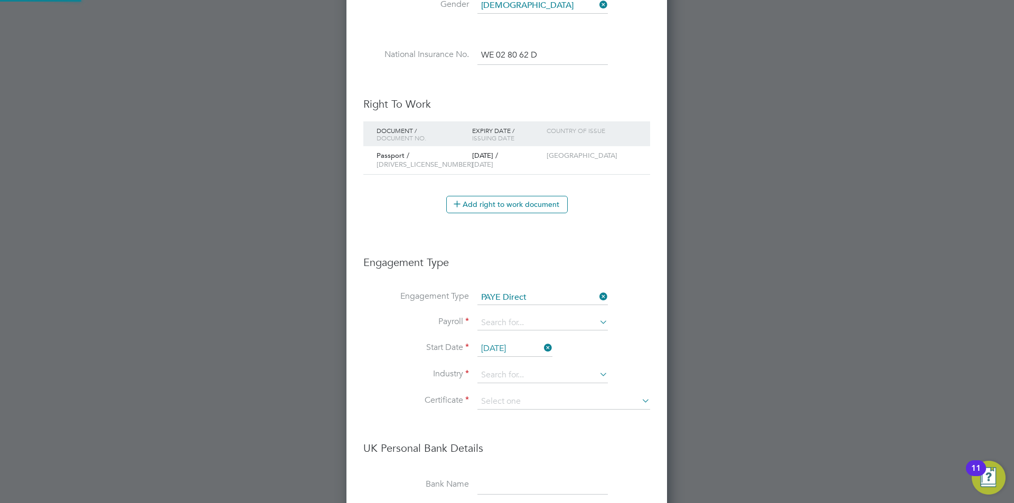
scroll to position [5, 5]
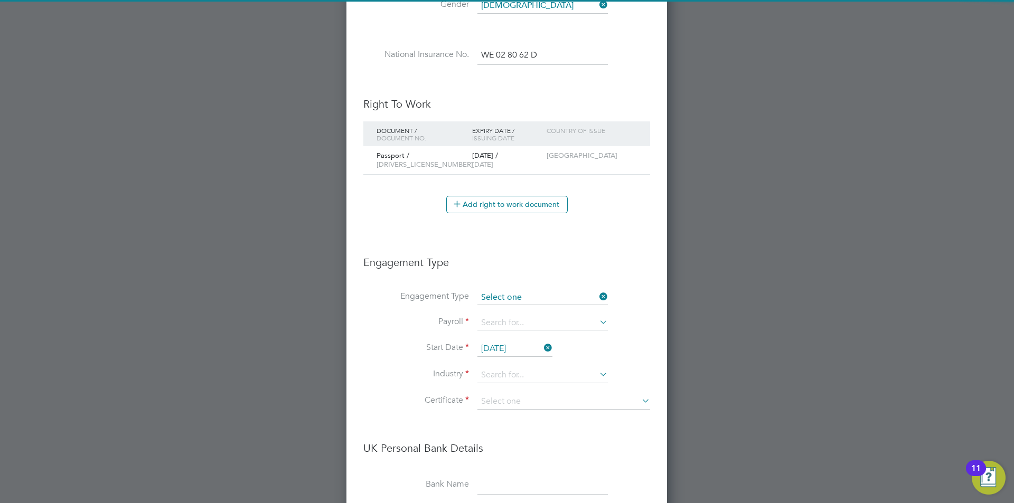
click at [555, 294] on input at bounding box center [543, 298] width 130 height 15
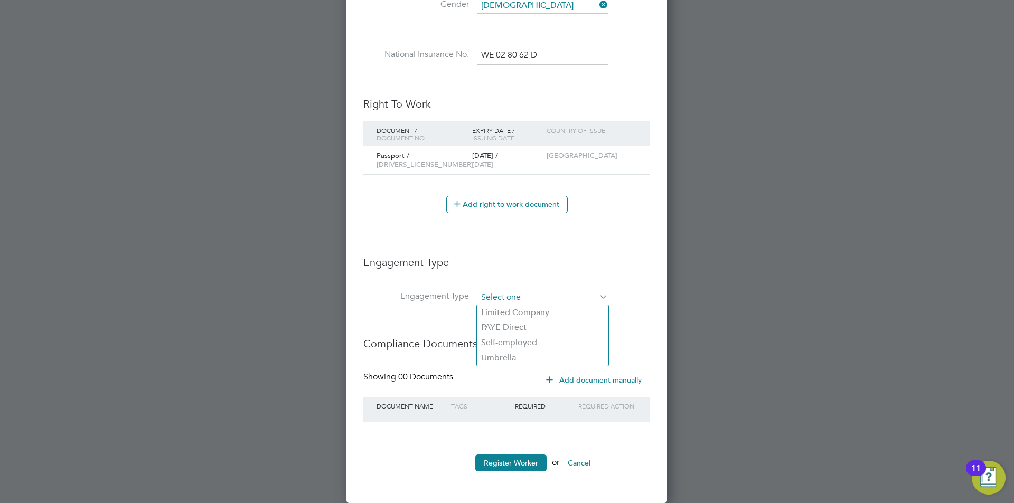
scroll to position [998, 280]
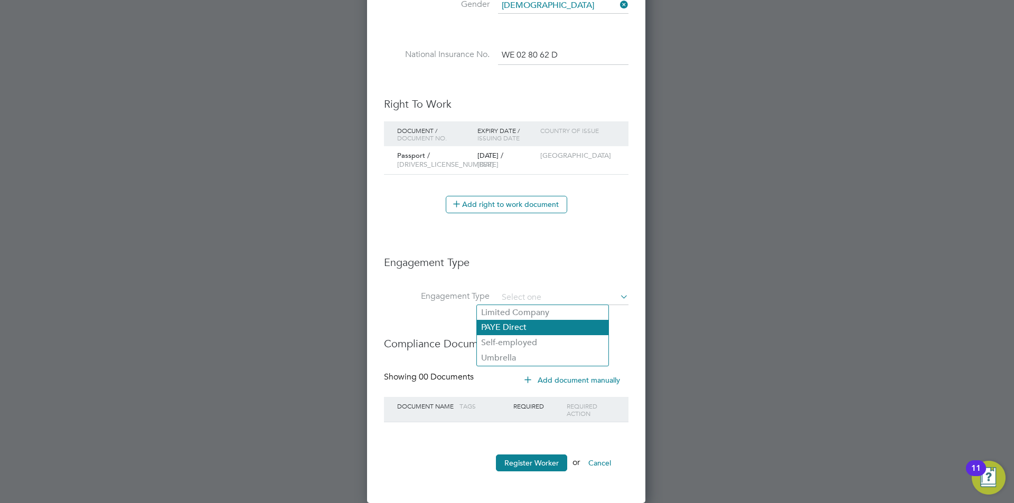
click at [549, 331] on li "PAYE Direct" at bounding box center [543, 327] width 132 height 15
type input "PAYE Direct"
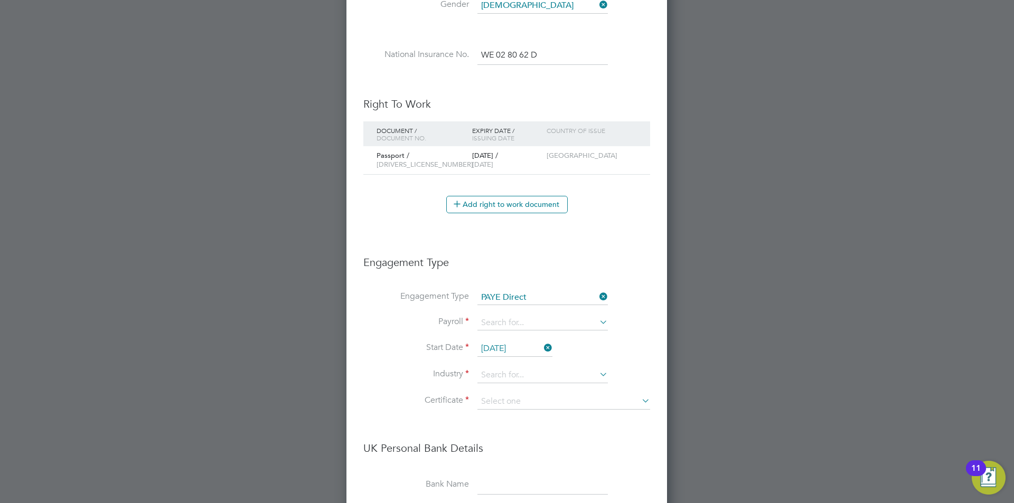
scroll to position [1306, 322]
click at [512, 329] on input at bounding box center [543, 323] width 130 height 15
click at [512, 333] on li "PAYE" at bounding box center [543, 338] width 132 height 15
type input "PAYE"
click at [513, 368] on input at bounding box center [543, 376] width 130 height 16
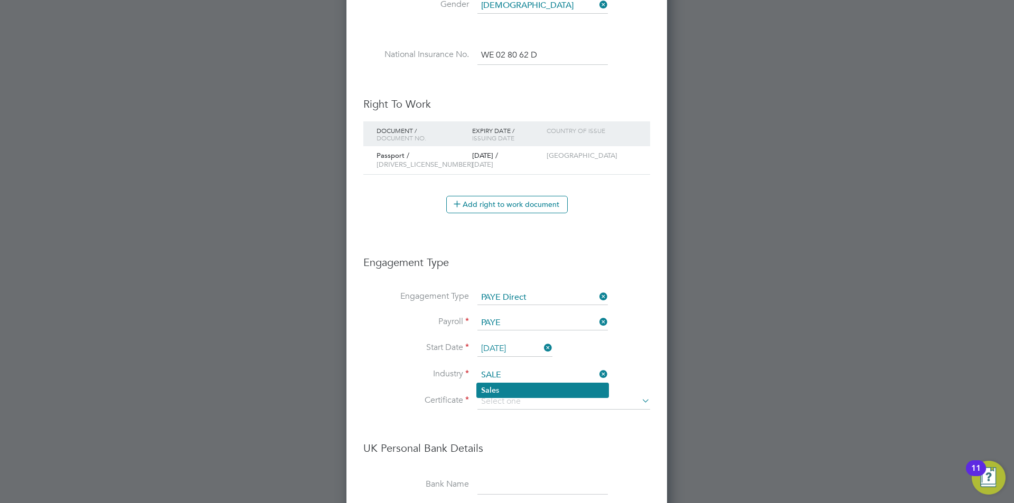
click at [511, 389] on li "Sale s" at bounding box center [543, 391] width 132 height 14
type input "Sales"
click at [497, 349] on input "29 Sep 2025" at bounding box center [515, 349] width 75 height 16
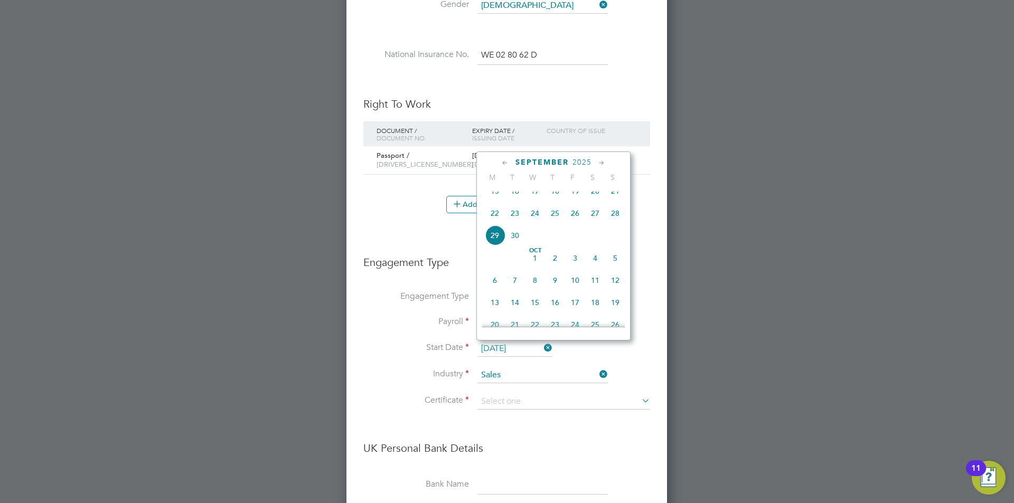
click at [595, 222] on span "27" at bounding box center [595, 213] width 20 height 20
type input "27 Sep 2025"
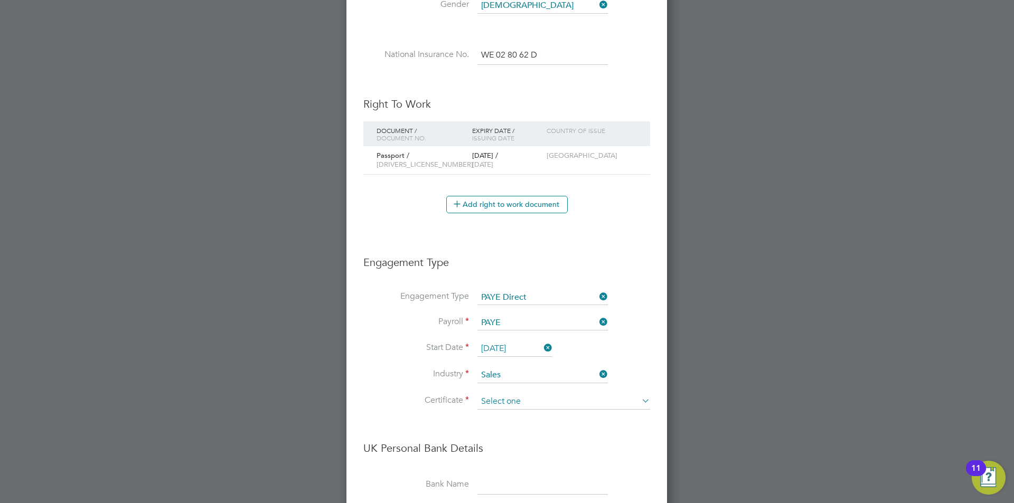
click at [518, 404] on input at bounding box center [564, 402] width 173 height 16
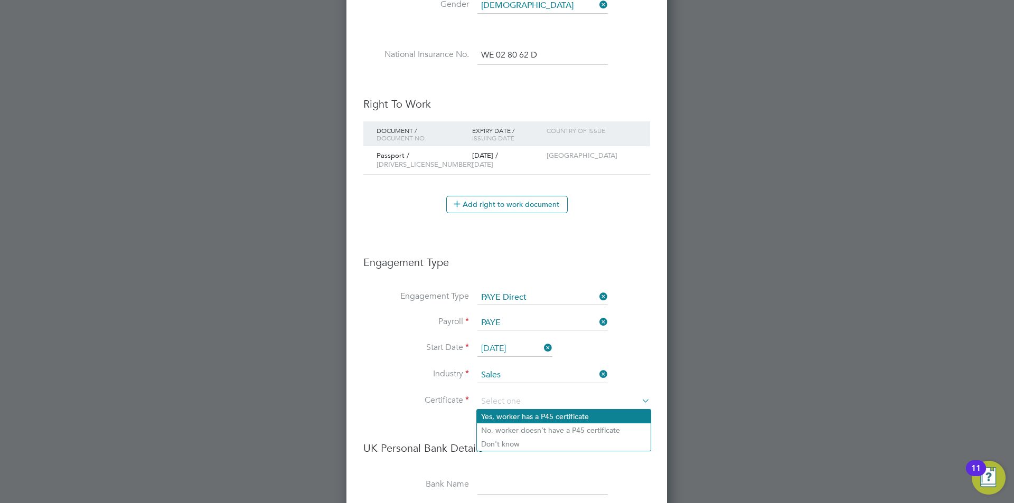
click at [539, 418] on li "Yes, worker has a P45 certificate" at bounding box center [564, 417] width 174 height 14
type input "Yes, worker has a P45 certificate"
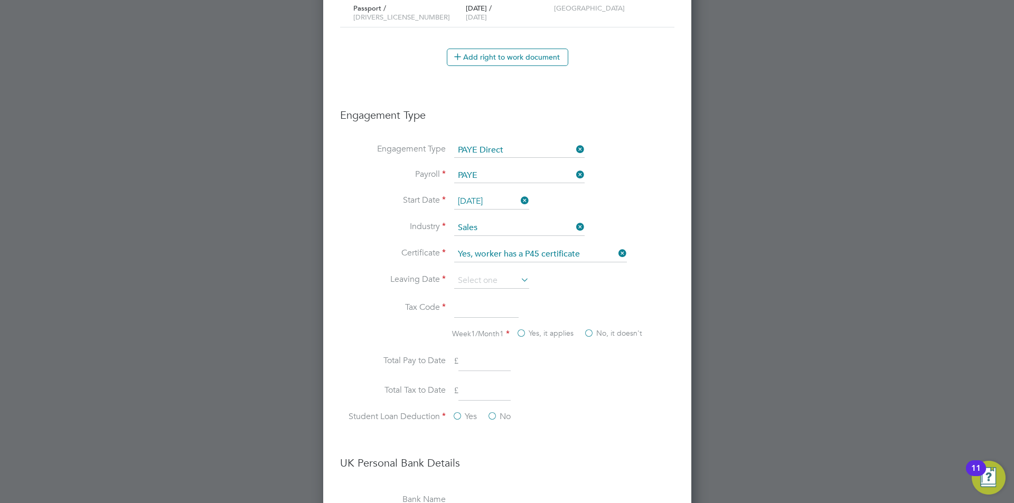
scroll to position [745, 0]
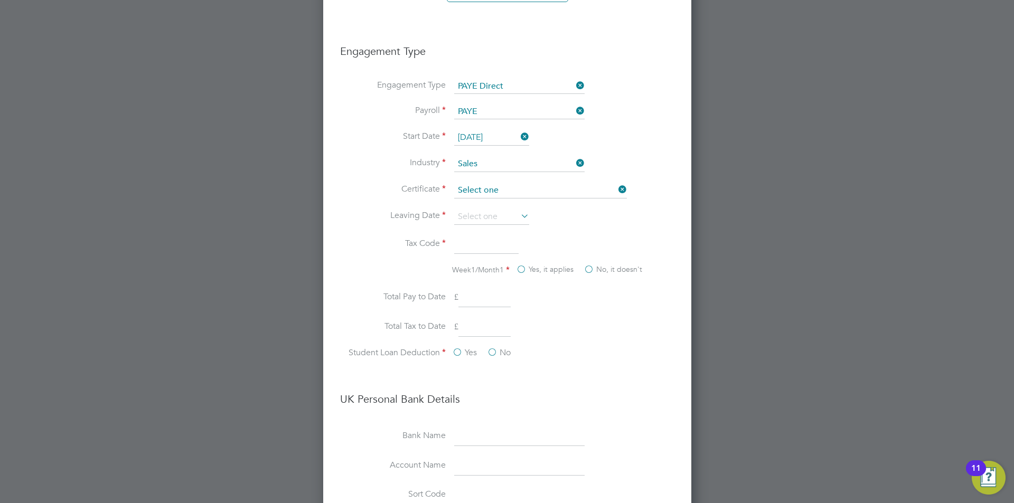
click at [519, 193] on input at bounding box center [540, 191] width 173 height 16
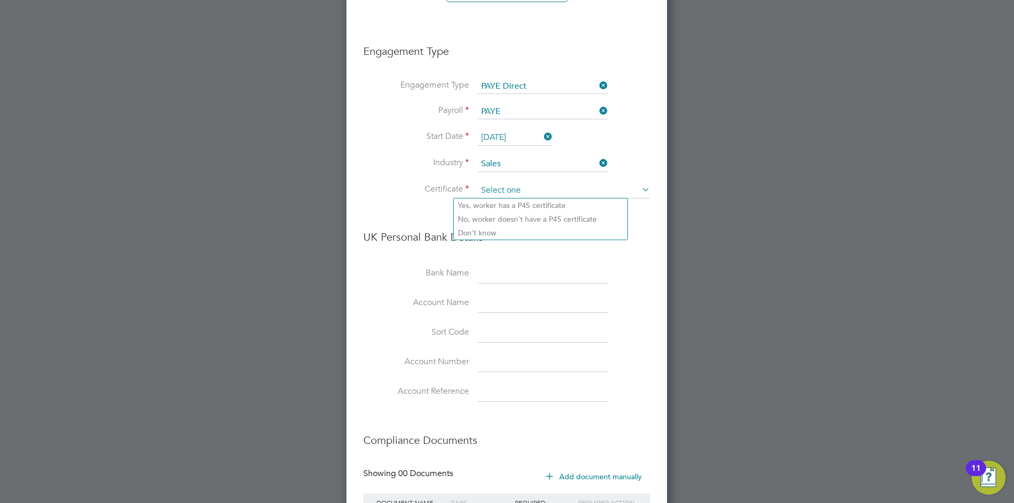
scroll to position [1306, 322]
click at [517, 221] on li "No, worker doesn't have a P45 certificate" at bounding box center [541, 219] width 174 height 14
type input "No, worker doesn't have a P45 certificate"
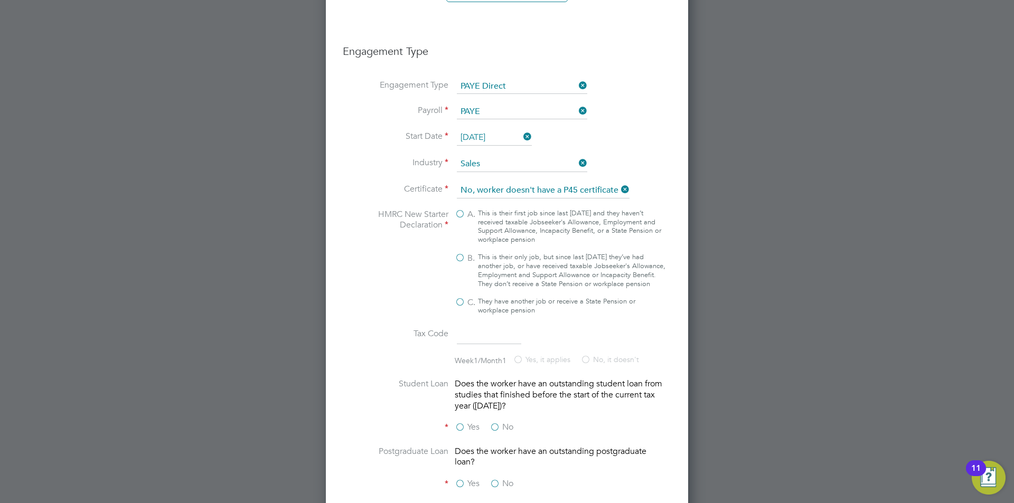
scroll to position [1619, 362]
click at [465, 310] on label "C. They have another job or receive a State Pension or workplace pension" at bounding box center [560, 306] width 211 height 18
click at [0, 0] on input "C. They have another job or receive a State Pension or workplace pension" at bounding box center [0, 0] width 0 height 0
type input "BR"
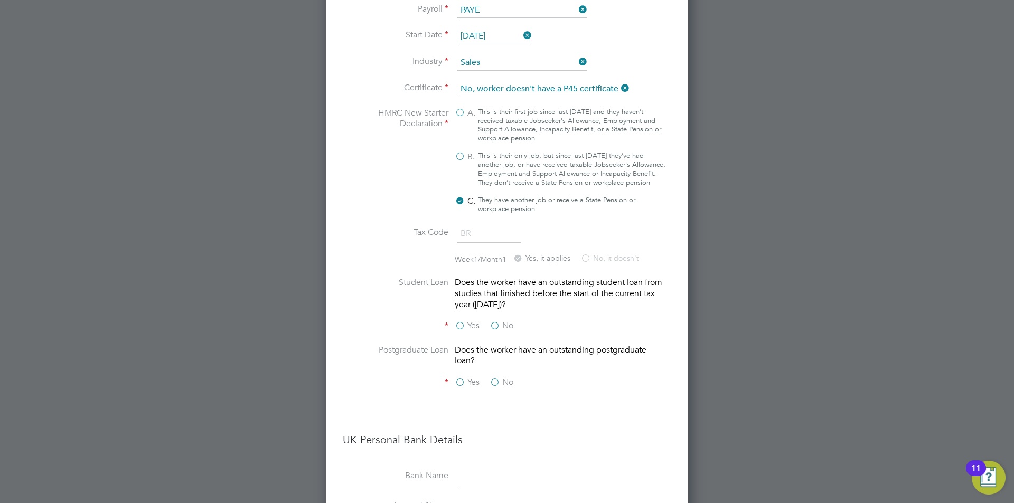
scroll to position [851, 0]
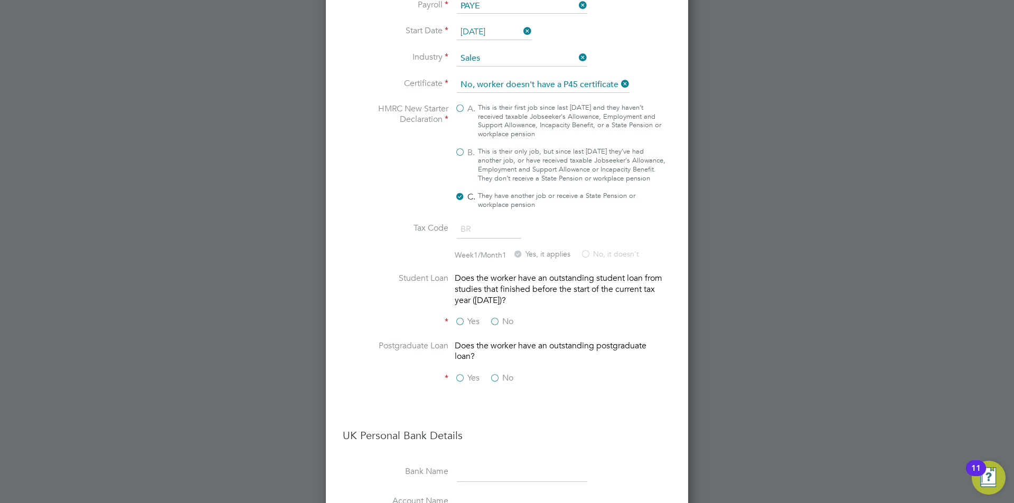
click at [462, 328] on label "Yes" at bounding box center [467, 321] width 25 height 11
click at [0, 0] on input "Yes" at bounding box center [0, 0] width 0 height 0
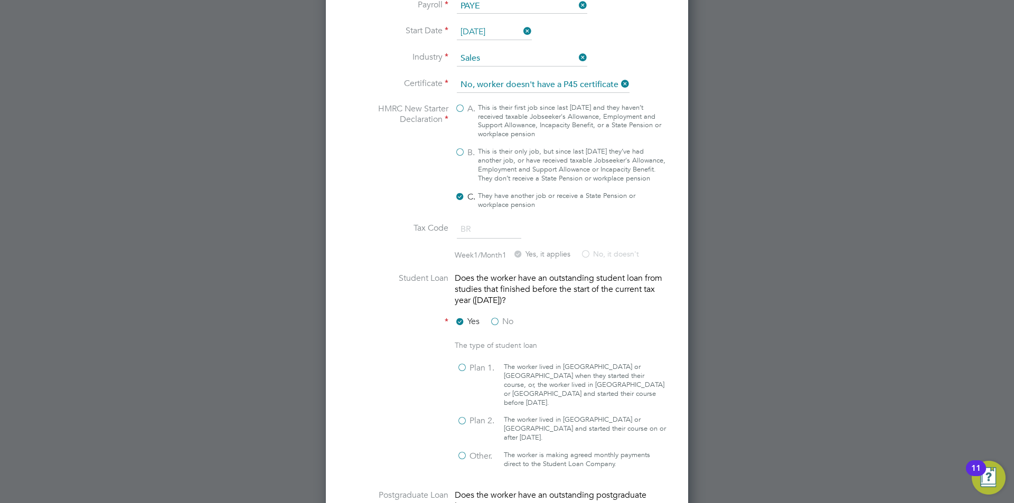
click at [456, 328] on label "Yes" at bounding box center [467, 321] width 25 height 11
click at [0, 0] on input "Yes" at bounding box center [0, 0] width 0 height 0
click at [492, 330] on div "Yes No" at bounding box center [534, 322] width 158 height 13
click at [496, 328] on label "No" at bounding box center [502, 321] width 24 height 11
click at [0, 0] on input "No" at bounding box center [0, 0] width 0 height 0
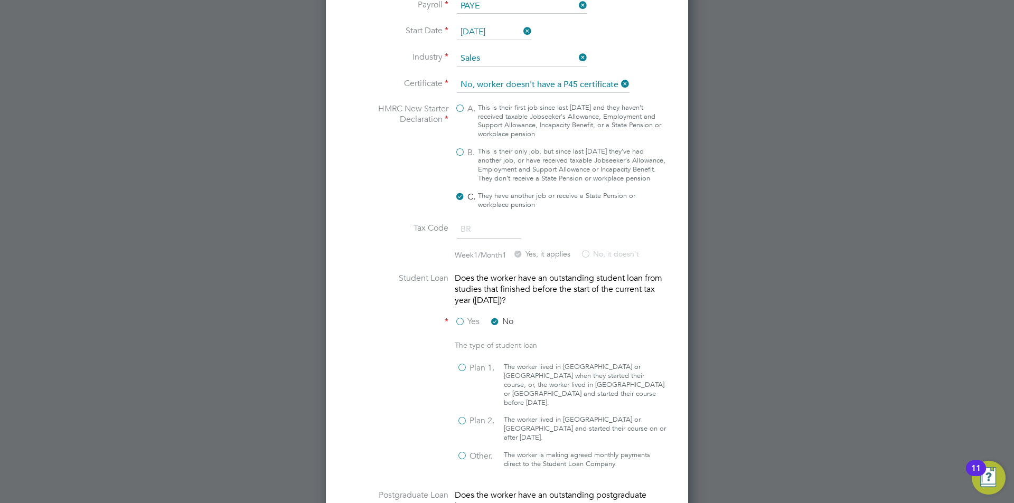
scroll to position [1619, 362]
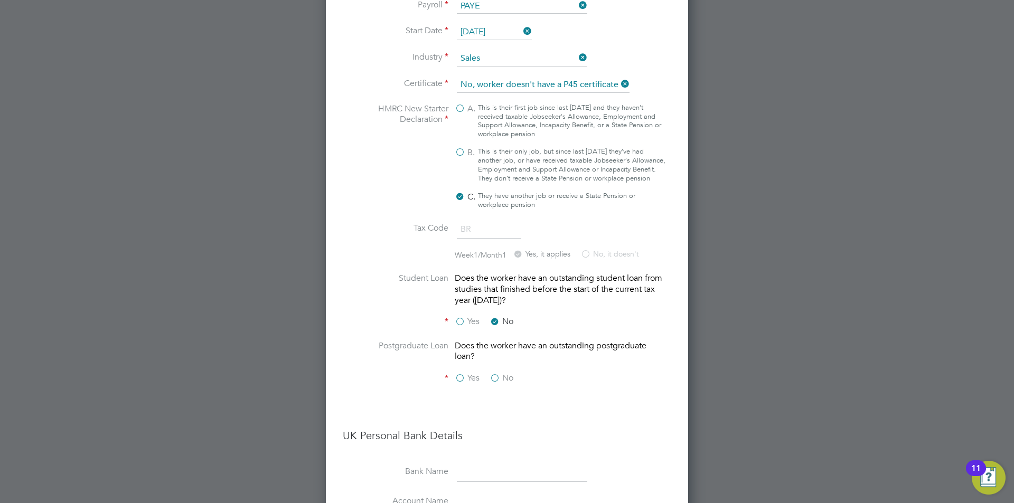
click at [500, 384] on label "No" at bounding box center [502, 378] width 24 height 11
click at [0, 0] on input "No" at bounding box center [0, 0] width 0 height 0
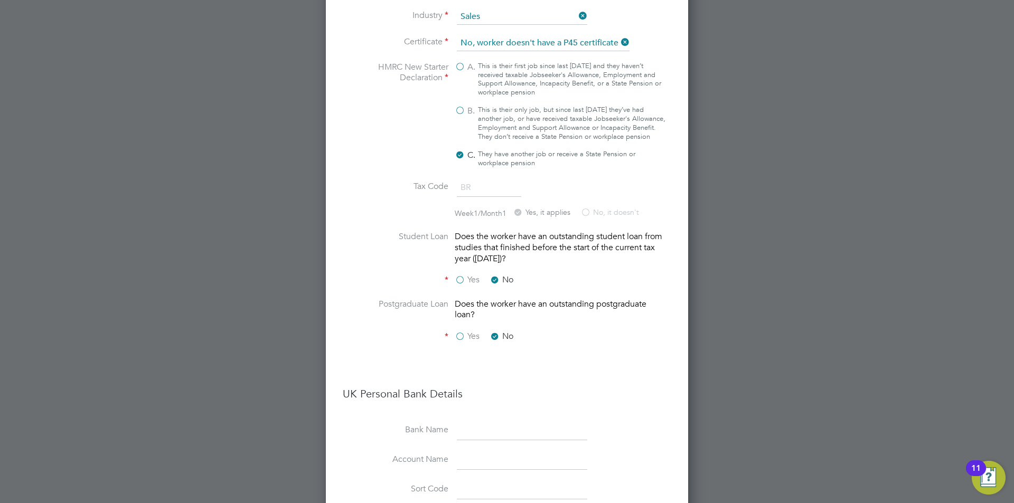
scroll to position [957, 0]
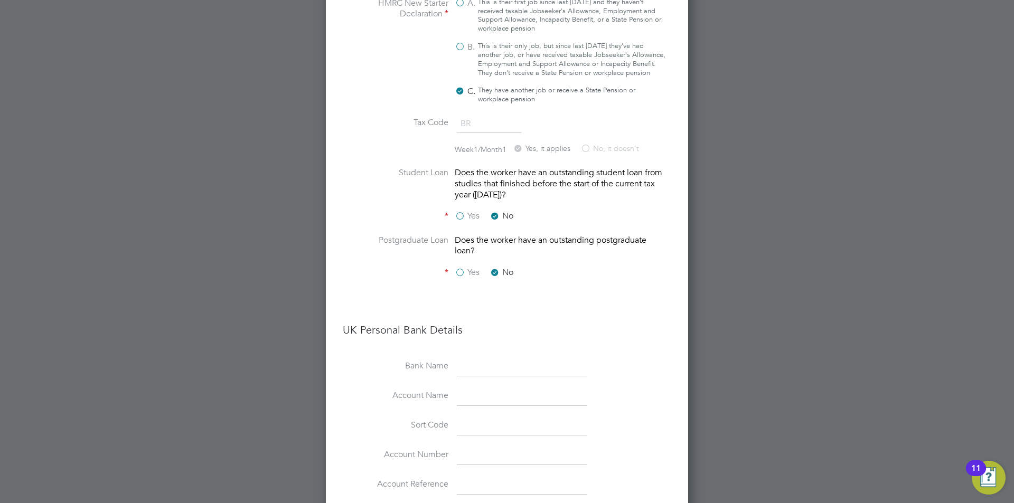
click at [464, 377] on input at bounding box center [522, 367] width 130 height 19
click at [480, 377] on input at bounding box center [522, 367] width 130 height 19
paste input "Santander"
type input "Santander"
drag, startPoint x: 522, startPoint y: 401, endPoint x: 511, endPoint y: 403, distance: 11.7
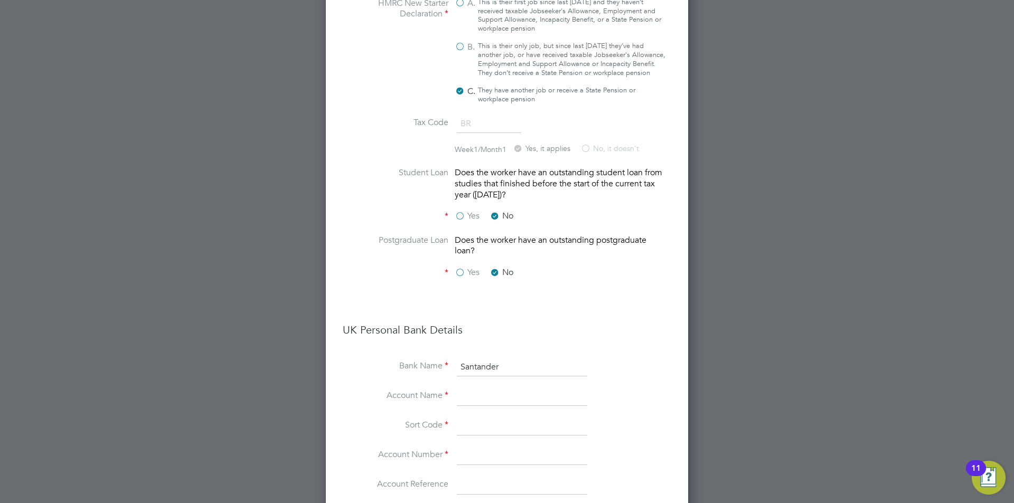
click at [522, 401] on input at bounding box center [522, 396] width 130 height 19
paste input "Graham Levy"
type input "Graham Levy"
click at [475, 436] on input at bounding box center [522, 426] width 130 height 19
type input "08-71-99"
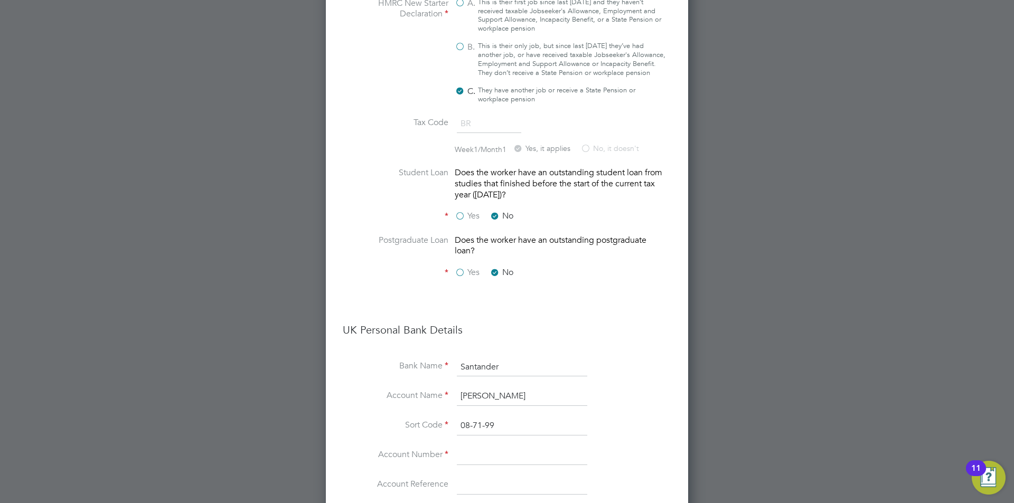
click at [473, 458] on input at bounding box center [522, 455] width 130 height 19
paste input "58718681"
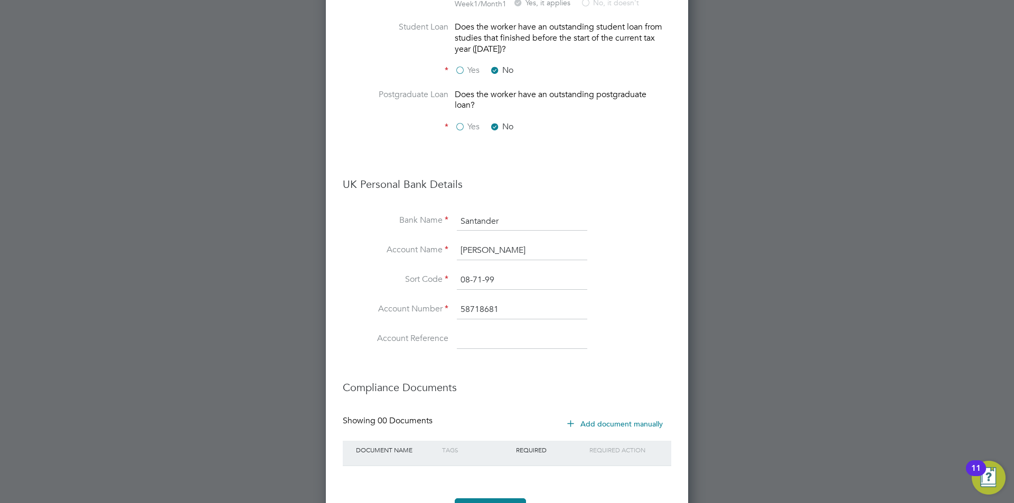
scroll to position [1155, 0]
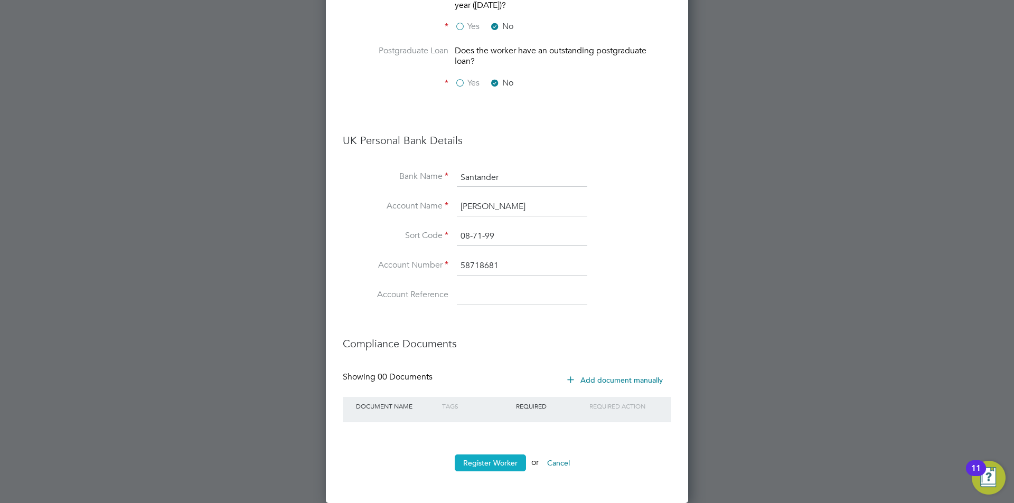
type input "58718681"
click at [497, 461] on button "Register Worker" at bounding box center [490, 463] width 71 height 17
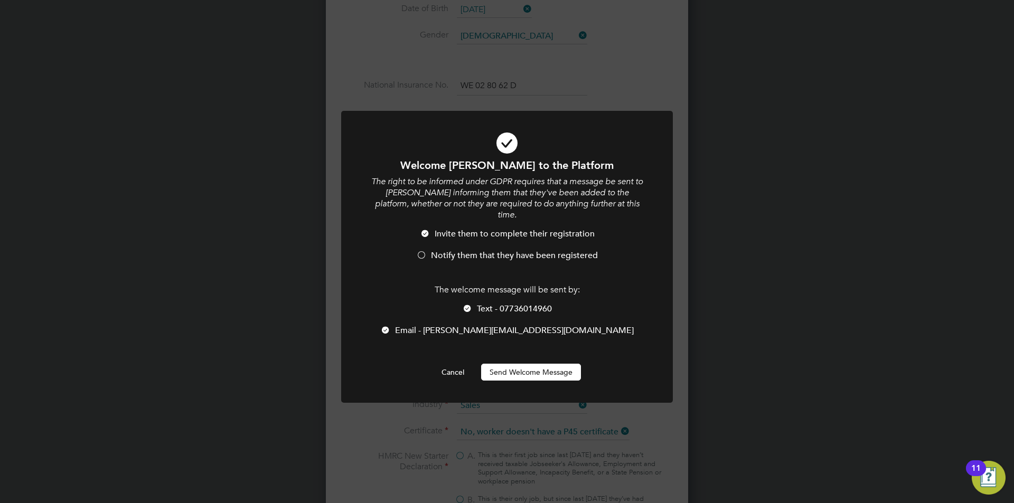
click at [469, 304] on div at bounding box center [467, 309] width 11 height 11
click at [427, 251] on div at bounding box center [421, 256] width 11 height 11
click at [391, 326] on div at bounding box center [385, 331] width 11 height 11
click at [547, 364] on button "Send Welcome Message" at bounding box center [531, 372] width 100 height 17
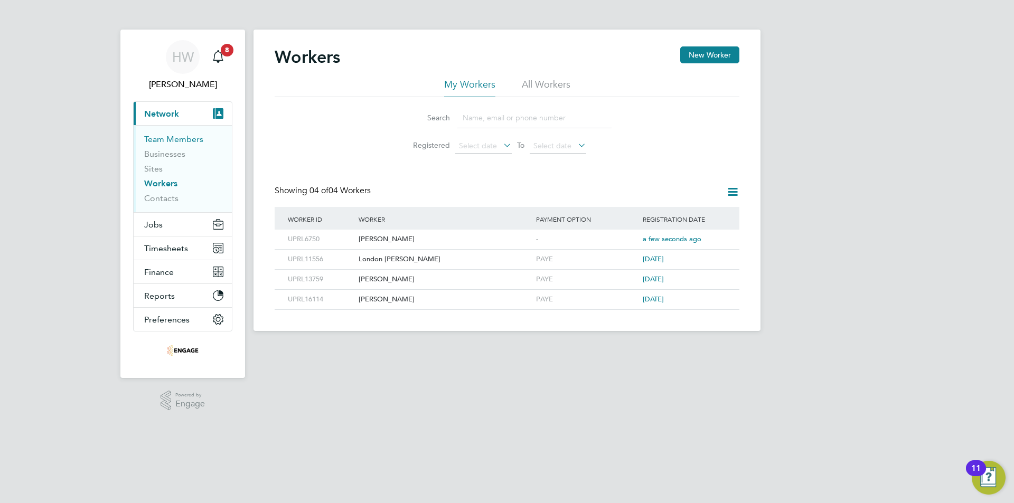
click at [162, 143] on link "Team Members" at bounding box center [173, 139] width 59 height 10
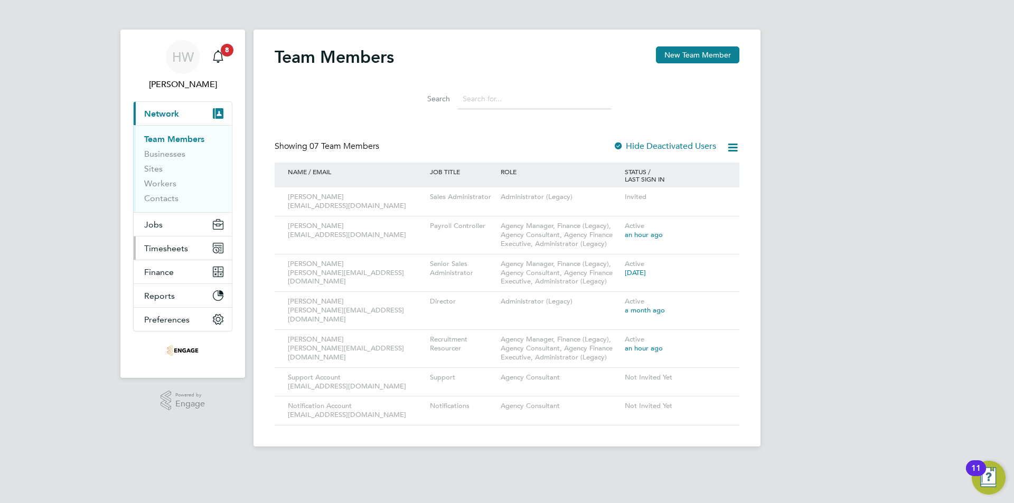
click at [161, 248] on span "Timesheets" at bounding box center [166, 249] width 44 height 10
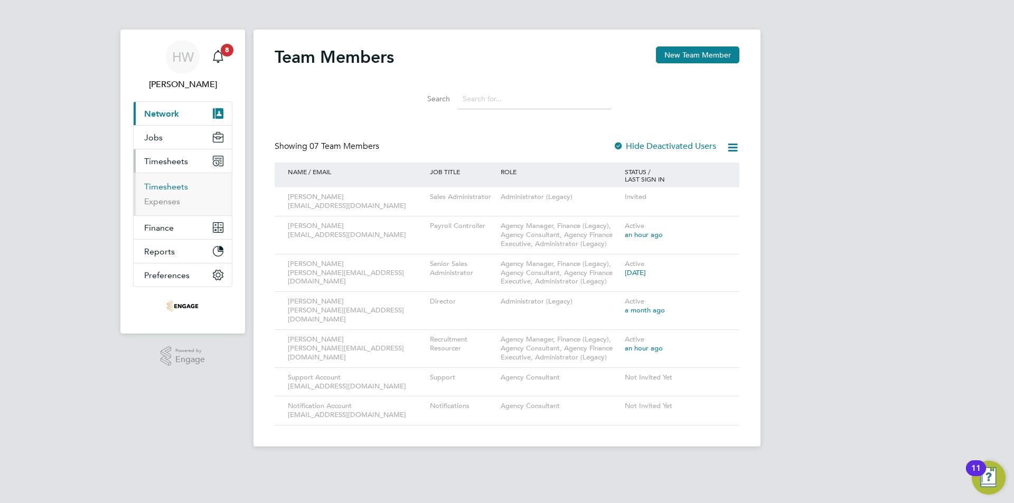
click at [170, 187] on link "Timesheets" at bounding box center [166, 187] width 44 height 10
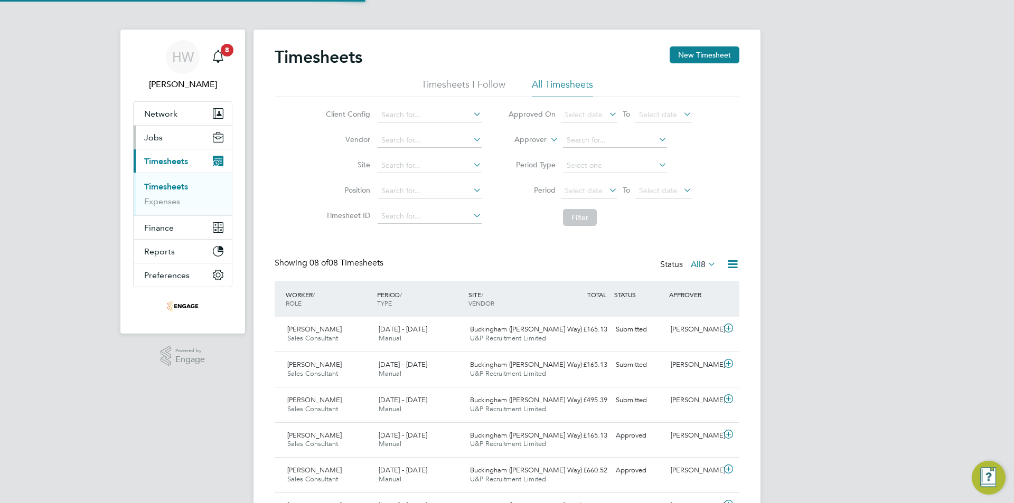
click at [171, 138] on button "Jobs" at bounding box center [183, 137] width 98 height 23
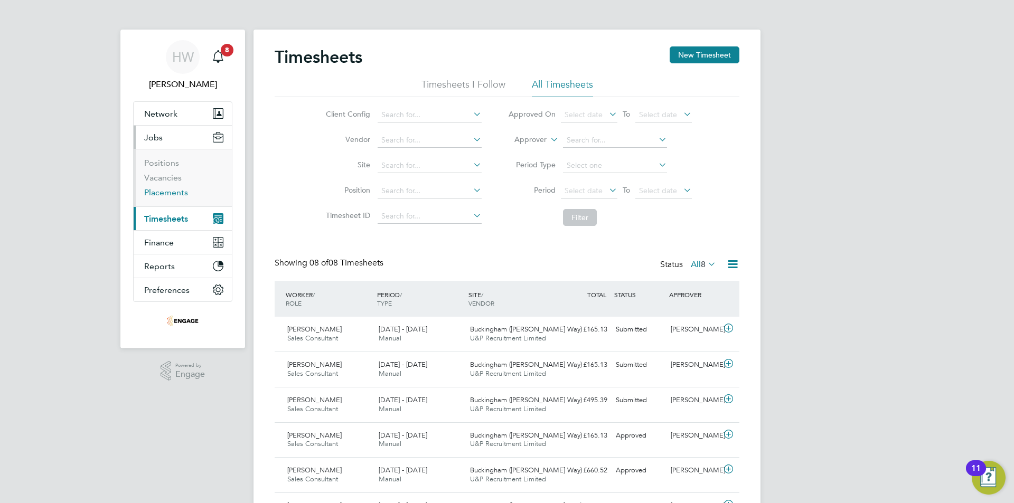
click at [168, 191] on link "Placements" at bounding box center [166, 193] width 44 height 10
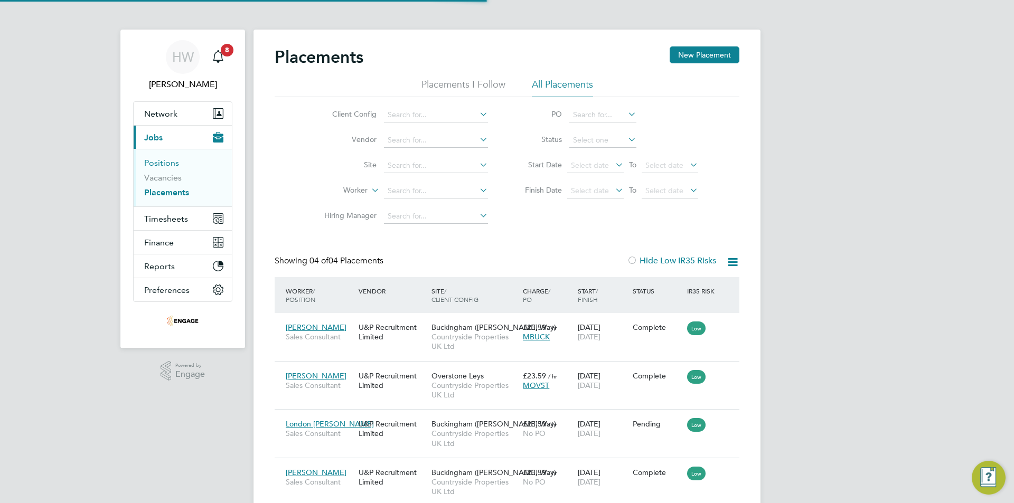
click at [166, 165] on link "Positions" at bounding box center [161, 163] width 35 height 10
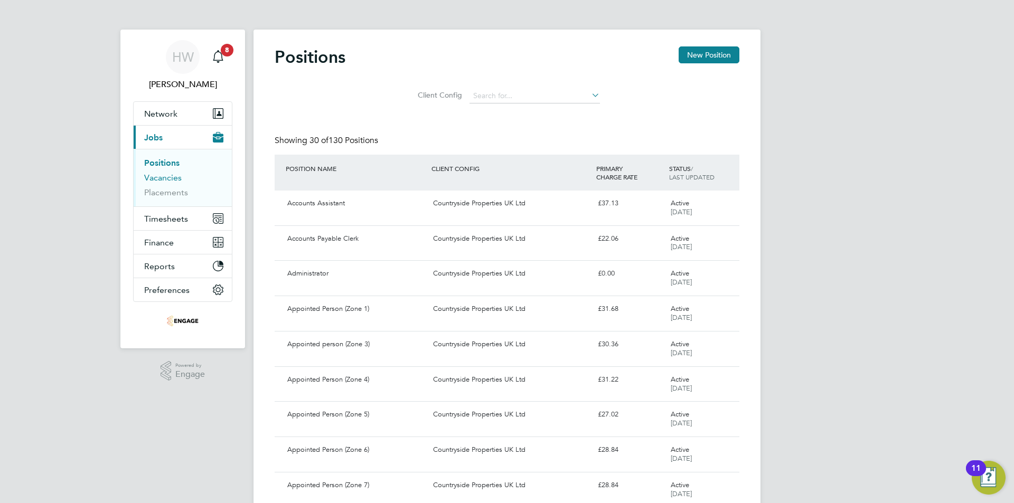
click at [170, 182] on link "Vacancies" at bounding box center [163, 178] width 38 height 10
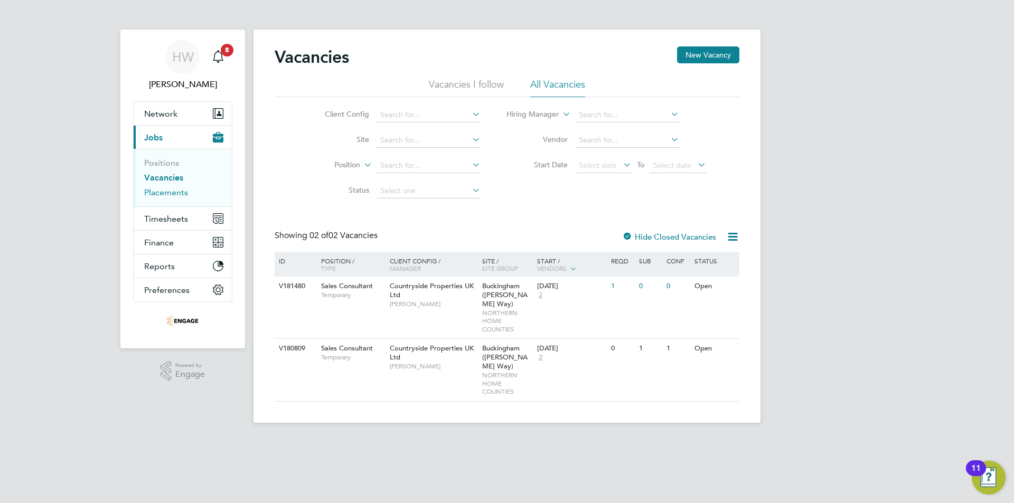
click at [172, 189] on link "Placements" at bounding box center [166, 193] width 44 height 10
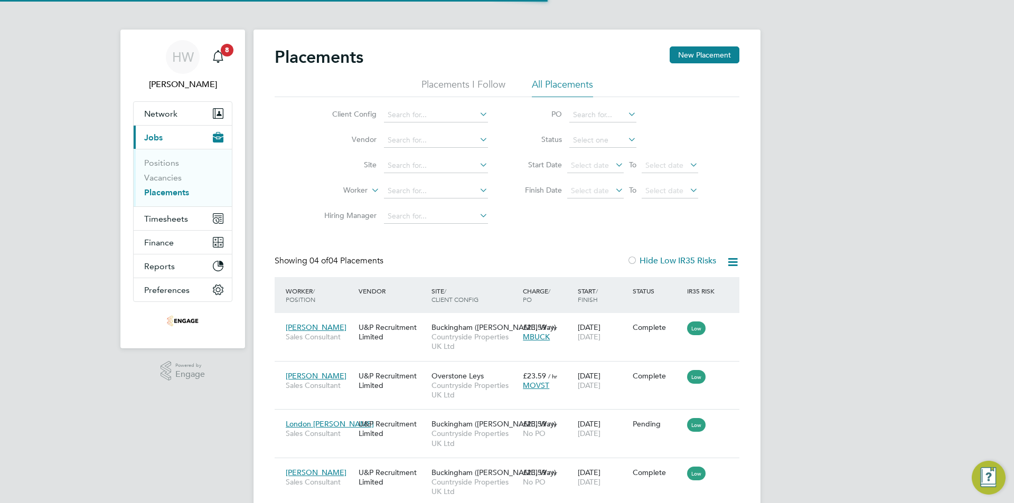
click at [173, 172] on li "Positions" at bounding box center [183, 165] width 79 height 15
click at [173, 177] on link "Vacancies" at bounding box center [163, 178] width 38 height 10
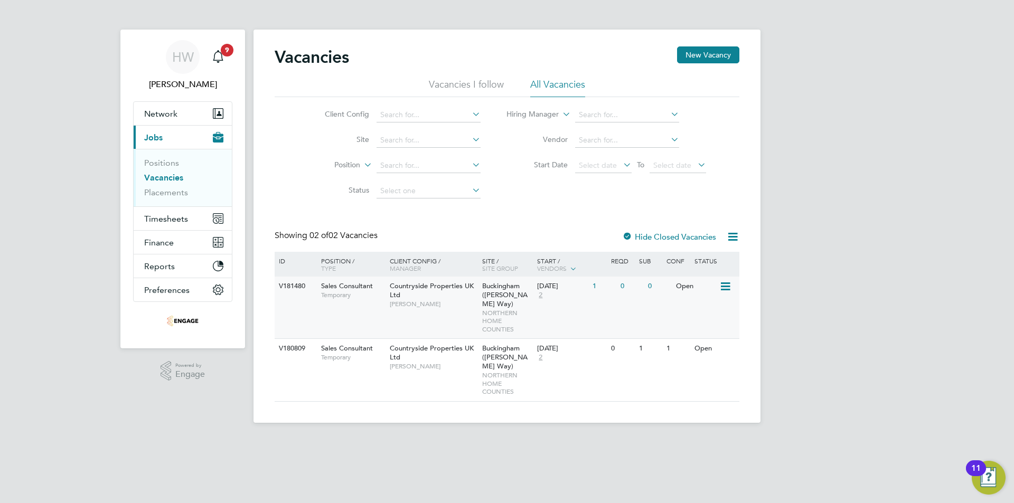
click at [531, 314] on span "NORTHERN HOME COUNTIES" at bounding box center [507, 321] width 50 height 25
click at [177, 197] on link "Placements" at bounding box center [166, 193] width 44 height 10
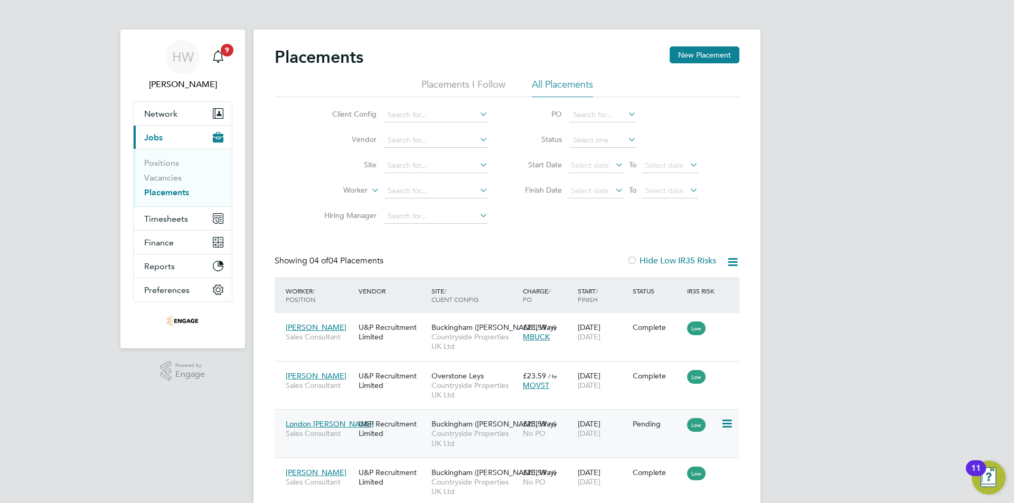
click at [517, 424] on div "Buckingham (Osier Way) Countryside Properties UK Ltd" at bounding box center [474, 434] width 91 height 40
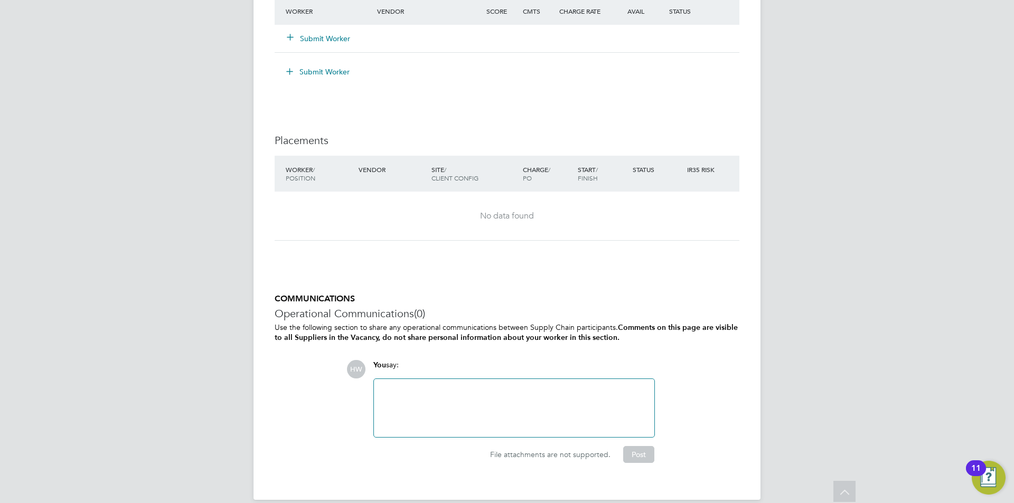
scroll to position [845, 0]
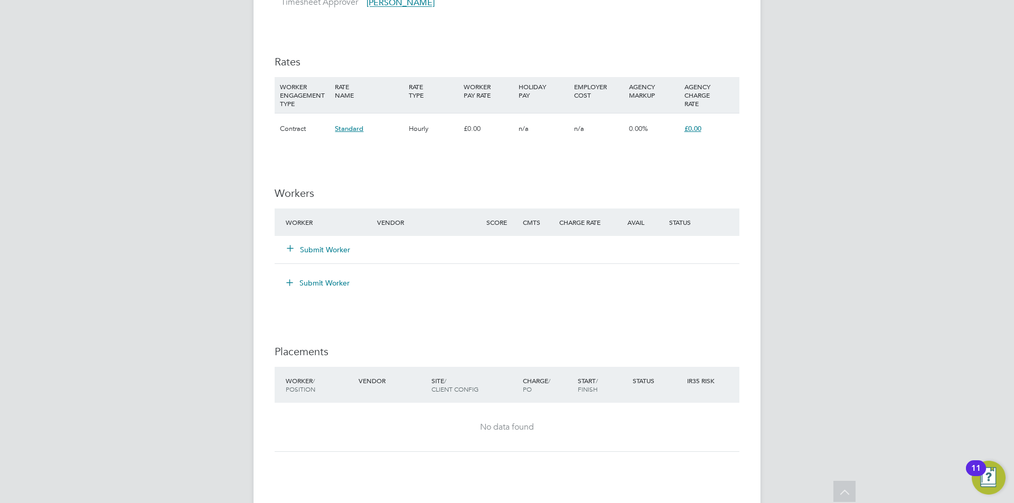
click at [334, 249] on button "Submit Worker" at bounding box center [318, 250] width 63 height 11
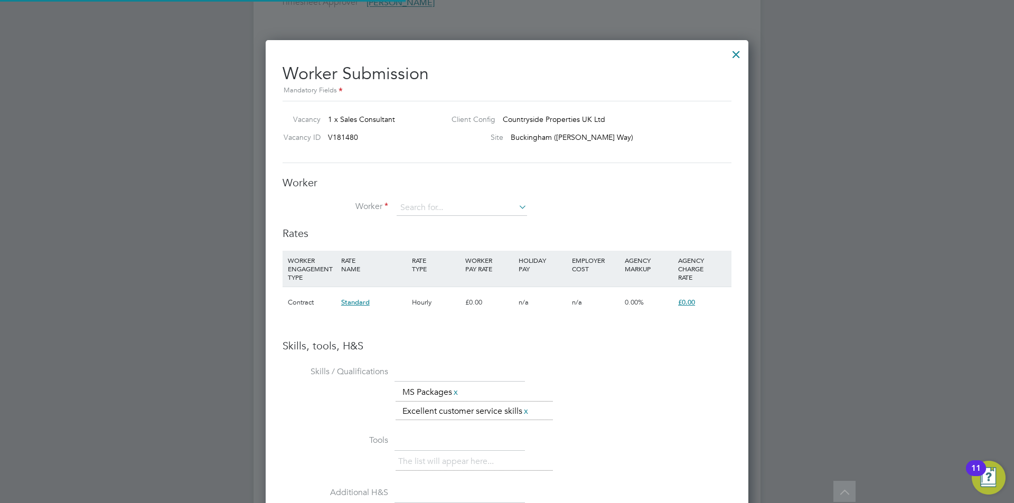
scroll to position [0, 0]
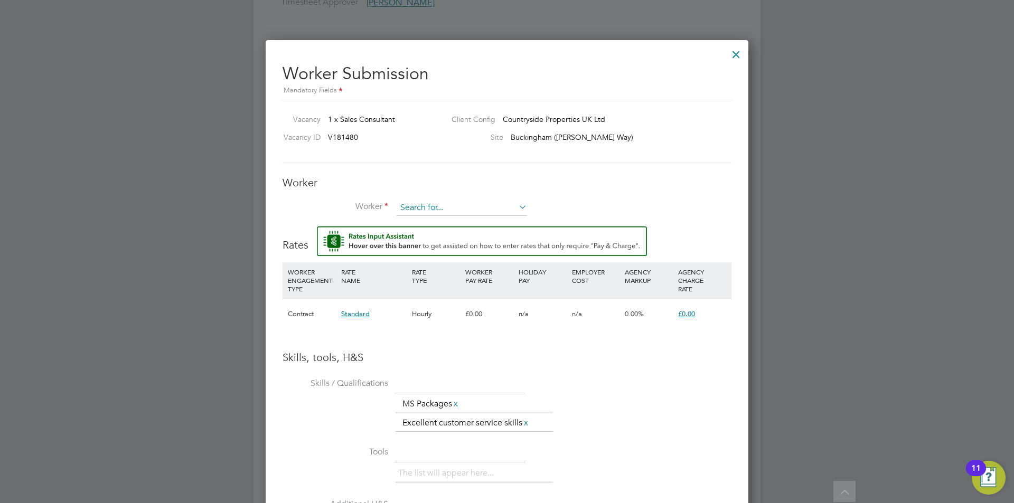
click at [433, 203] on input at bounding box center [462, 208] width 130 height 16
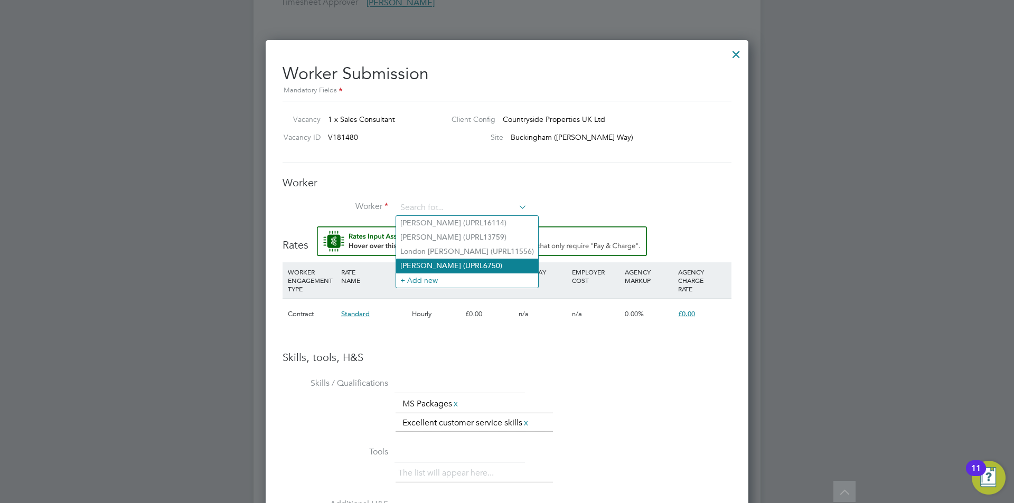
click at [447, 264] on li "[PERSON_NAME] (UPRL6750)" at bounding box center [467, 266] width 142 height 14
type input "[PERSON_NAME] (UPRL6750)"
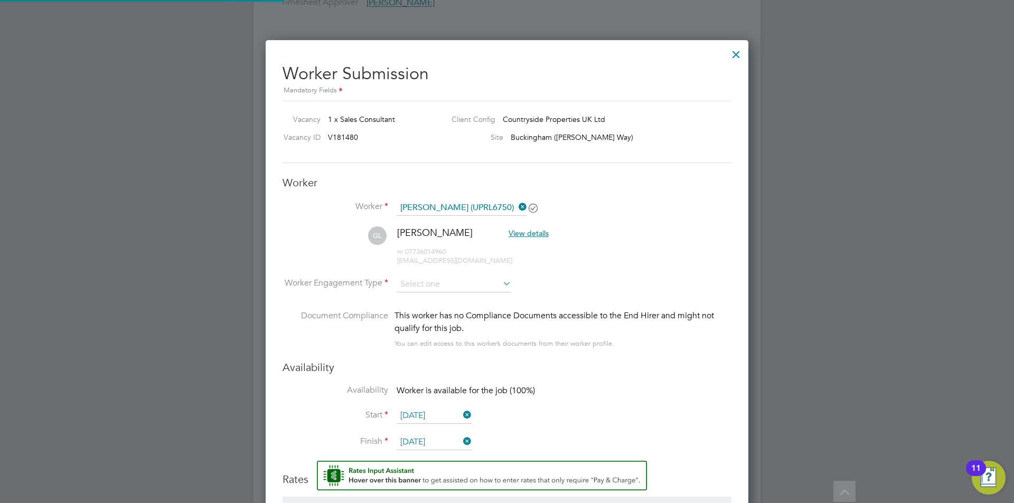
scroll to position [931, 483]
click at [476, 275] on li "[PERSON_NAME] View details m: 07736014960 [PERSON_NAME][EMAIL_ADDRESS][DOMAIN_N…" at bounding box center [507, 252] width 449 height 50
click at [478, 283] on input at bounding box center [454, 285] width 115 height 16
click at [478, 307] on li "PAYE" at bounding box center [454, 313] width 116 height 14
type input "PAYE"
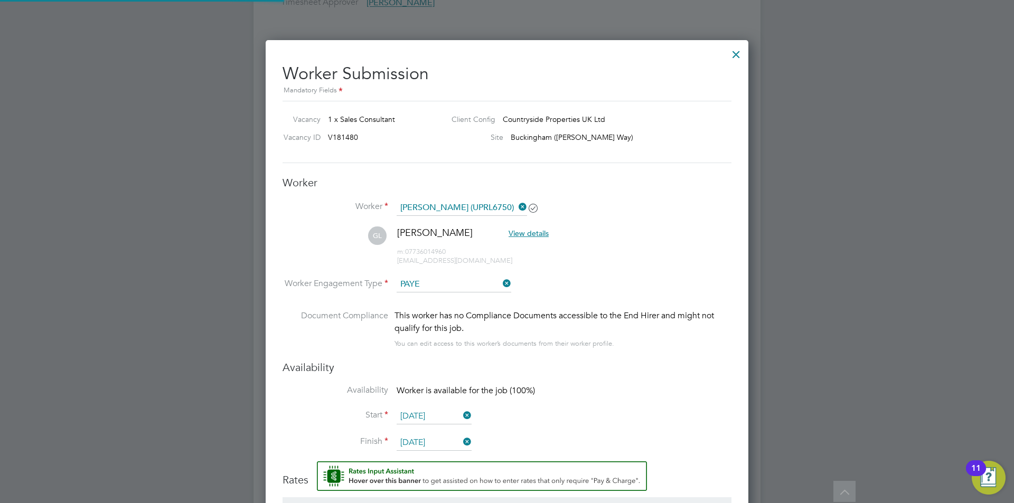
scroll to position [976, 483]
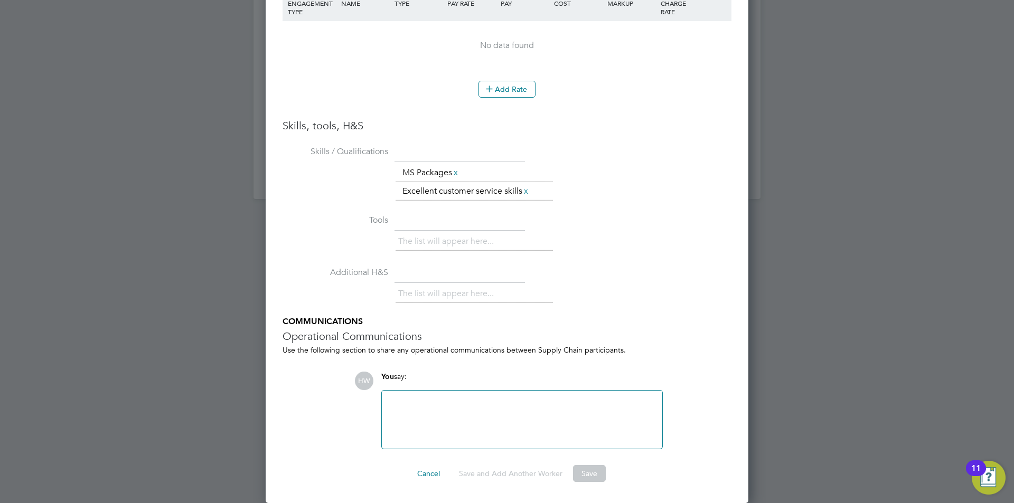
click at [595, 476] on button "Save" at bounding box center [589, 473] width 33 height 17
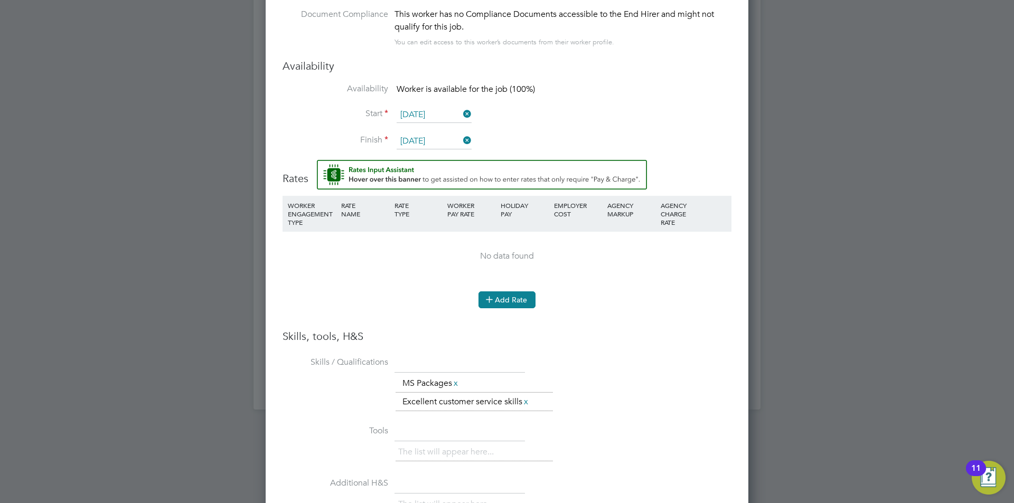
click at [490, 293] on button "Add Rate" at bounding box center [507, 300] width 57 height 17
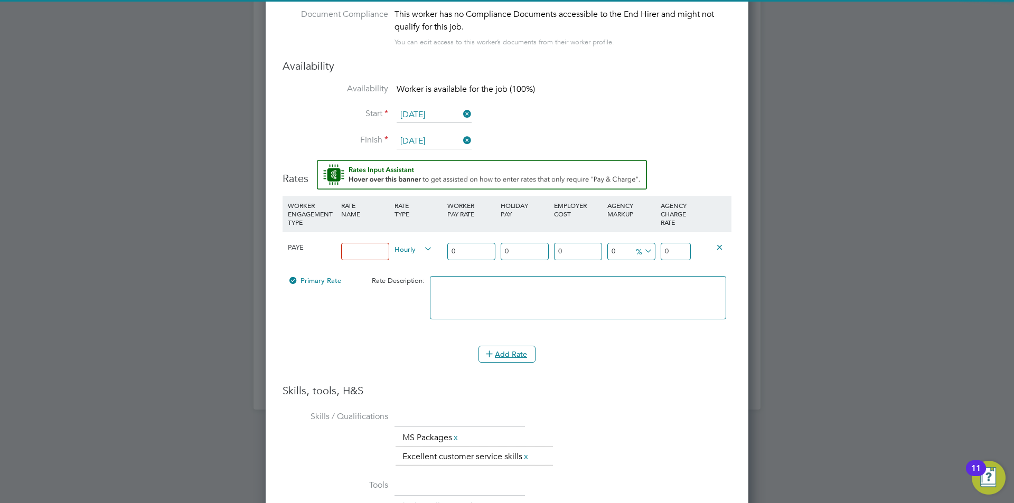
click at [358, 250] on input at bounding box center [365, 251] width 48 height 17
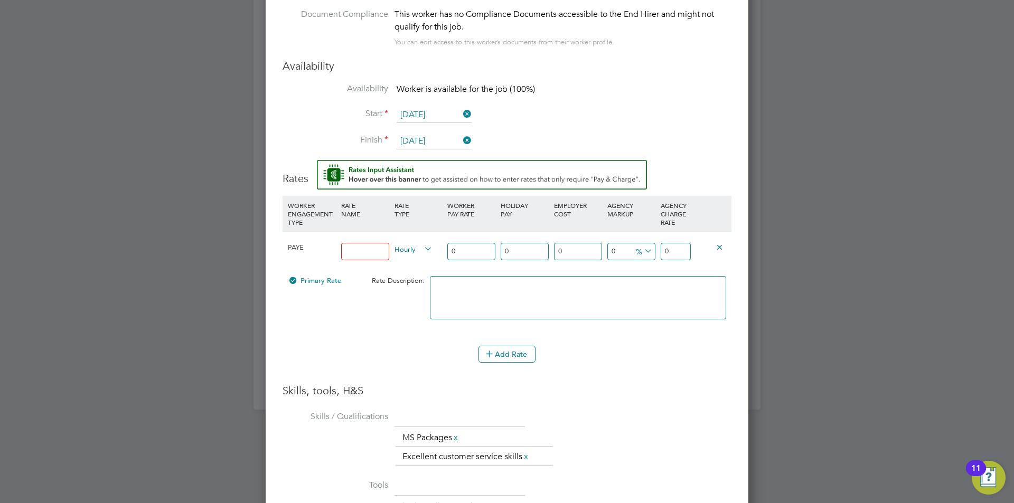
type input "Temp"
click at [486, 245] on input "0" at bounding box center [471, 251] width 48 height 17
click at [483, 253] on input "0" at bounding box center [471, 251] width 48 height 17
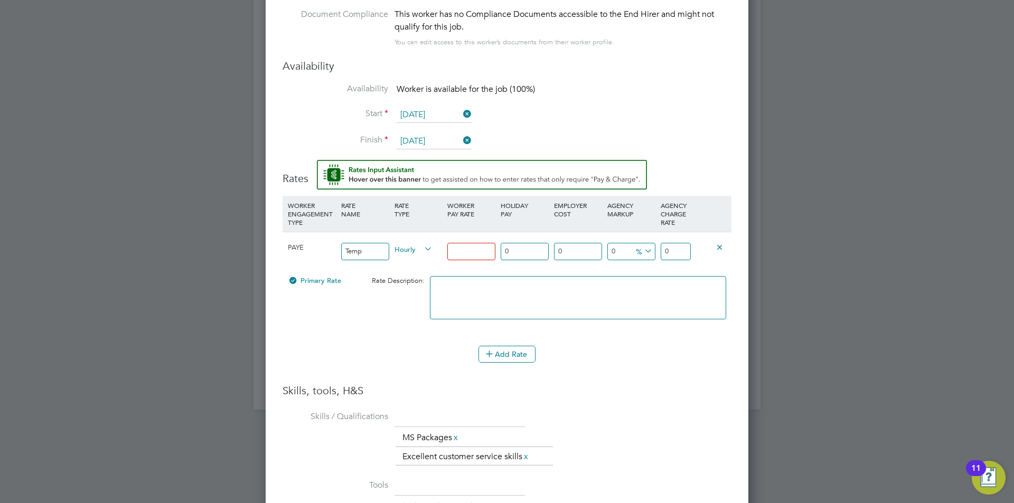
type input "0"
click at [411, 266] on div "Hourly" at bounding box center [418, 250] width 53 height 36
click at [414, 257] on div "Hourly" at bounding box center [418, 250] width 53 height 36
click at [416, 253] on span "Hourly" at bounding box center [414, 249] width 38 height 12
click at [364, 249] on input "Temp" at bounding box center [365, 251] width 48 height 17
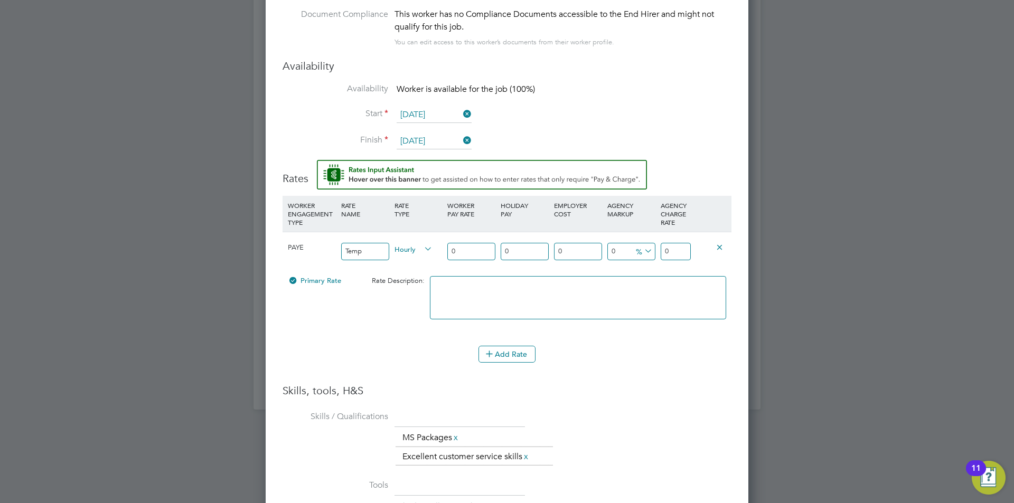
click at [364, 249] on input "Temp" at bounding box center [365, 251] width 48 height 17
click at [500, 245] on div "0 n/a" at bounding box center [524, 251] width 53 height 39
click at [465, 254] on input "0" at bounding box center [471, 251] width 48 height 17
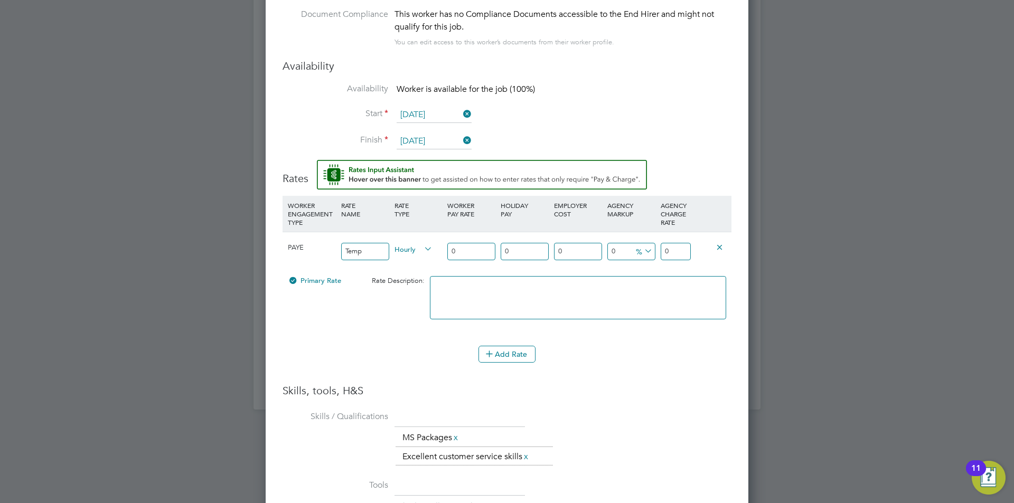
drag, startPoint x: 465, startPoint y: 254, endPoint x: 570, endPoint y: 246, distance: 105.4
click at [466, 254] on input "0" at bounding box center [471, 251] width 48 height 17
click at [461, 254] on input "0" at bounding box center [471, 251] width 48 height 17
type input "2"
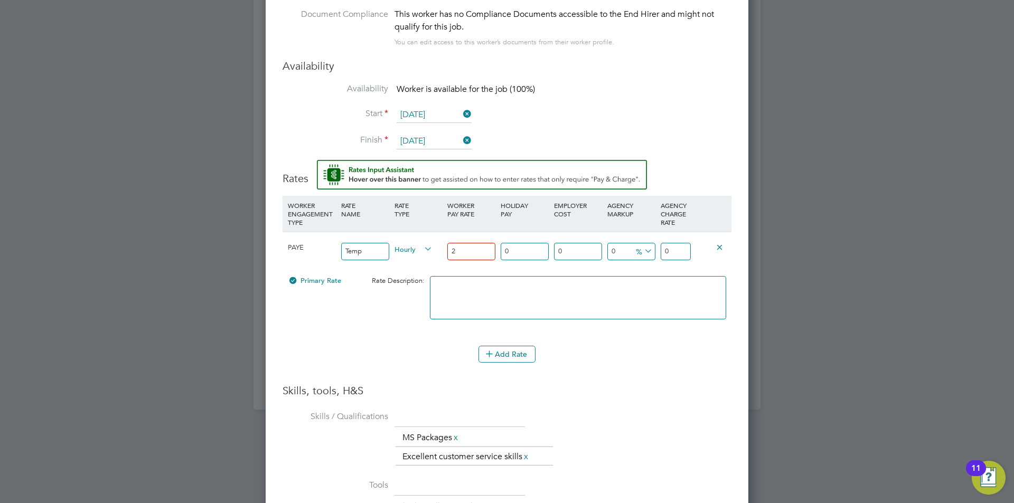
type input "2"
type input "23"
type input "23.5"
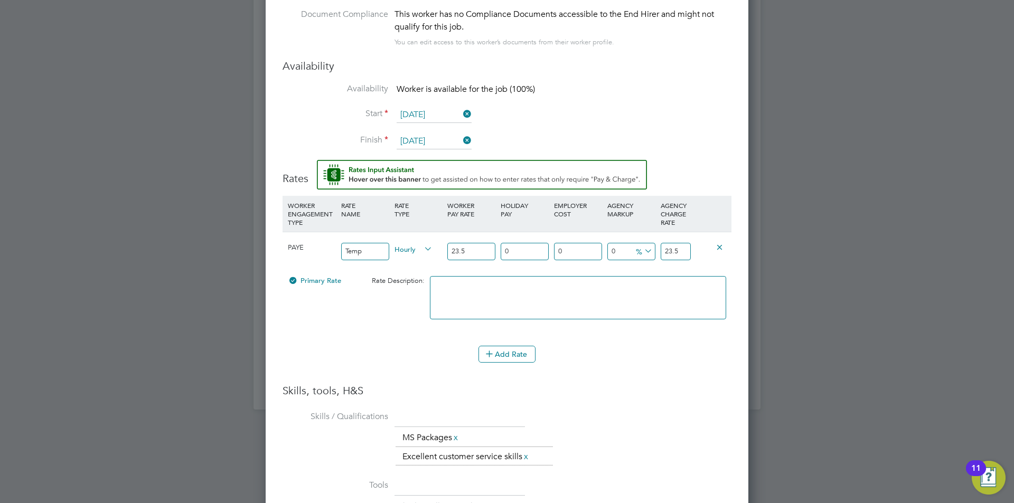
type input "23.59"
type input "23.5"
type input "23"
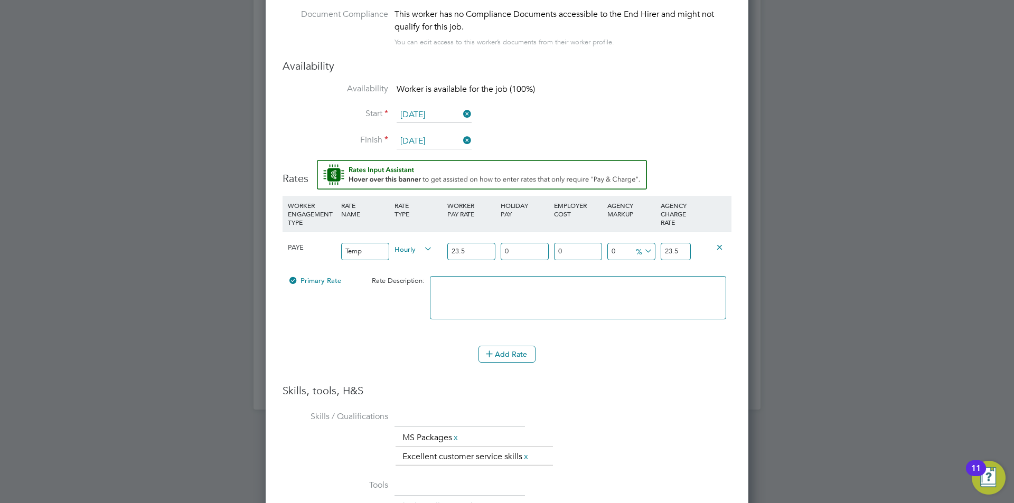
type input "23"
type input "2"
type input "1"
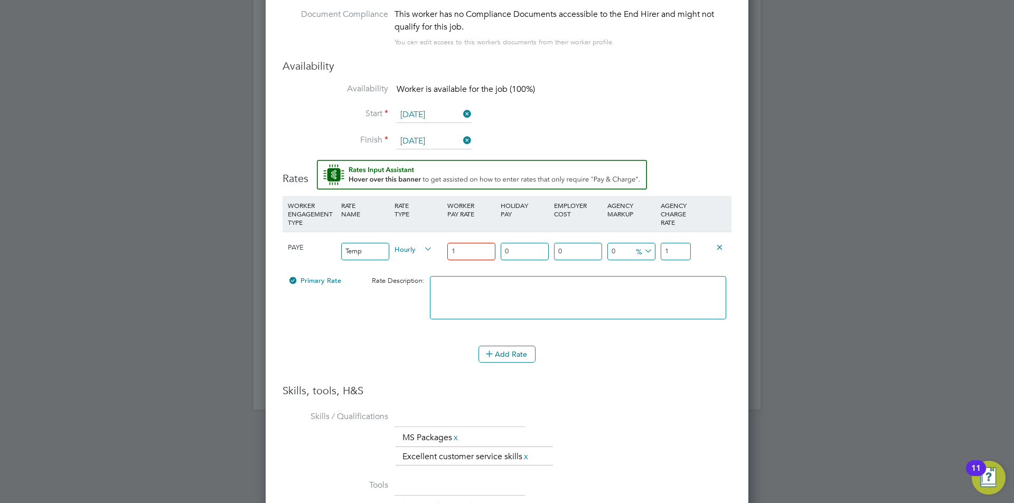
type input "13"
type input "13.4"
type input "13.40"
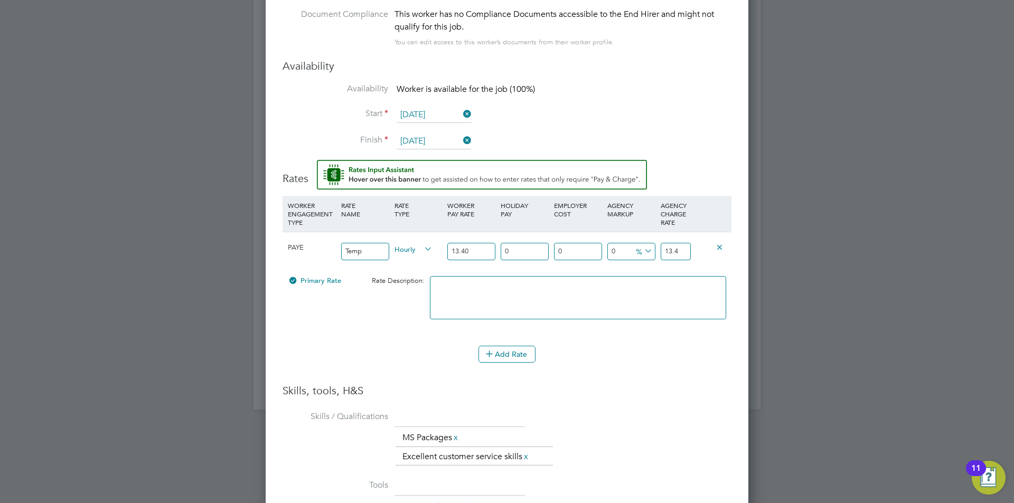
drag, startPoint x: 500, startPoint y: 249, endPoint x: 508, endPoint y: 255, distance: 9.5
click at [500, 250] on div "0 n/a" at bounding box center [524, 251] width 53 height 39
click at [510, 256] on input "0" at bounding box center [525, 251] width 48 height 17
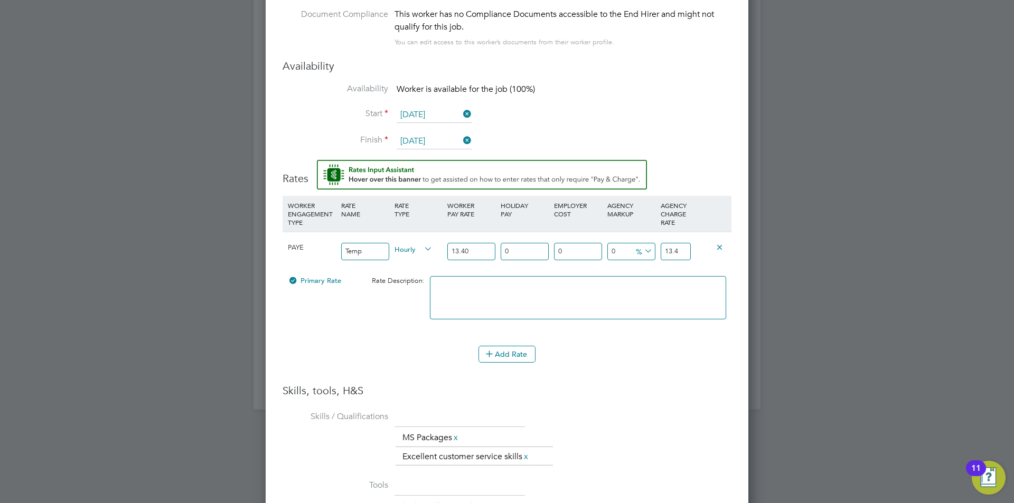
type input "1"
type input "13.534"
type input "1.6"
type input "13.6144"
click at [583, 245] on input "0" at bounding box center [578, 251] width 48 height 17
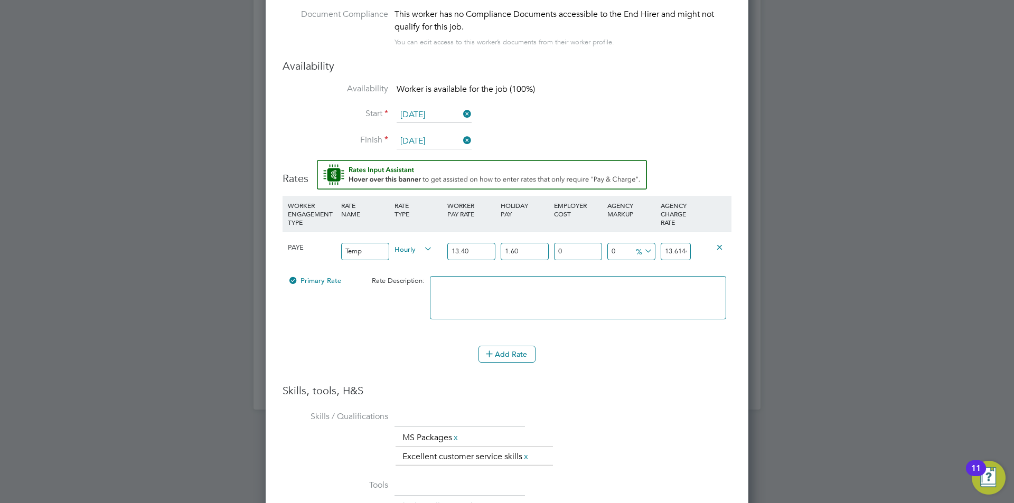
click at [583, 245] on input "0" at bounding box center [578, 251] width 48 height 17
drag, startPoint x: 583, startPoint y: 245, endPoint x: 613, endPoint y: 244, distance: 30.2
click at [597, 245] on input "0" at bounding box center [578, 251] width 48 height 17
click at [924, 288] on div at bounding box center [507, 251] width 1014 height 503
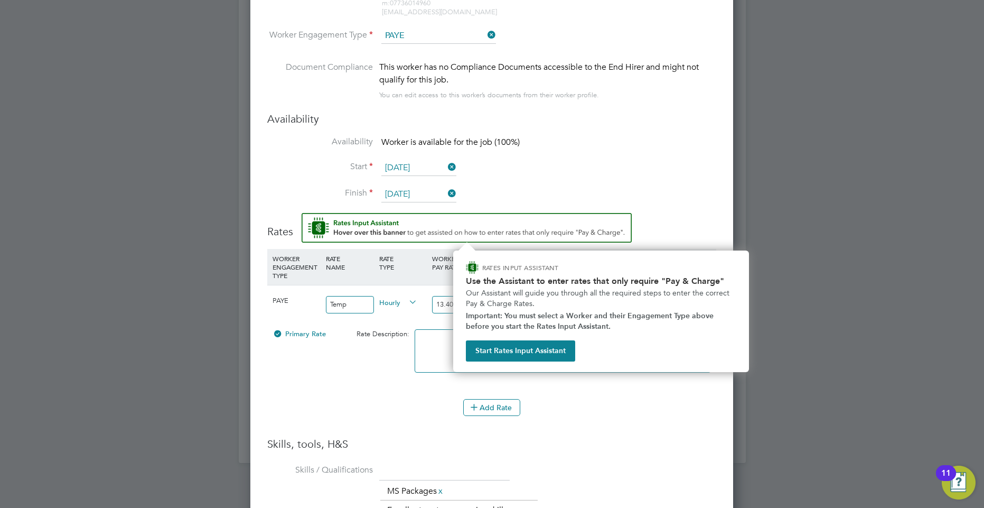
click at [407, 264] on div "RATE TYPE" at bounding box center [403, 262] width 53 height 27
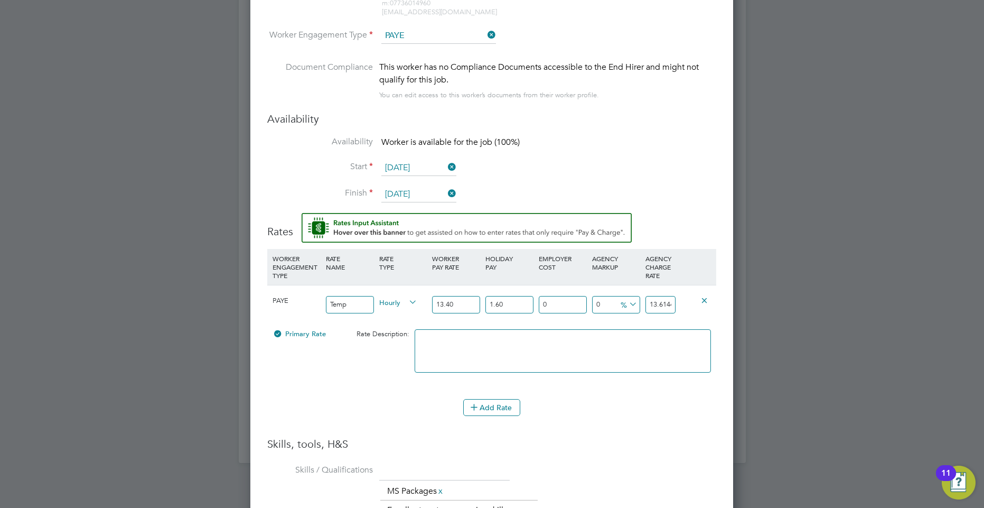
click at [518, 310] on input "1.60" at bounding box center [509, 304] width 48 height 17
type input "1.62"
type input "13.61708"
type input "1.62"
click at [640, 311] on div "0 0 %" at bounding box center [616, 304] width 53 height 39
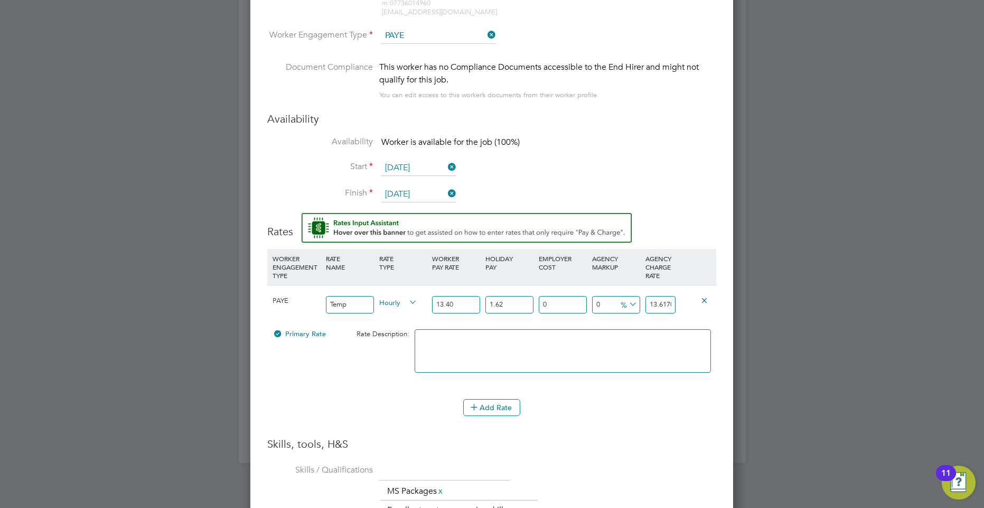
click at [655, 303] on input "13.61708" at bounding box center [661, 304] width 30 height 17
click at [567, 303] on input "0" at bounding box center [563, 304] width 48 height 17
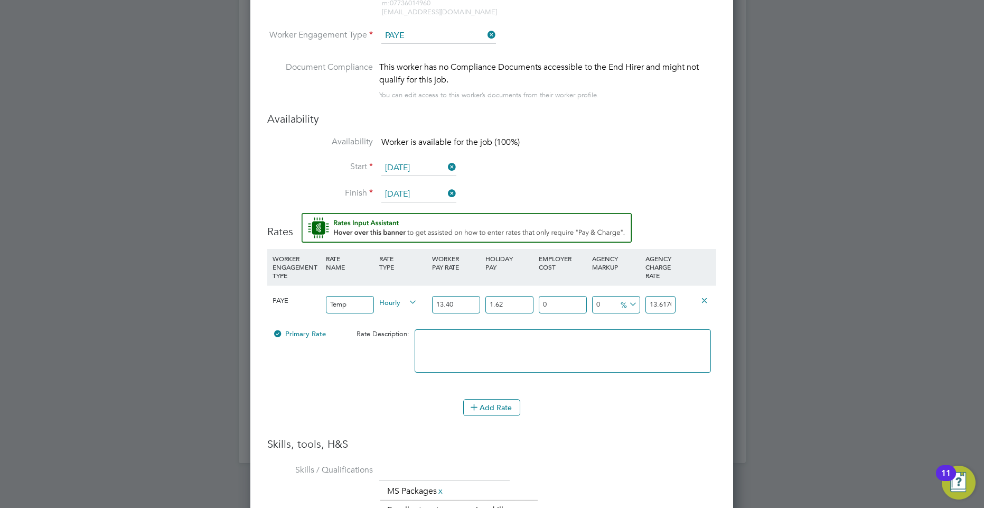
click at [567, 303] on input "0" at bounding box center [563, 304] width 48 height 17
click at [663, 307] on input "13.61708" at bounding box center [661, 304] width 30 height 17
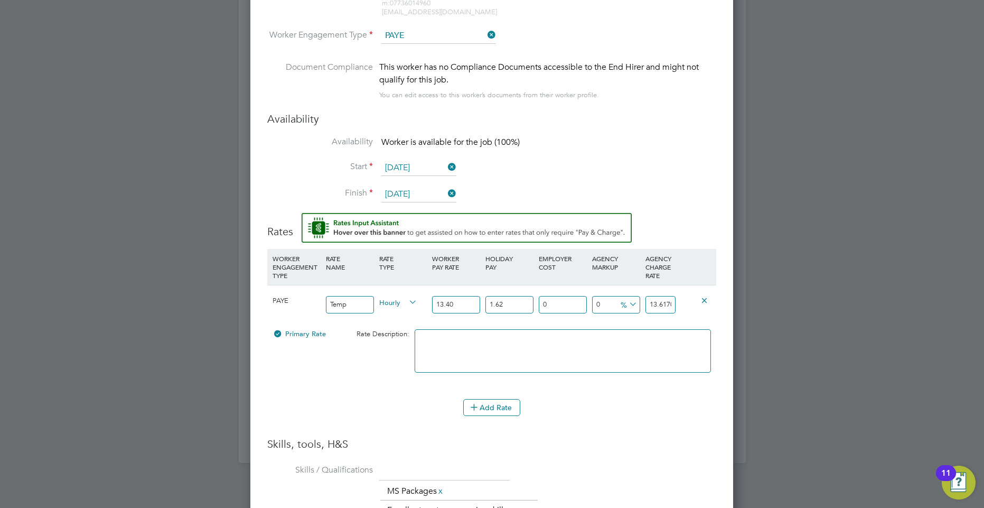
type input "-85.3125633395706"
type input "2"
type input "68.90552159493812"
type input "23"
type input "72.57738076004547"
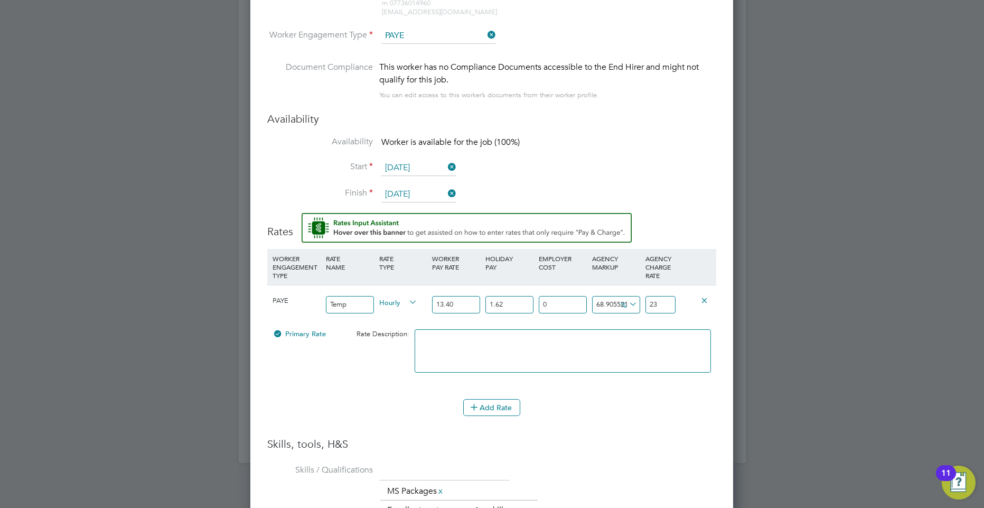
type input "23.5"
type input "73.2383154097648"
type input "23.59"
click at [554, 308] on input "0" at bounding box center [563, 304] width 48 height 17
type input "02"
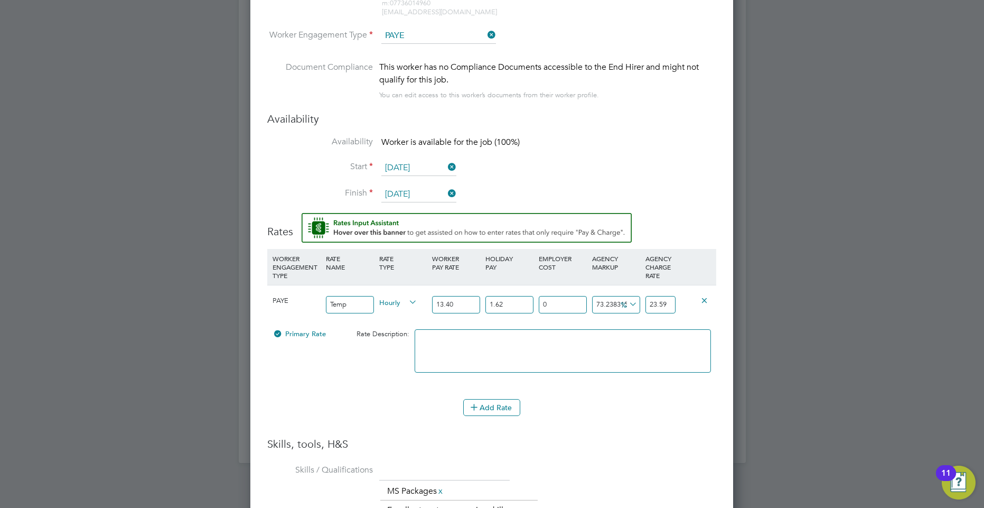
type input "24.0618"
type input "0"
type input "2.5"
type input "24.179750000000002"
type input "2.53"
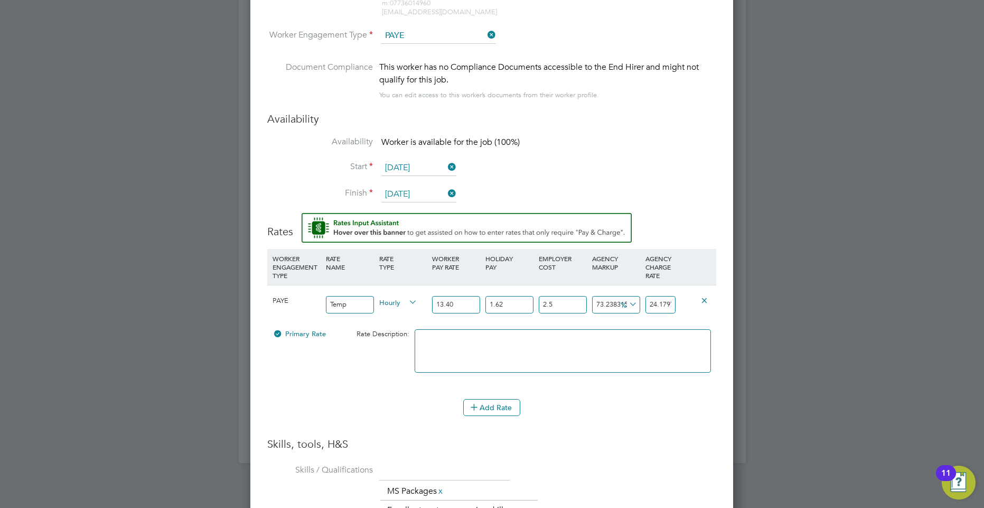
type input "24.186827"
type input "2.53"
click at [657, 297] on input "24.186827" at bounding box center [661, 304] width 30 height 17
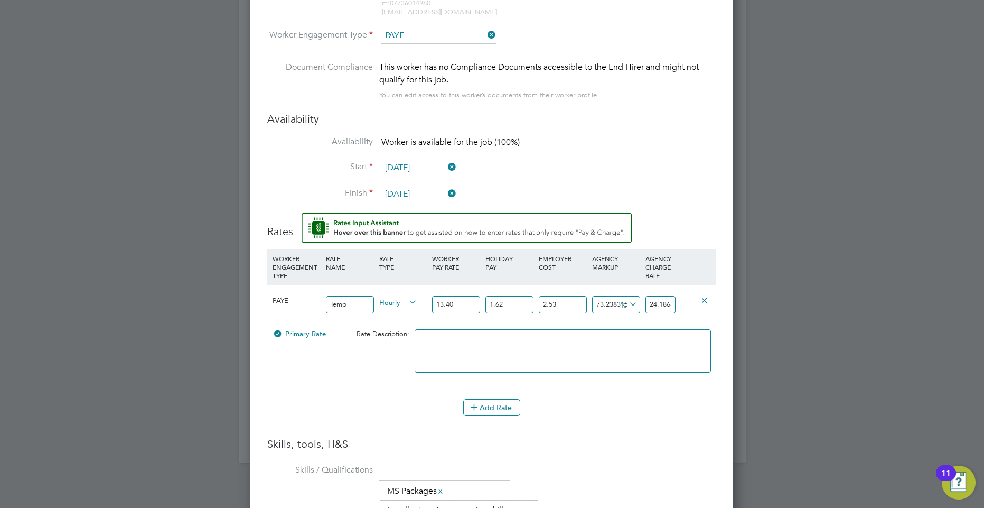
type input "-85.67498618898917"
type input "2"
type input "64.73765882662452"
type input "23"
type input "68.31891227937723"
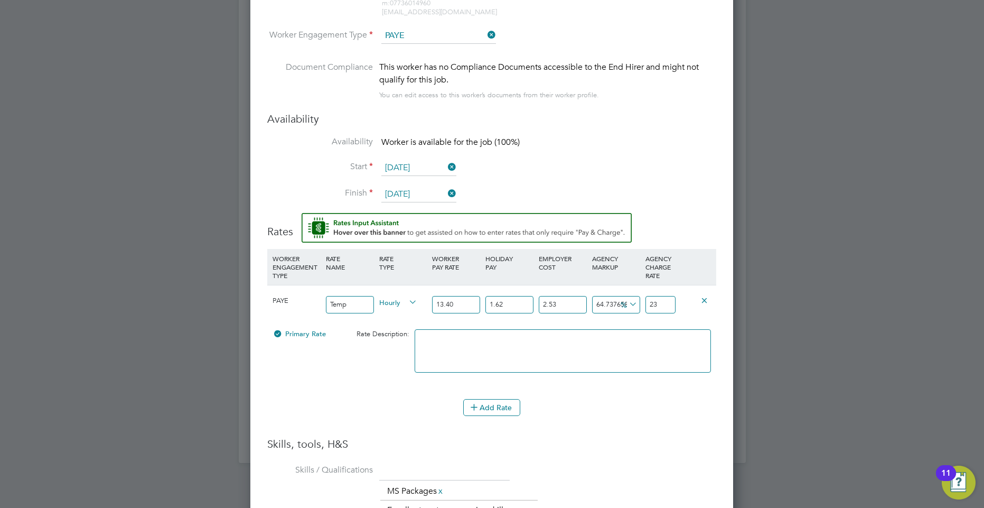
type input "23.5"
type input "68.96353790087272"
type input "23.59"
click at [692, 277] on div "WORKER ENGAGEMENT TYPE RATE NAME RATE TYPE WORKER PAY RATE HOLIDAY PAY EMPLOYER…" at bounding box center [491, 267] width 449 height 36
click at [502, 411] on button "Add Rate" at bounding box center [491, 407] width 57 height 17
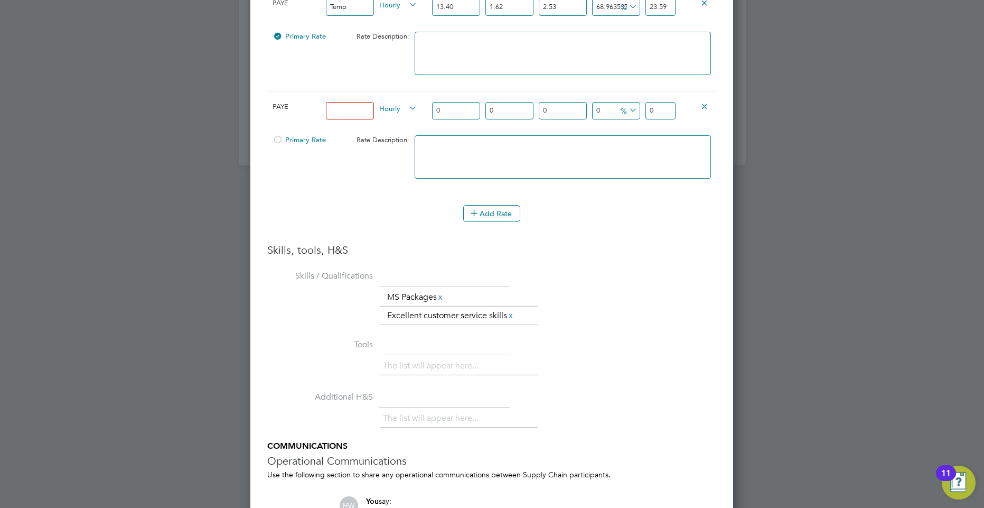
scroll to position [1301, 0]
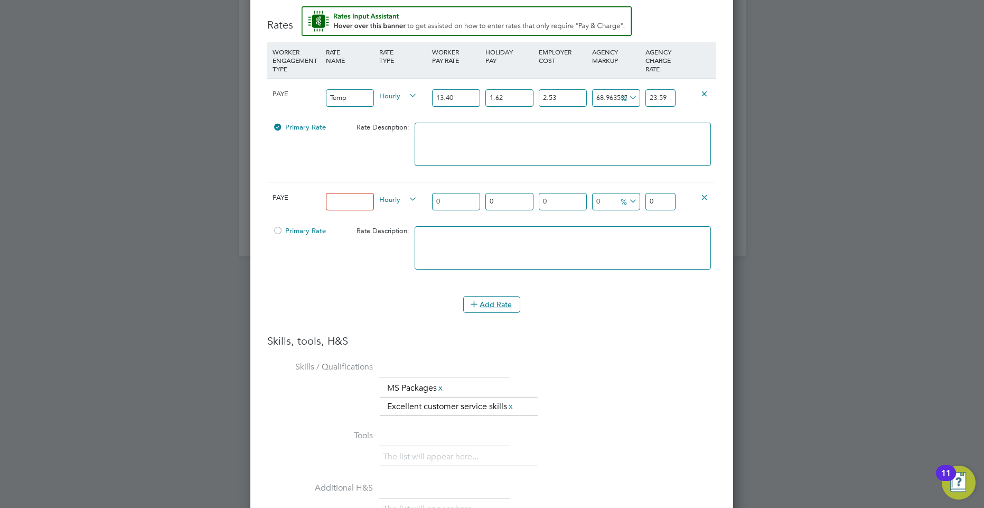
click at [702, 201] on icon at bounding box center [704, 197] width 8 height 8
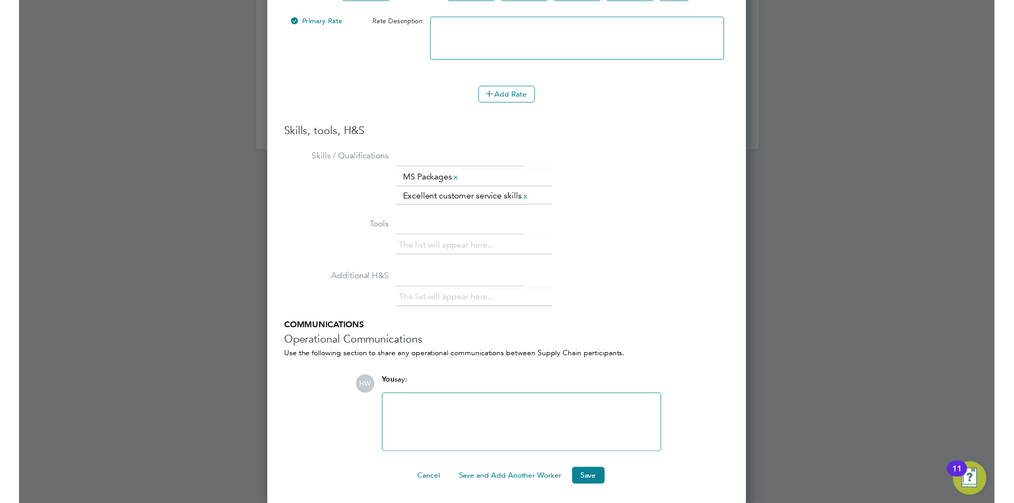
scroll to position [1408, 0]
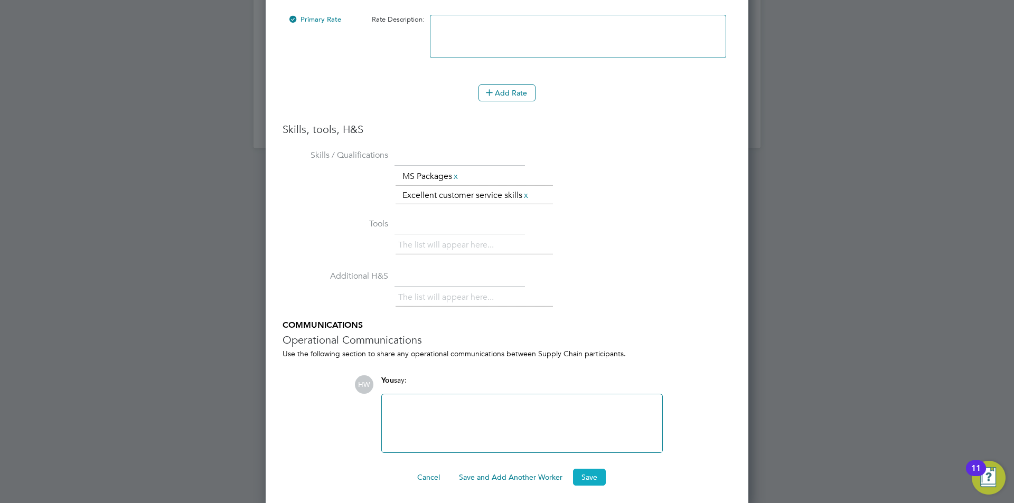
click at [598, 471] on button "Save" at bounding box center [589, 477] width 33 height 17
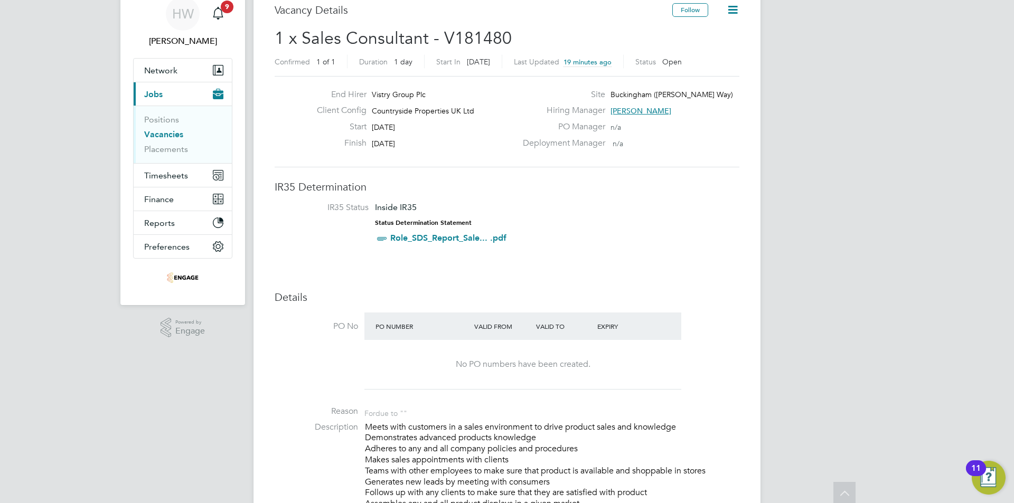
scroll to position [0, 0]
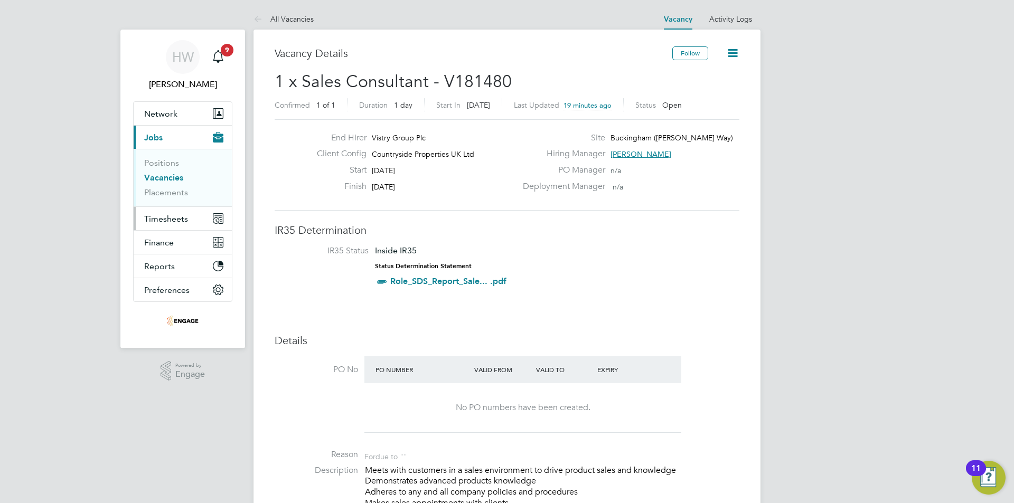
click at [164, 216] on span "Timesheets" at bounding box center [166, 219] width 44 height 10
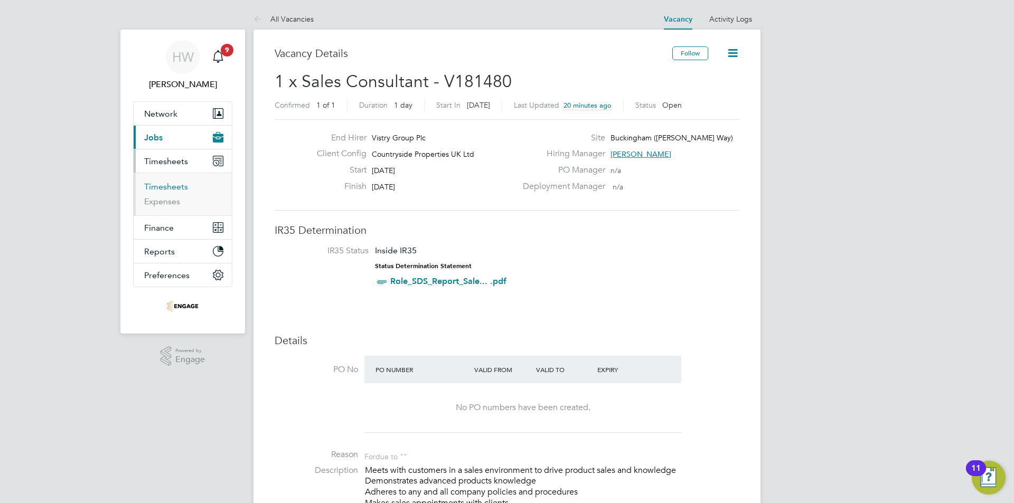
click at [170, 184] on link "Timesheets" at bounding box center [166, 187] width 44 height 10
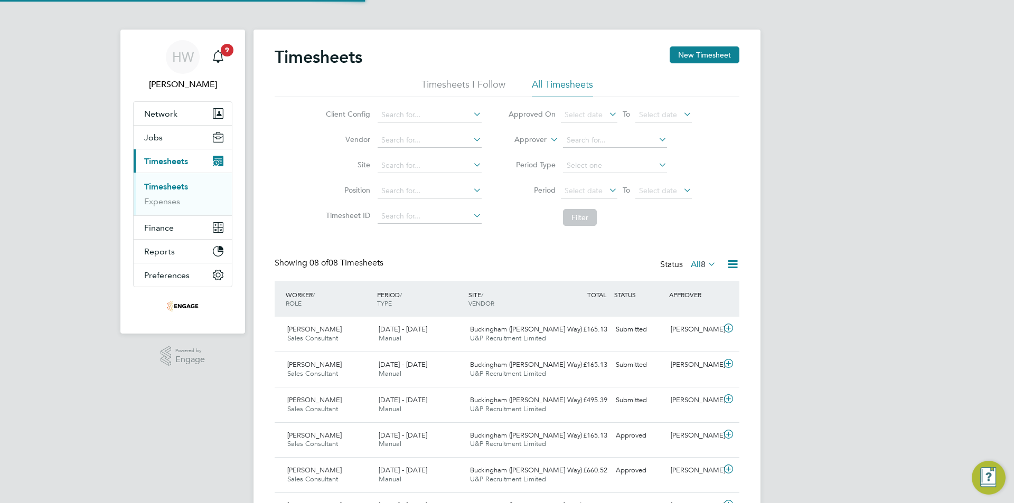
scroll to position [27, 92]
click at [161, 131] on button "Jobs" at bounding box center [183, 137] width 98 height 23
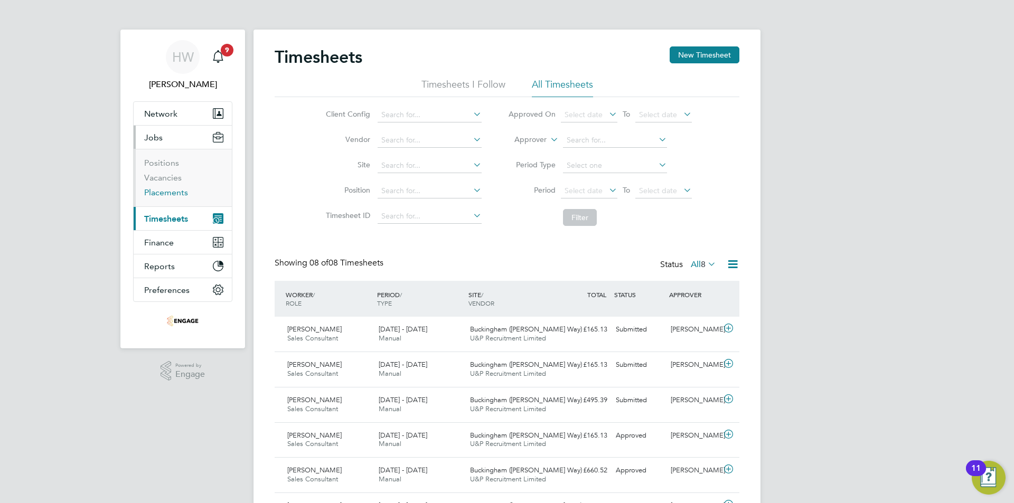
click at [164, 189] on link "Placements" at bounding box center [166, 193] width 44 height 10
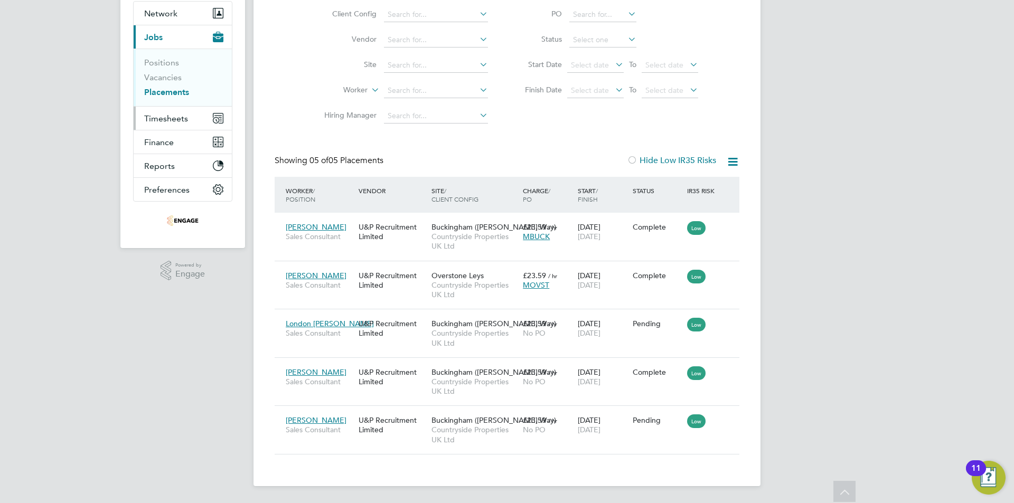
drag, startPoint x: 175, startPoint y: 120, endPoint x: 176, endPoint y: 126, distance: 5.9
click at [175, 120] on span "Timesheets" at bounding box center [166, 119] width 44 height 10
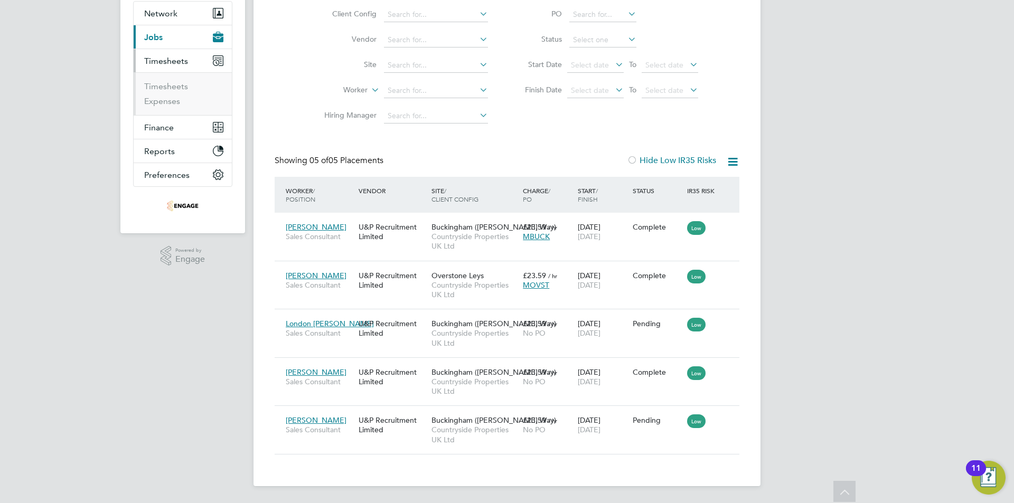
click at [169, 79] on ul "Timesheets Expenses" at bounding box center [183, 93] width 98 height 43
click at [169, 82] on link "Timesheets" at bounding box center [166, 86] width 44 height 10
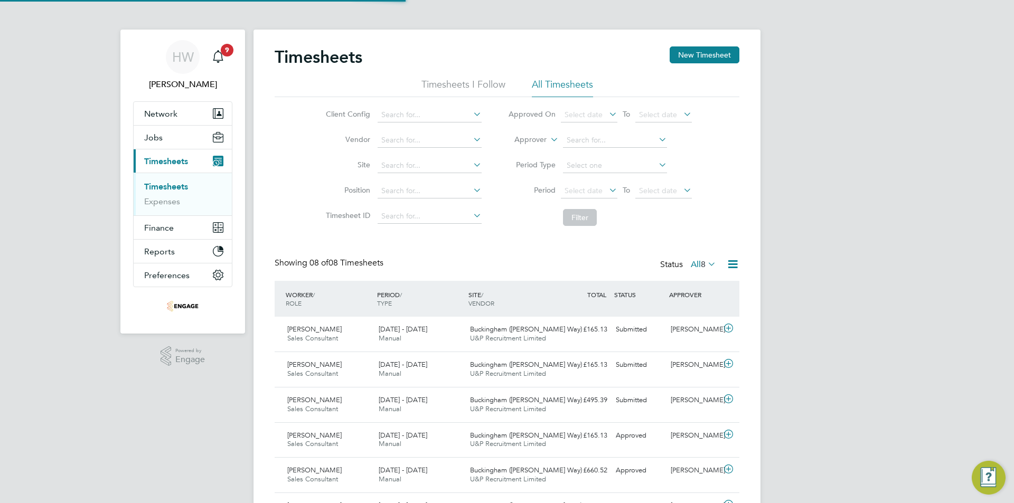
scroll to position [5, 5]
click at [704, 66] on div "Timesheets New Timesheet" at bounding box center [507, 62] width 465 height 32
click at [703, 55] on button "New Timesheet" at bounding box center [705, 54] width 70 height 17
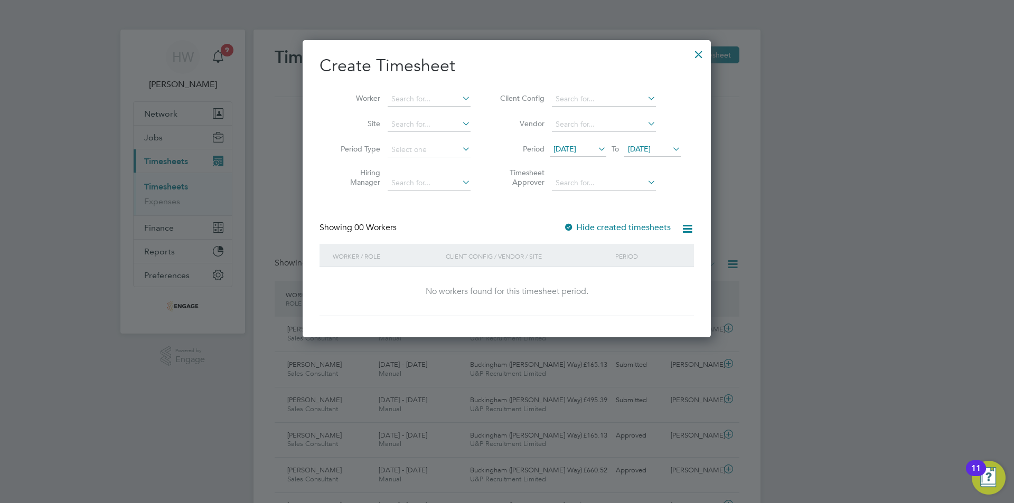
click at [460, 100] on icon at bounding box center [460, 98] width 0 height 15
click at [651, 145] on span "[DATE]" at bounding box center [639, 149] width 23 height 10
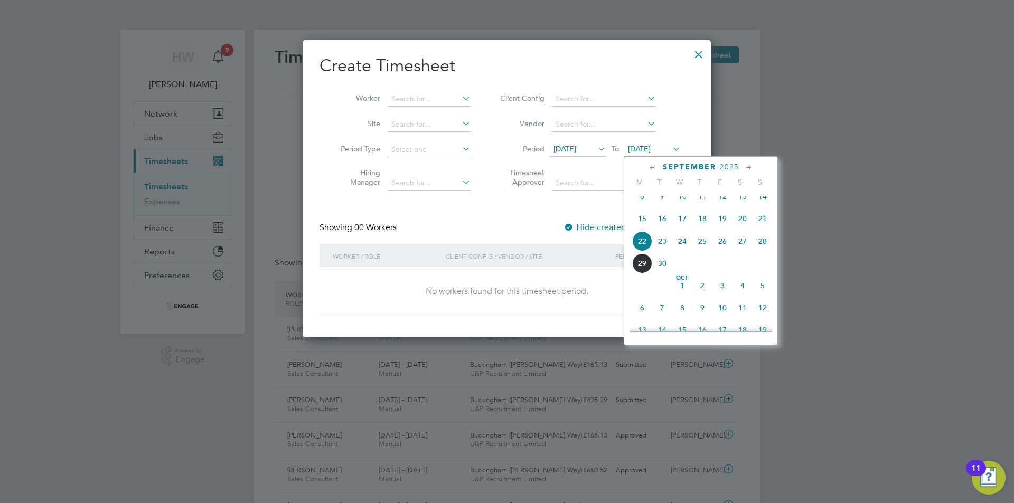
click at [667, 271] on span "30" at bounding box center [662, 264] width 20 height 20
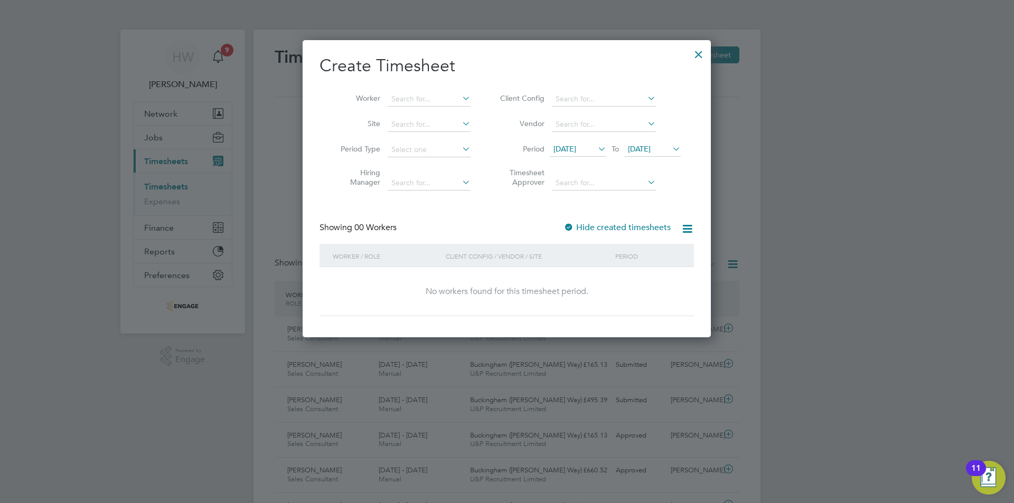
click at [873, 155] on div at bounding box center [507, 251] width 1014 height 503
click at [217, 152] on div at bounding box center [507, 251] width 1014 height 503
click at [691, 55] on div at bounding box center [698, 51] width 19 height 19
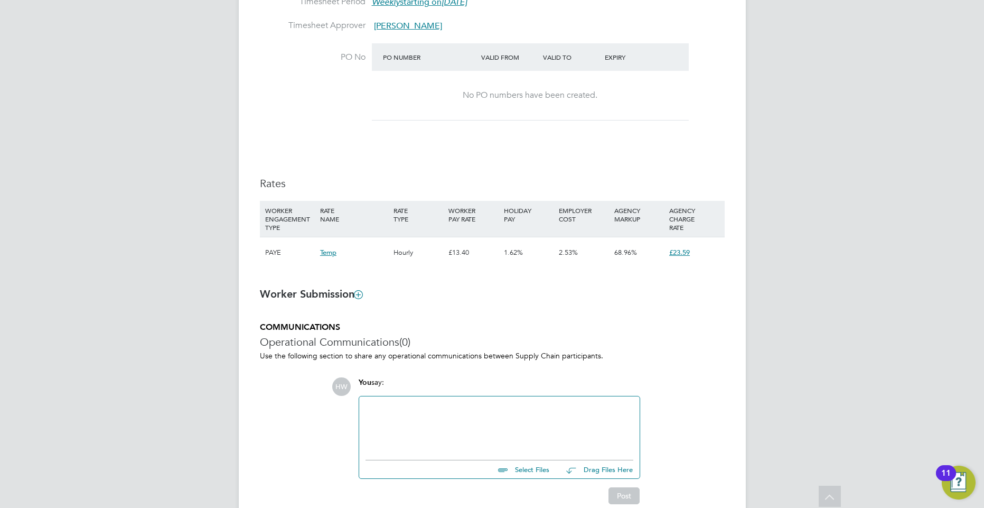
drag, startPoint x: 6, startPoint y: 469, endPoint x: 19, endPoint y: 470, distance: 12.8
drag, startPoint x: 19, startPoint y: 470, endPoint x: 33, endPoint y: 451, distance: 23.8
